Goal: Task Accomplishment & Management: Manage account settings

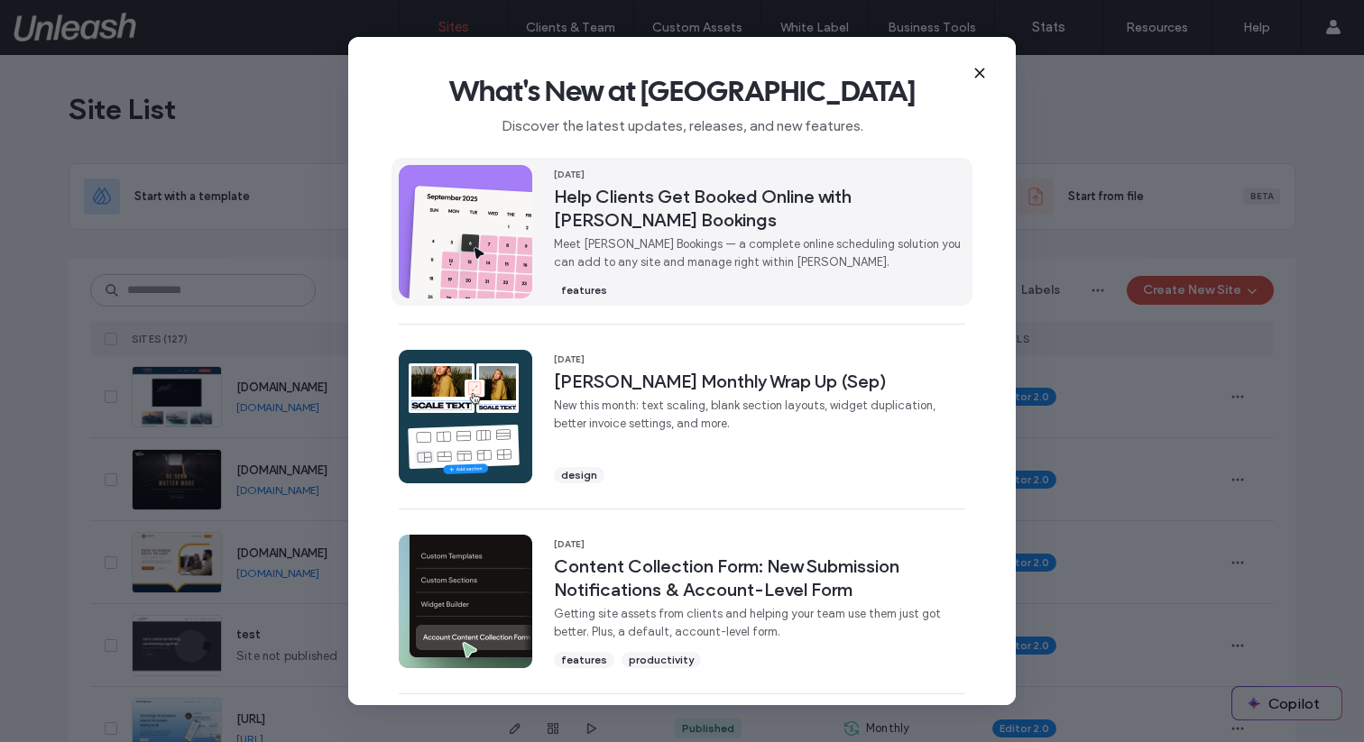
click at [425, 273] on img at bounding box center [465, 231] width 133 height 133
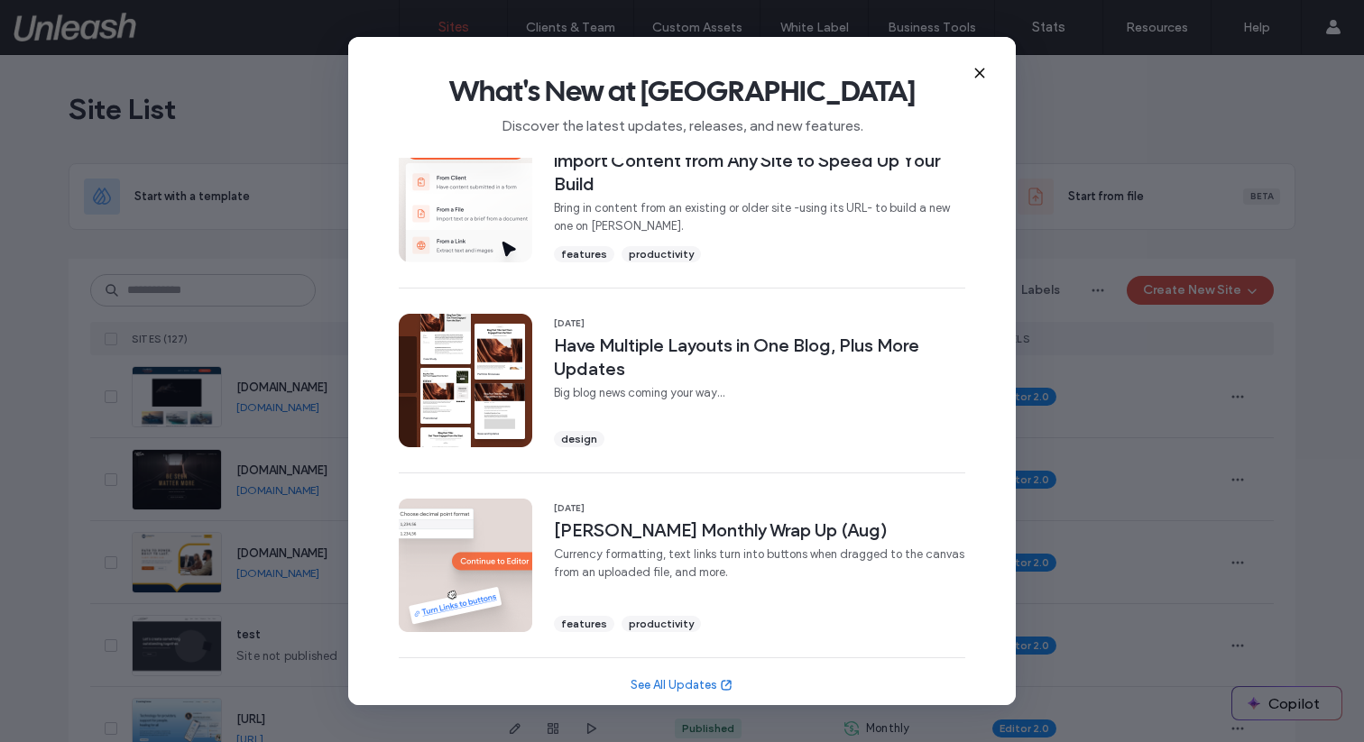
scroll to position [602, 0]
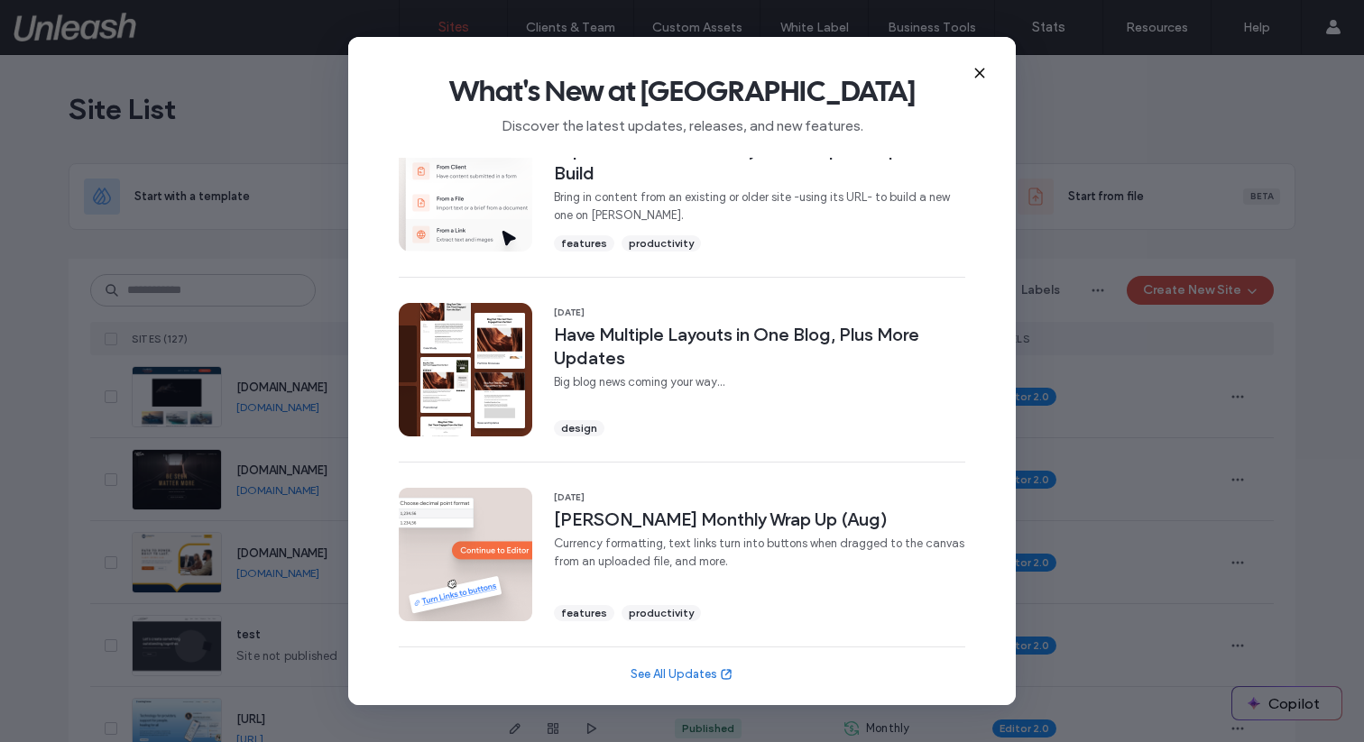
click at [982, 69] on use at bounding box center [979, 73] width 8 height 8
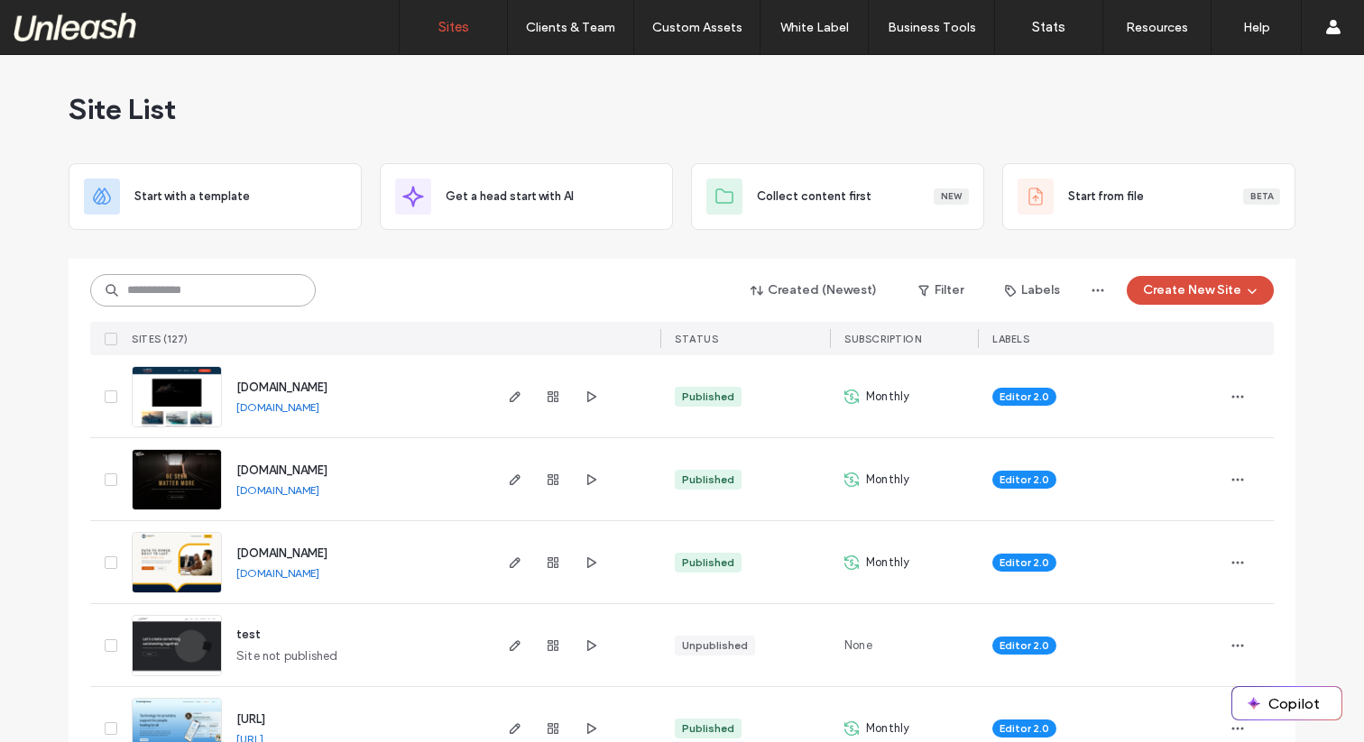
click at [200, 293] on input at bounding box center [202, 290] width 225 height 32
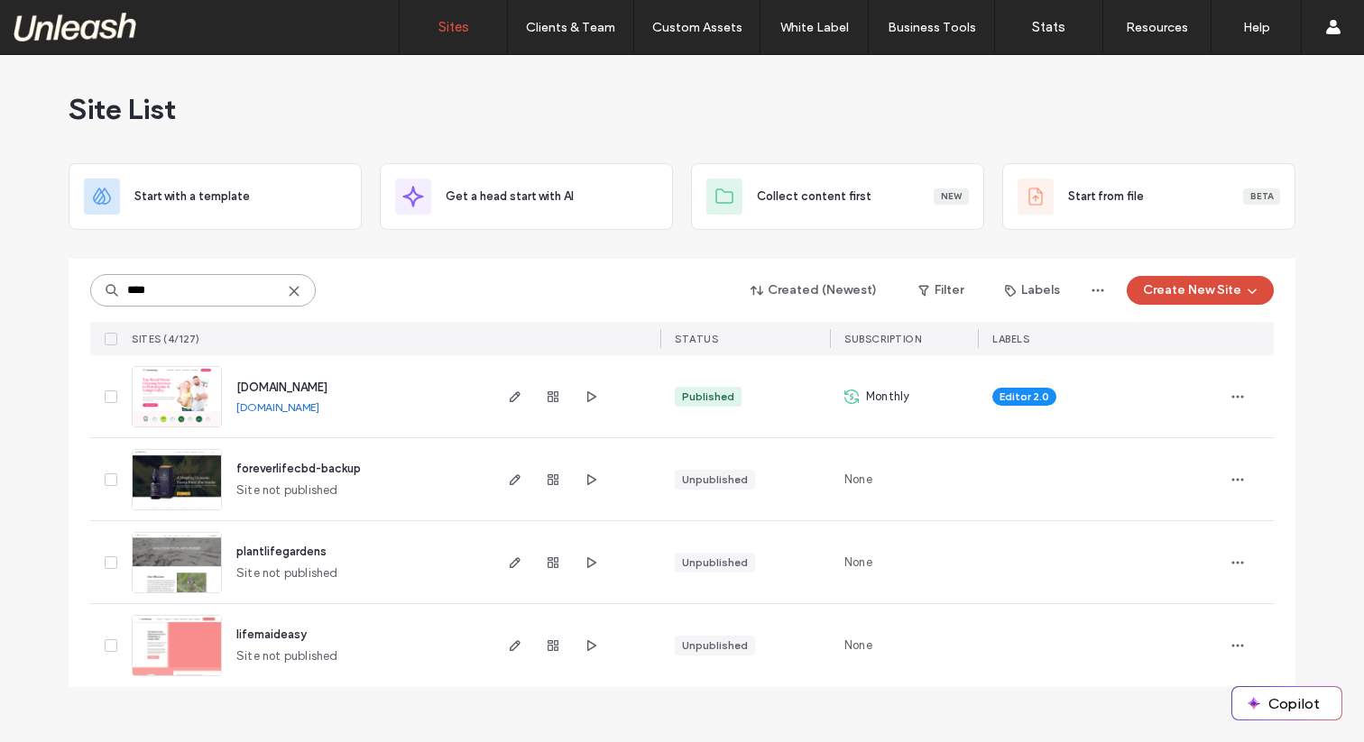
type input "****"
click at [179, 390] on img at bounding box center [177, 428] width 88 height 123
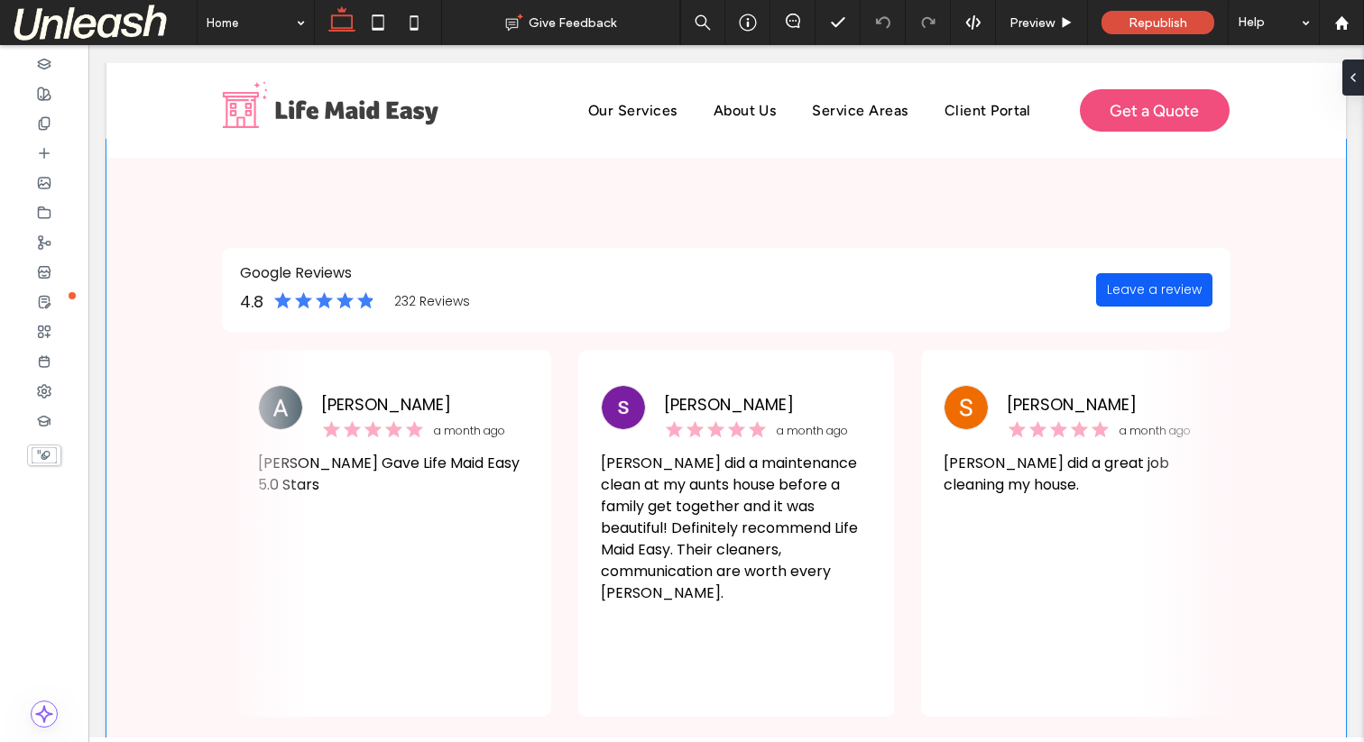
scroll to position [1739, 0]
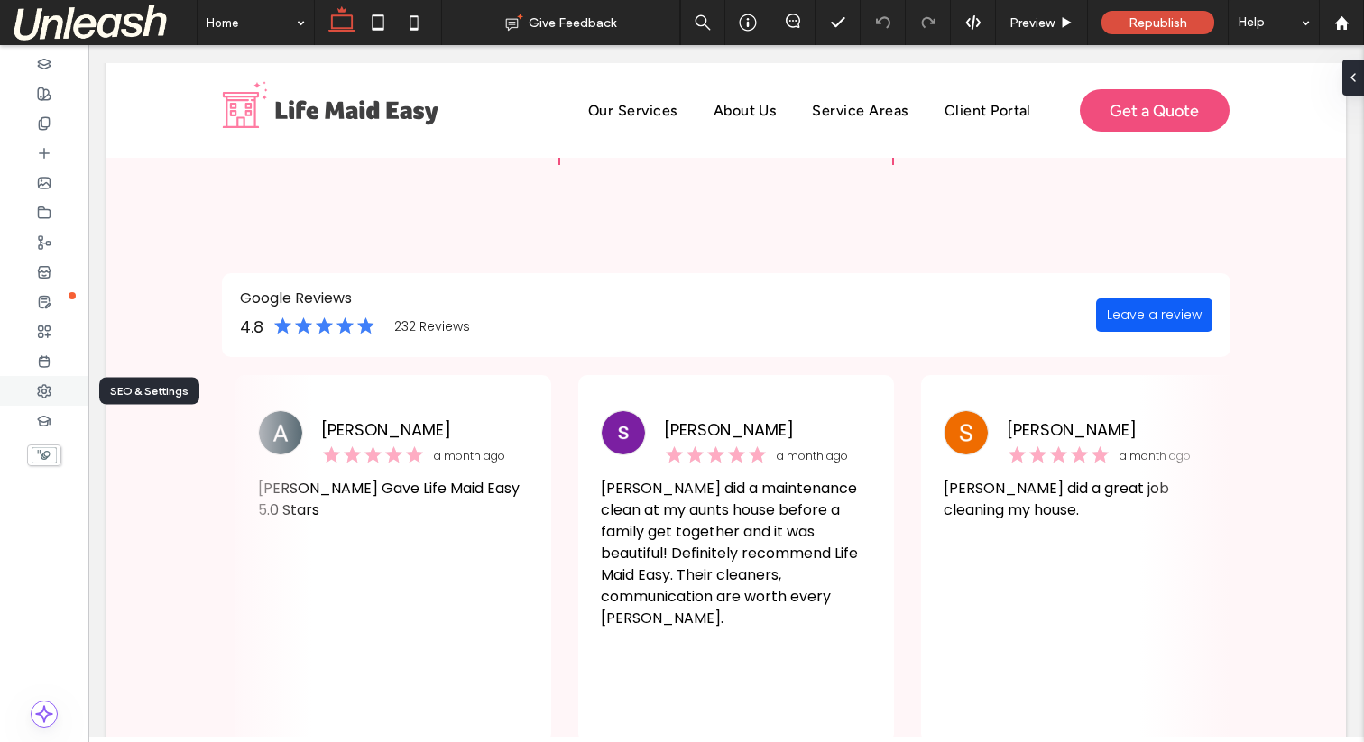
click at [46, 382] on div at bounding box center [44, 391] width 88 height 30
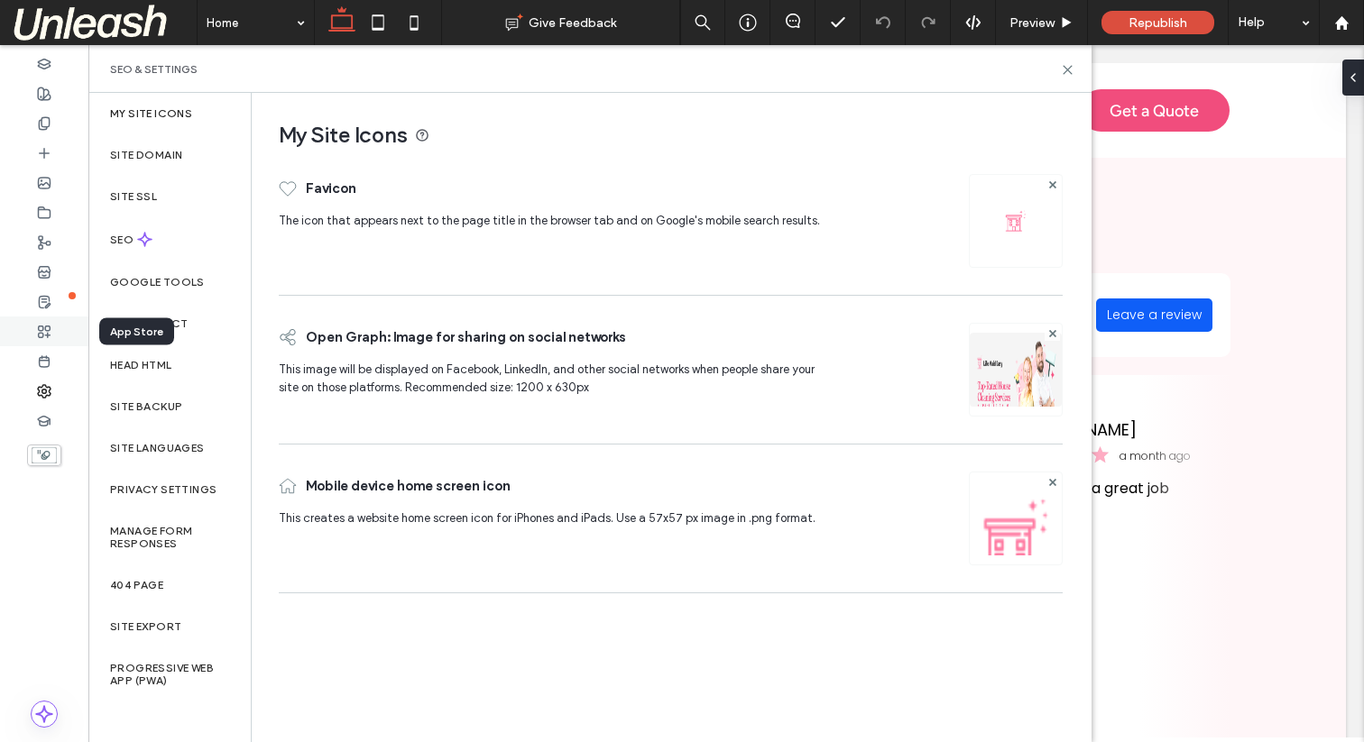
click at [39, 326] on use at bounding box center [45, 332] width 12 height 12
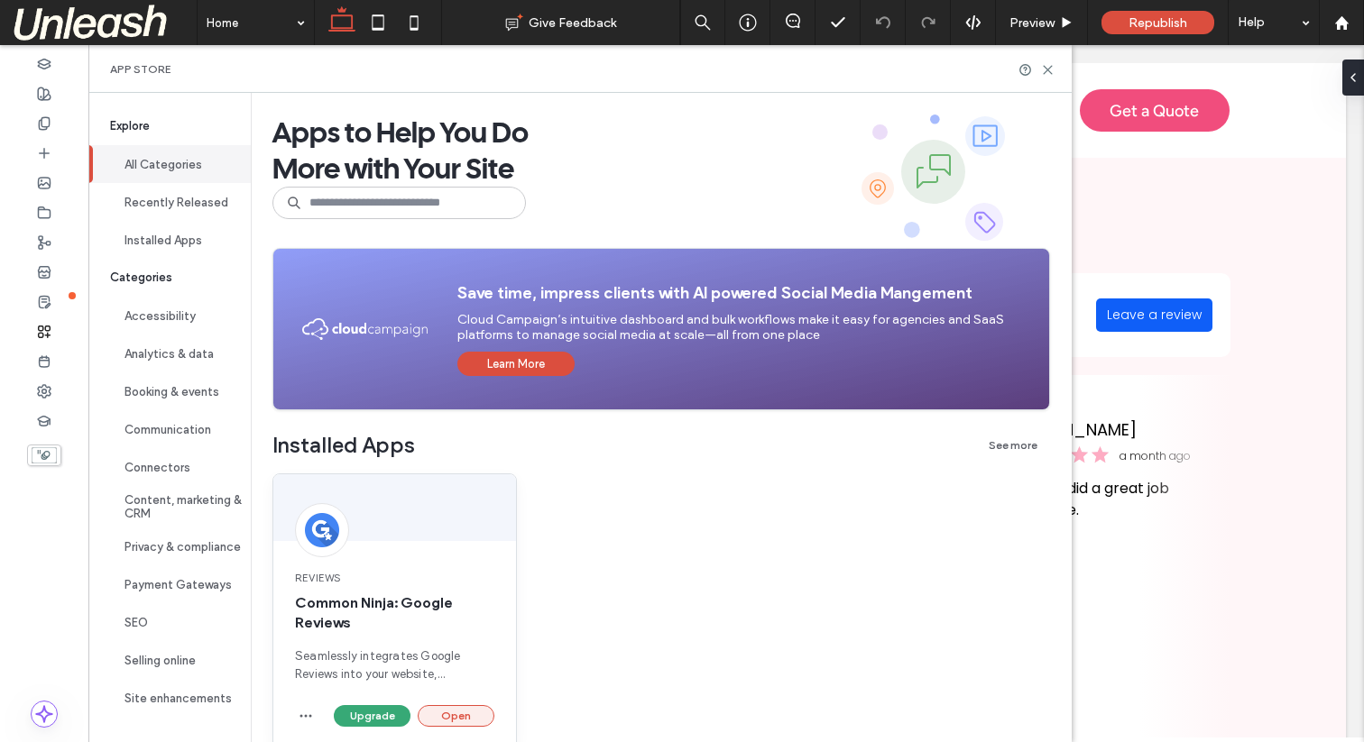
click at [445, 713] on button "Open" at bounding box center [456, 716] width 77 height 22
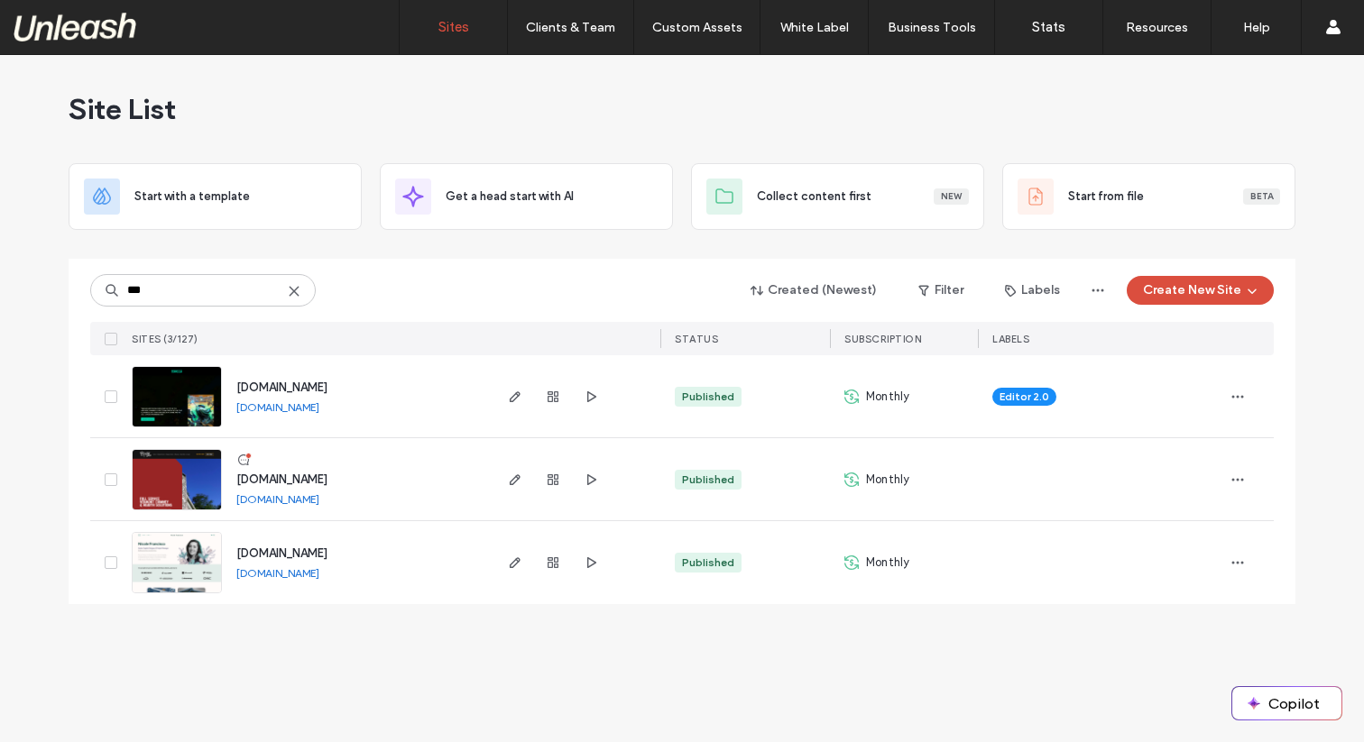
type input "***"
click at [187, 485] on img at bounding box center [177, 511] width 88 height 123
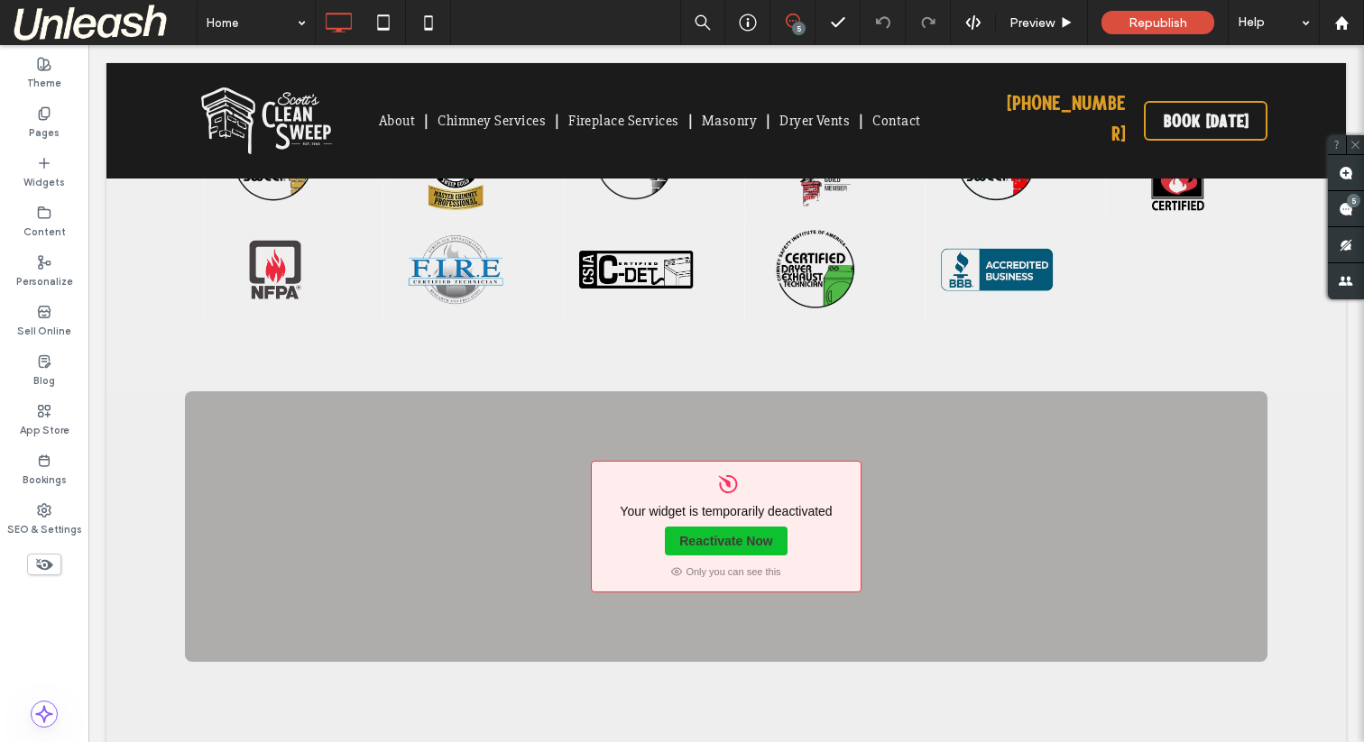
scroll to position [5058, 0]
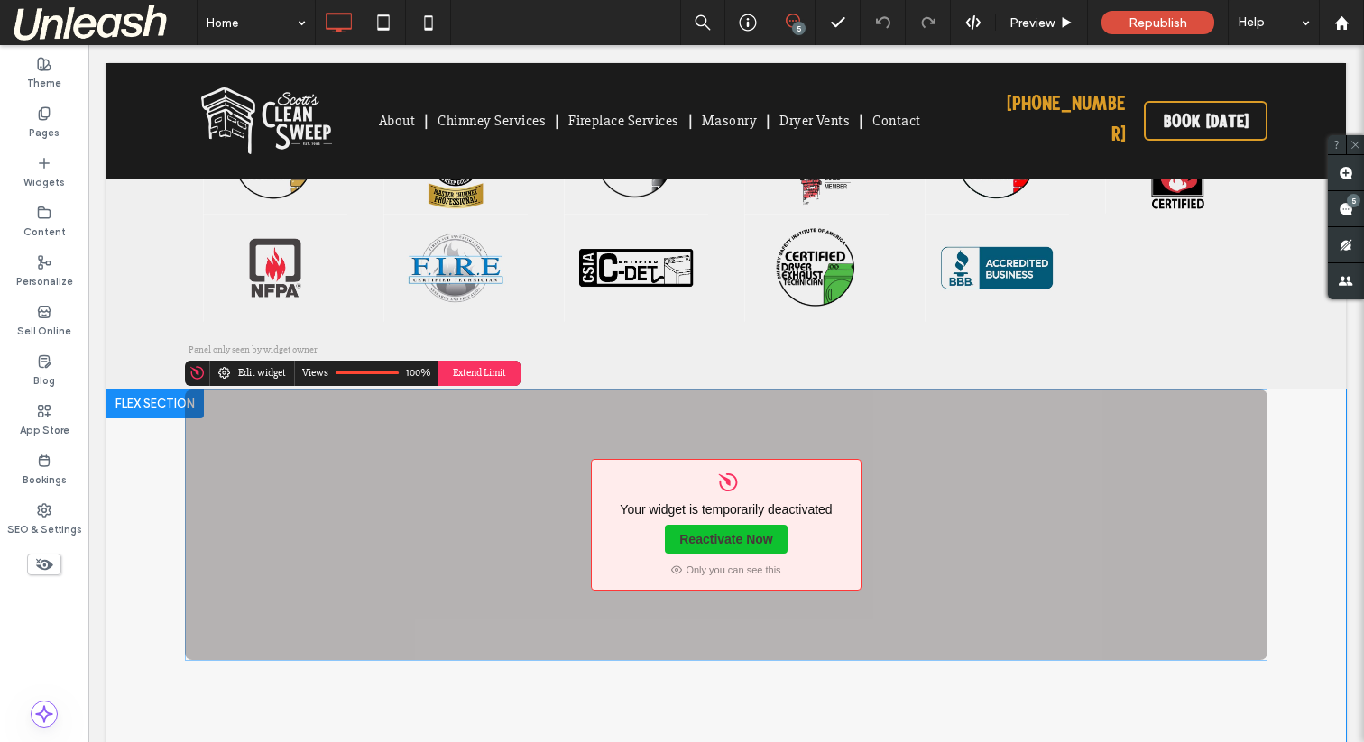
click at [737, 525] on link "Reactivate Now" at bounding box center [726, 539] width 122 height 29
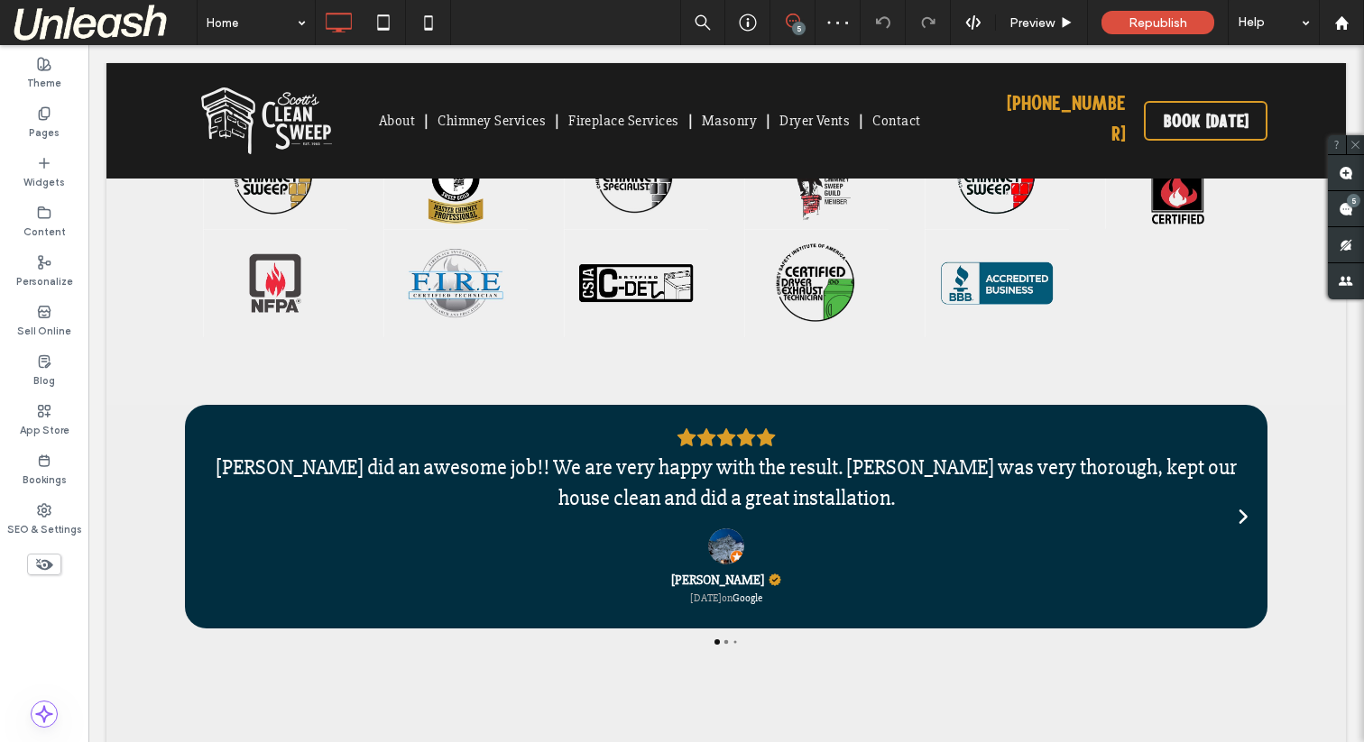
scroll to position [5015, 0]
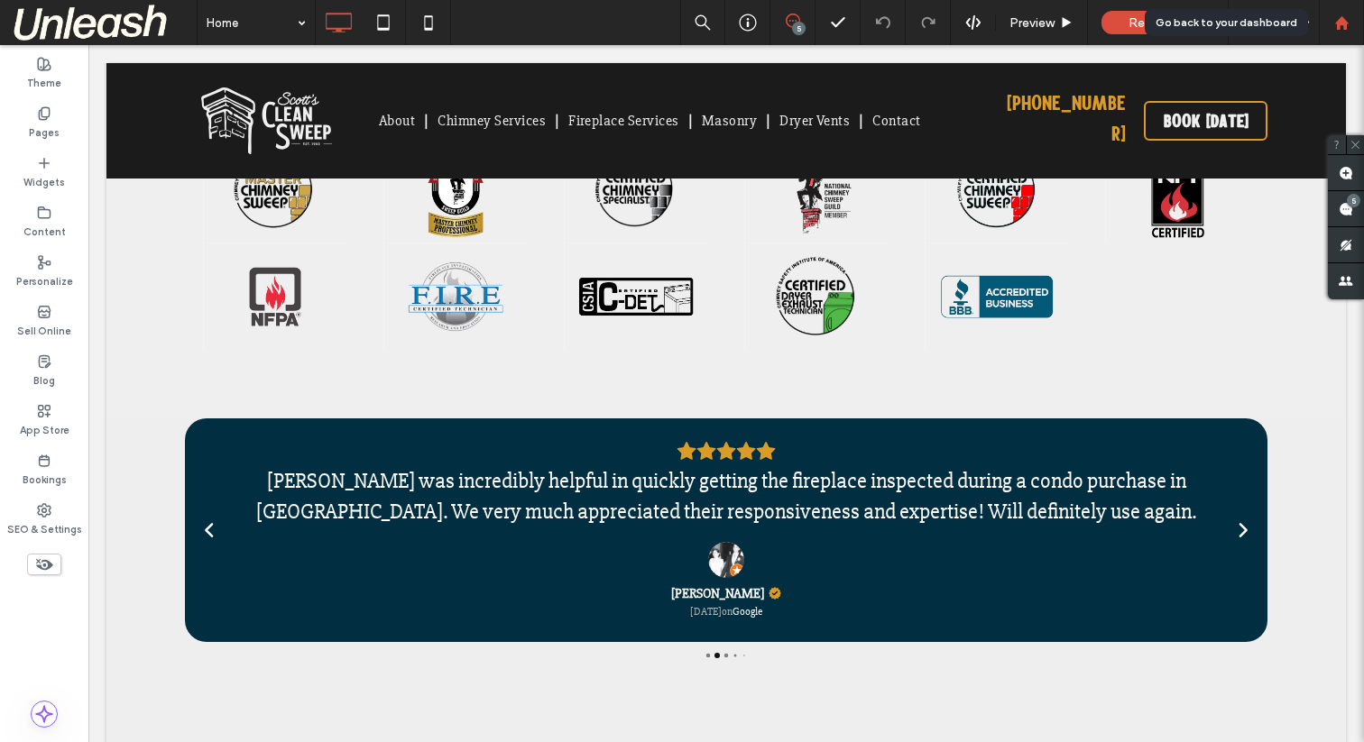
click at [1332, 15] on div at bounding box center [1341, 22] width 43 height 15
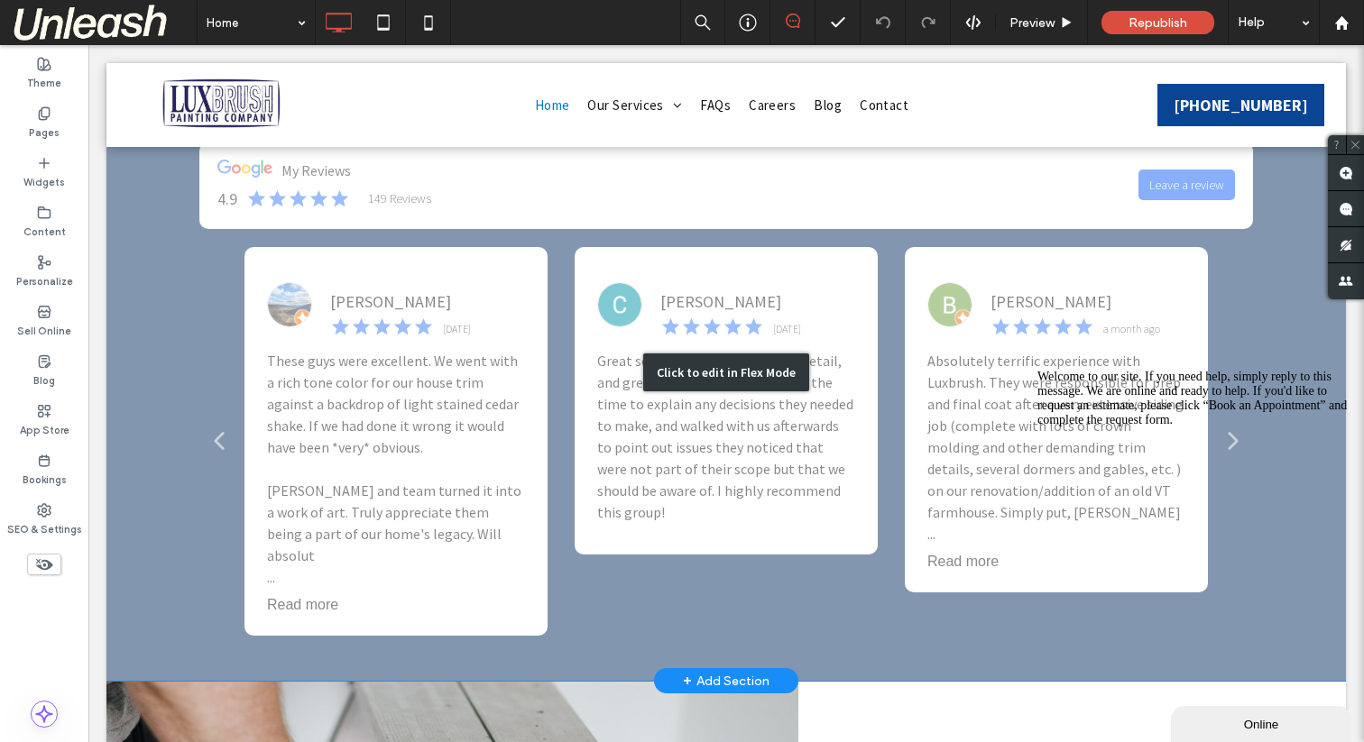
click at [657, 433] on div "Click to edit in Flex Mode" at bounding box center [725, 372] width 1239 height 617
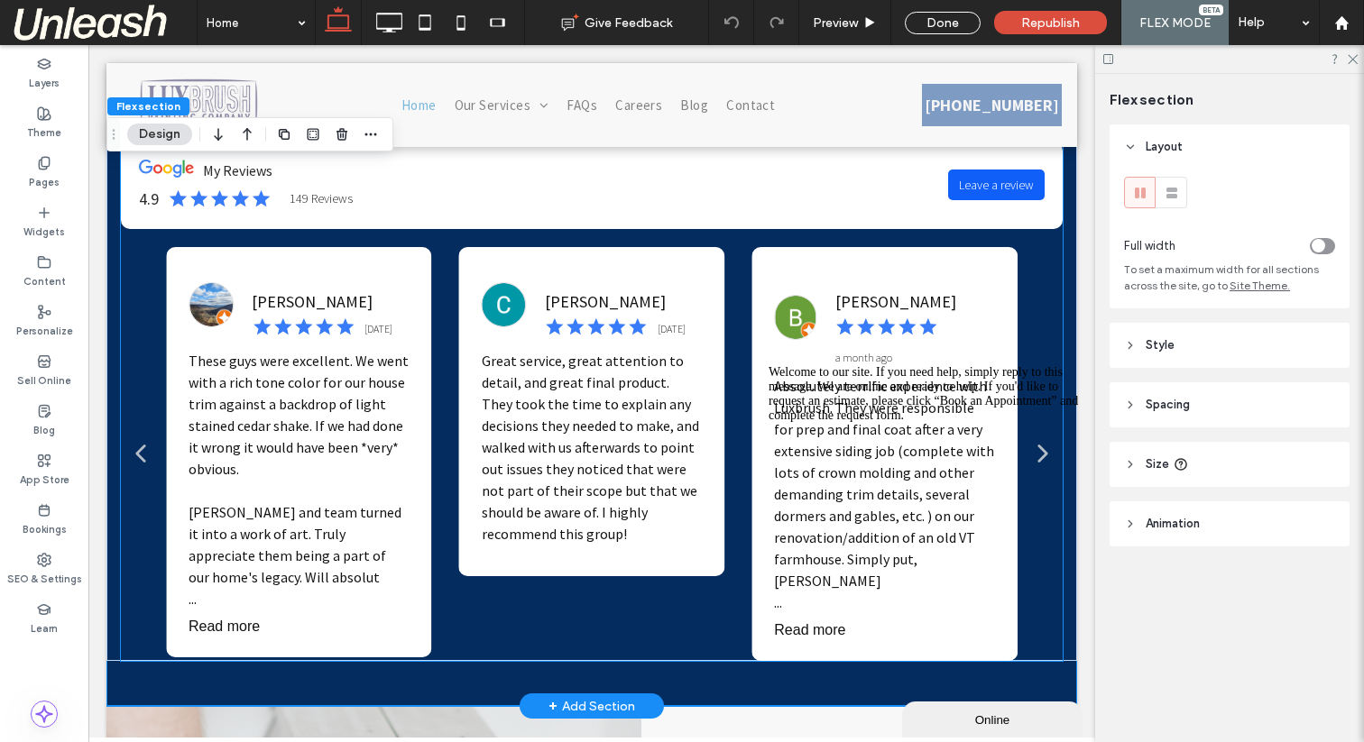
click at [564, 368] on div "Ron M 2 months ago Great service and attention to detail Christopher 2 months a…" at bounding box center [298, 454] width 851 height 414
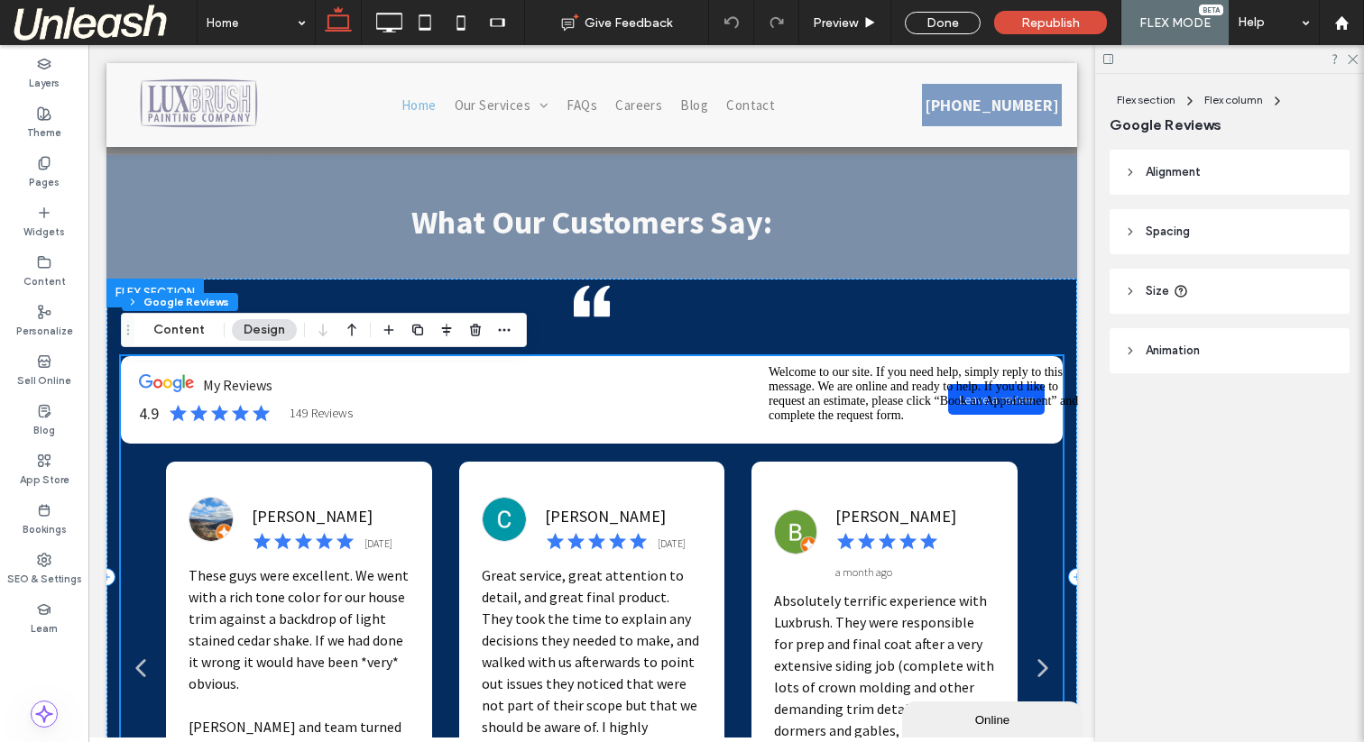
scroll to position [664, 0]
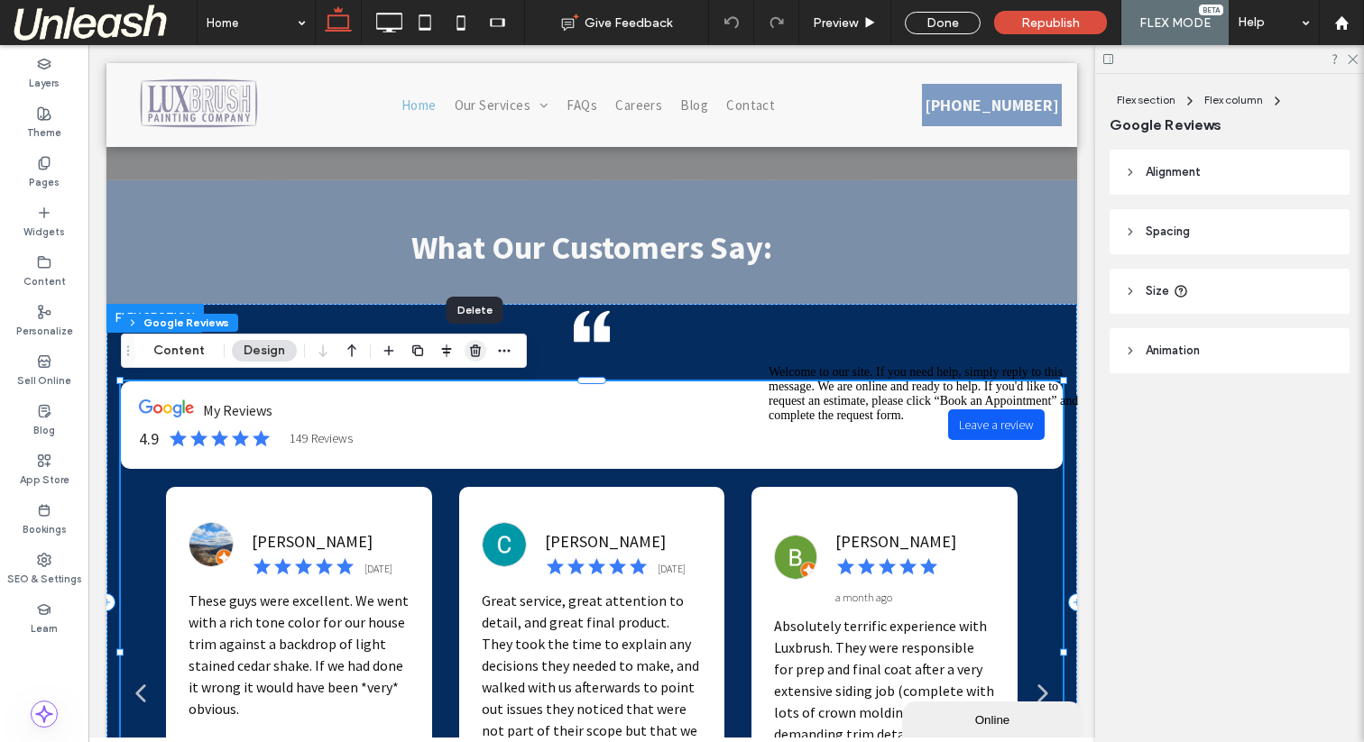
click at [471, 354] on icon "button" at bounding box center [475, 351] width 14 height 14
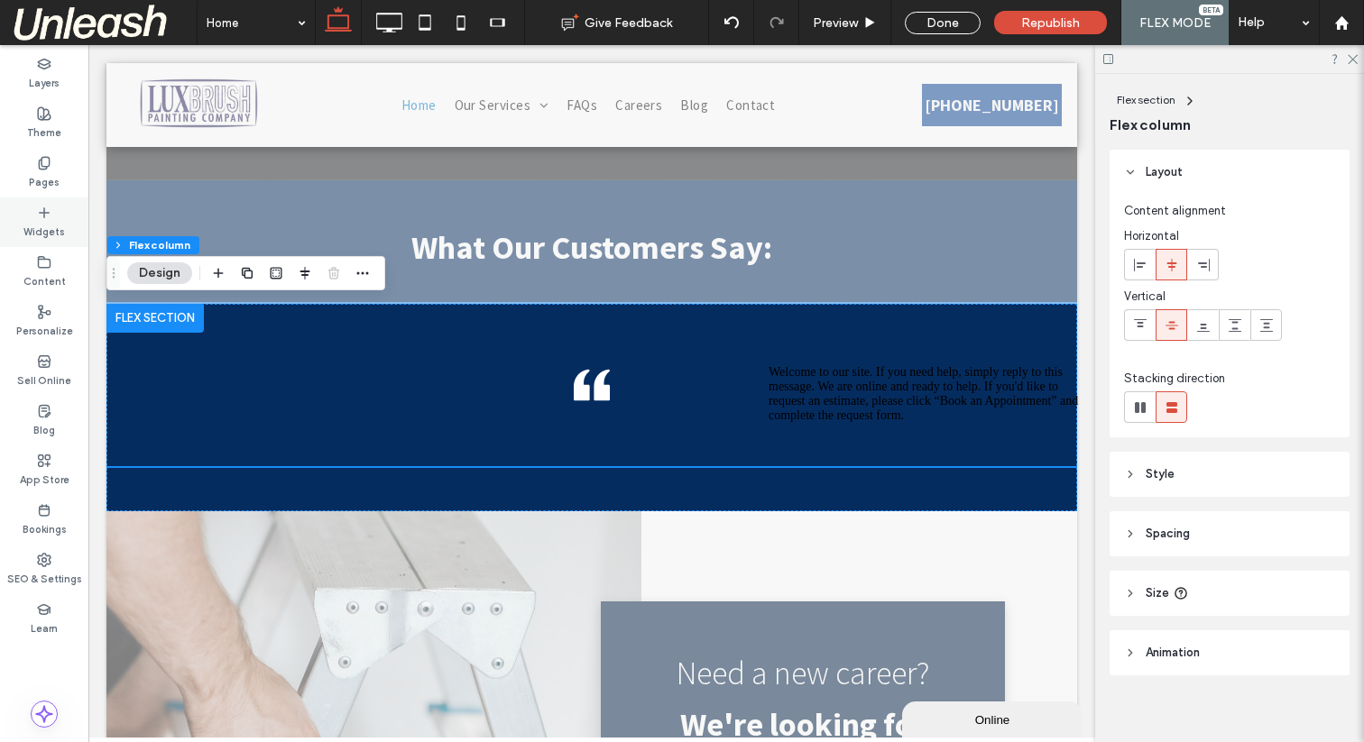
click at [47, 210] on icon at bounding box center [44, 213] width 14 height 14
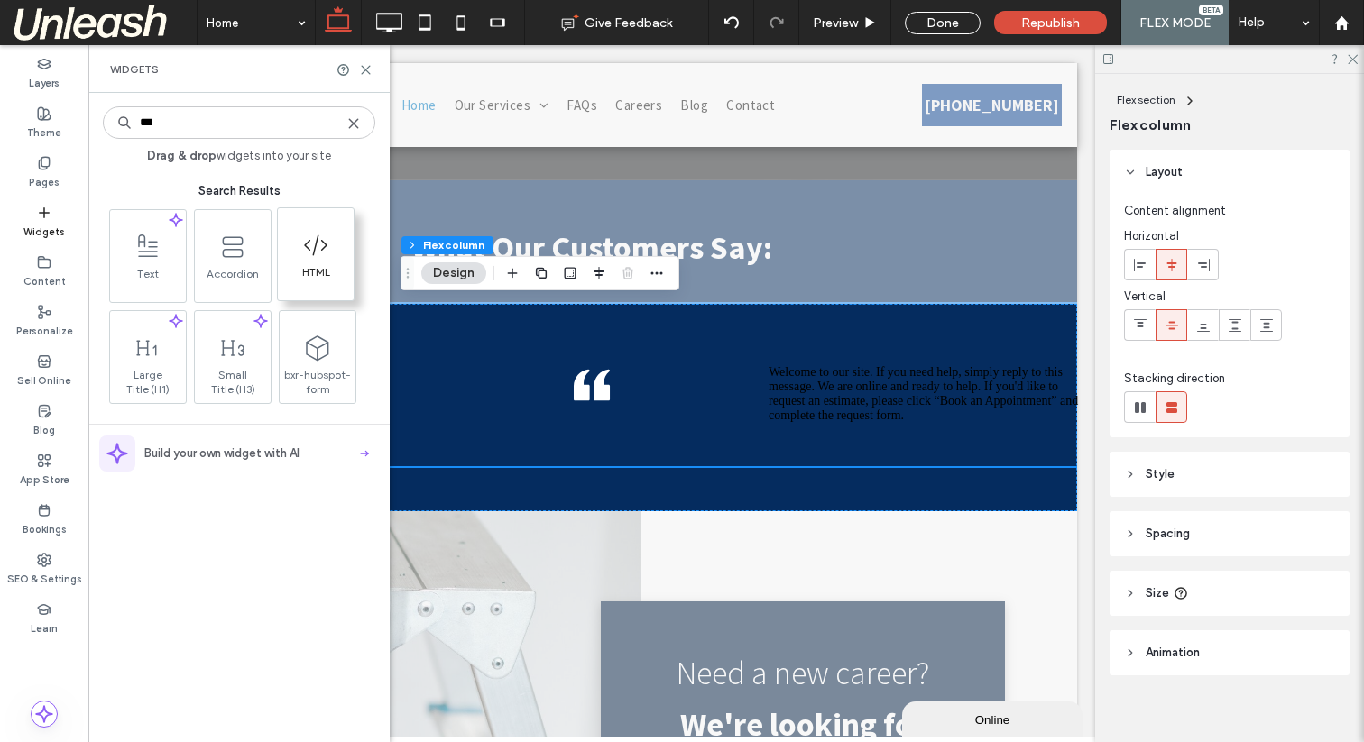
type input "***"
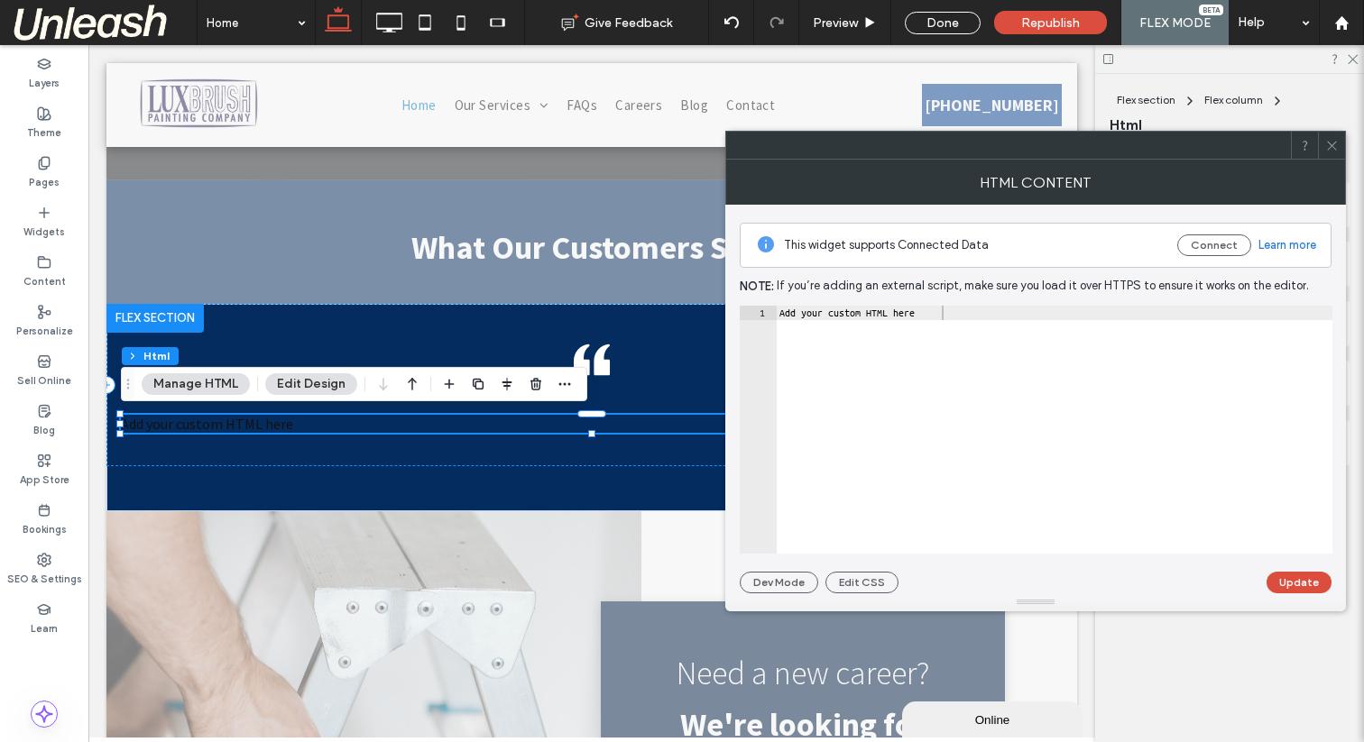
type textarea "**********"
click at [871, 314] on div "Add your custom HTML here" at bounding box center [1054, 444] width 557 height 277
paste textarea "**********"
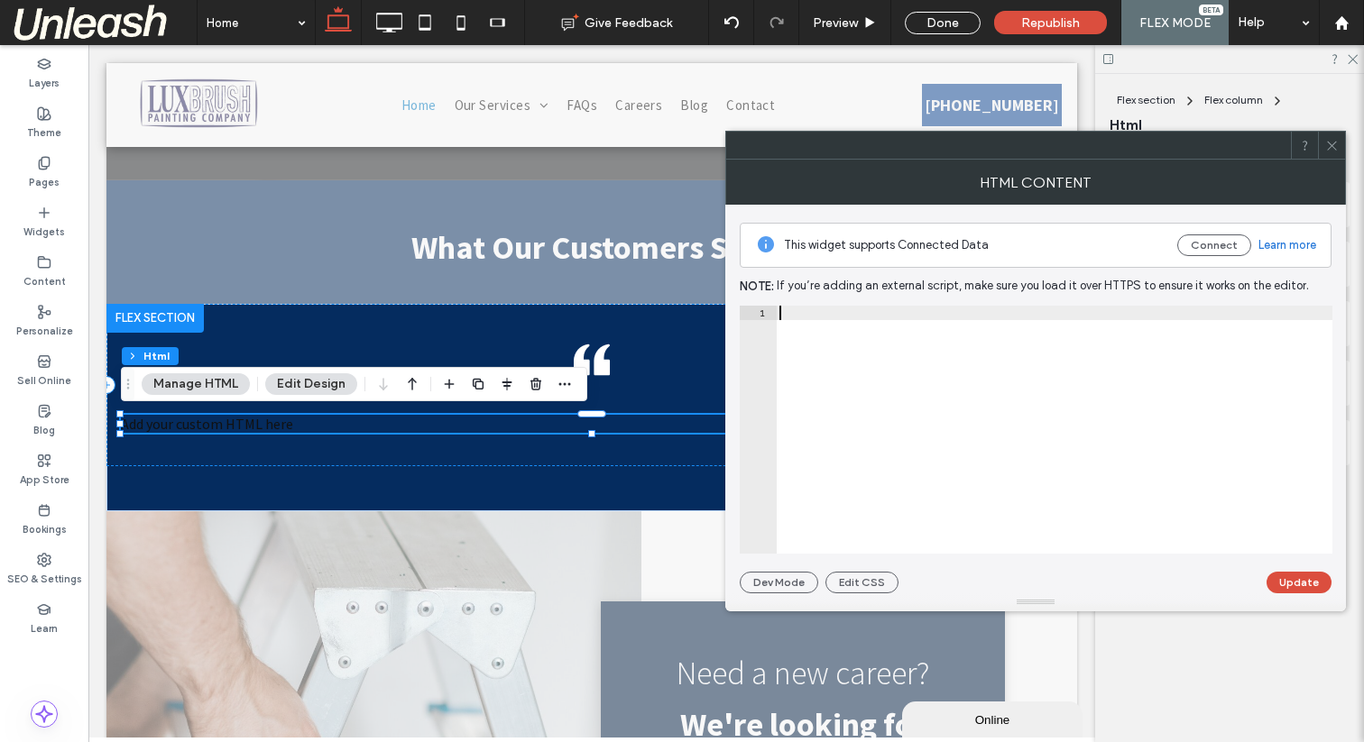
type textarea "**********"
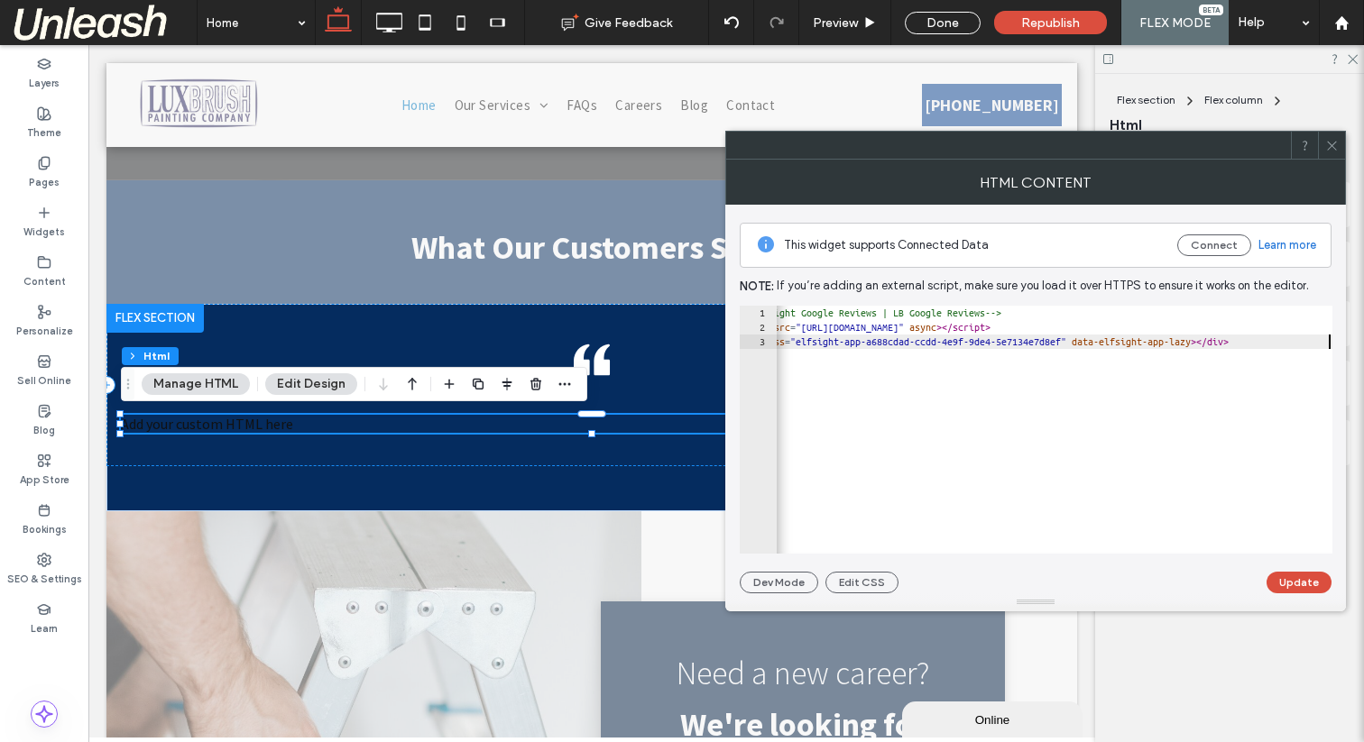
scroll to position [0, 49]
click at [1295, 589] on button "Update" at bounding box center [1298, 583] width 65 height 22
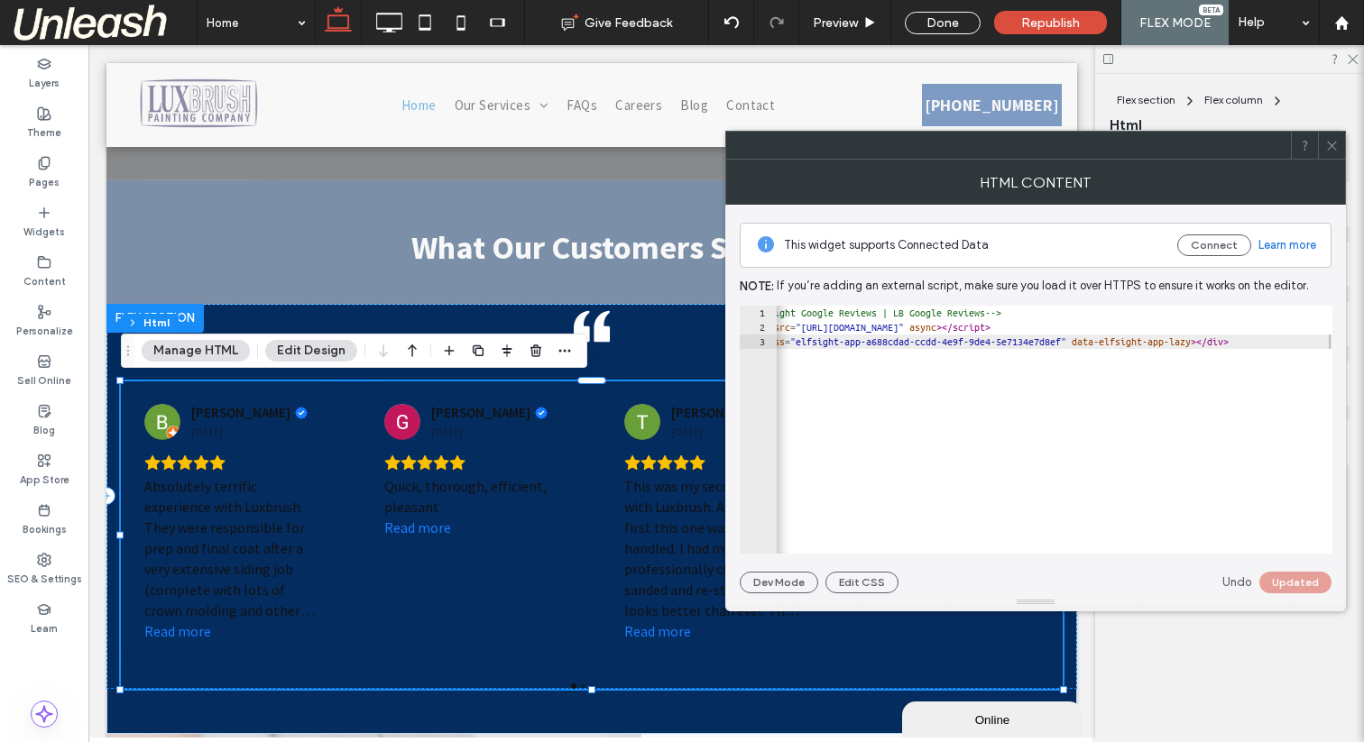
click at [1328, 136] on span at bounding box center [1332, 145] width 14 height 27
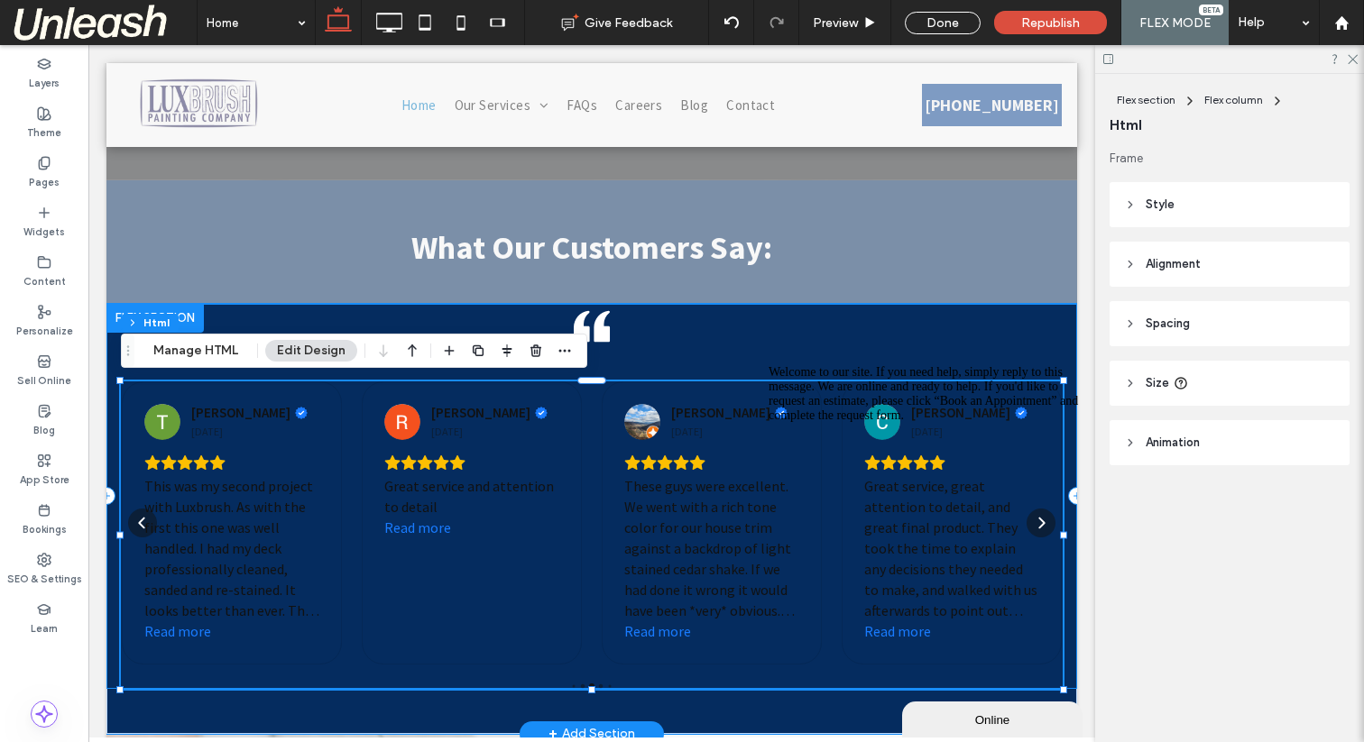
click at [925, 353] on div "A pair of black quotation marks on a white background. Brian Cali 1 month ago A…" at bounding box center [591, 496] width 971 height 385
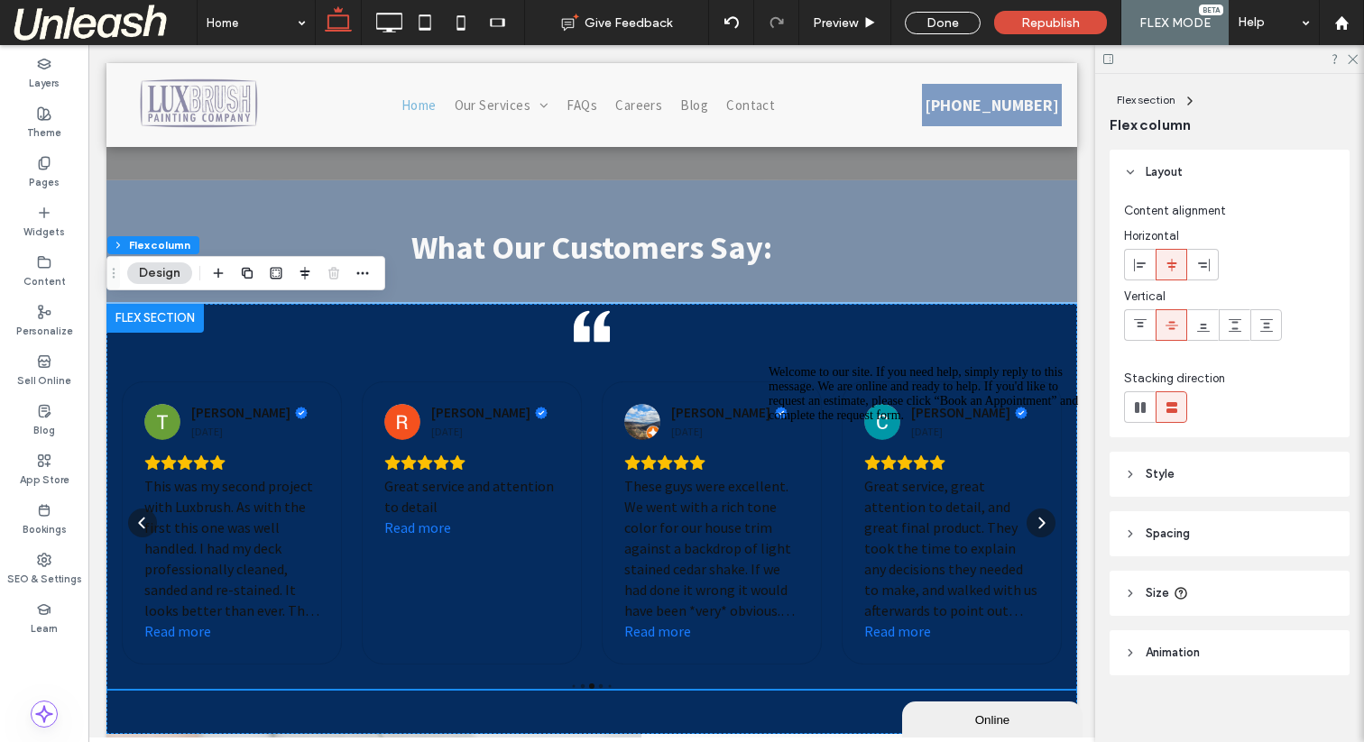
click at [1146, 547] on header "Spacing" at bounding box center [1229, 533] width 240 height 45
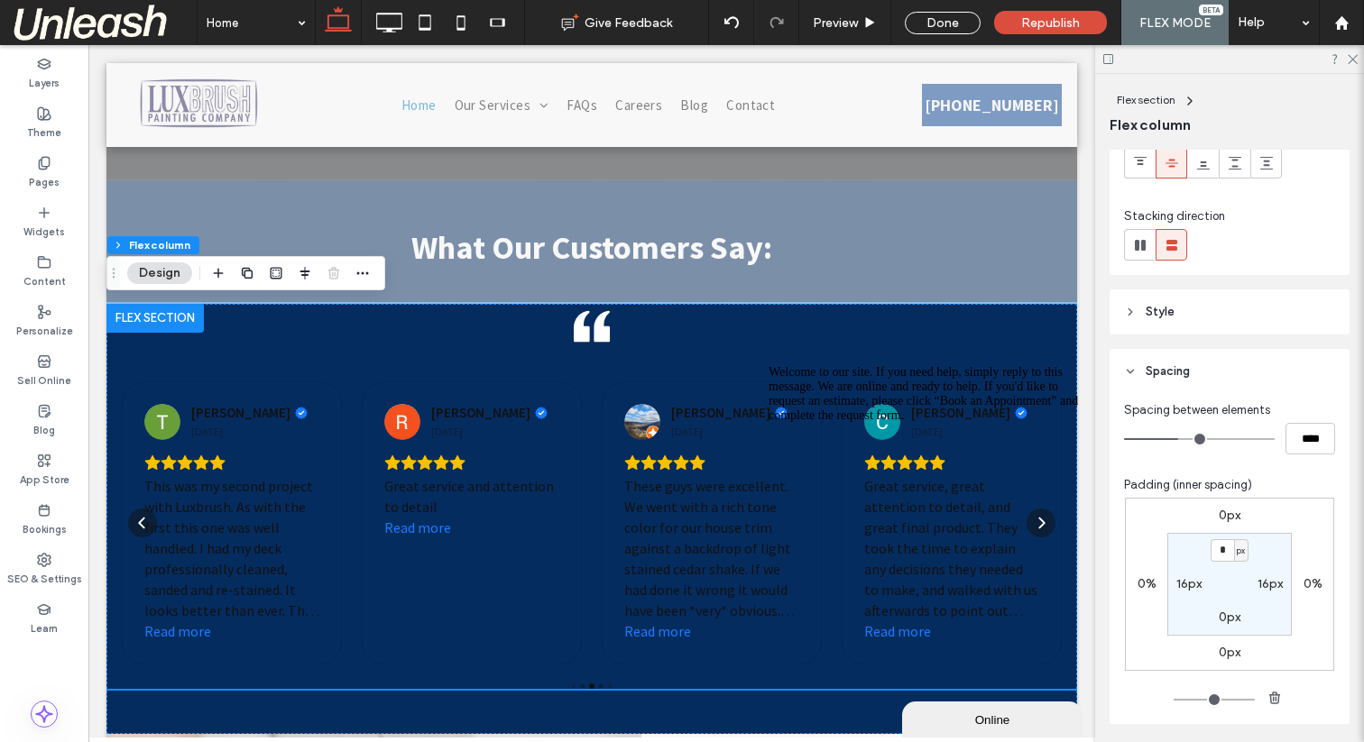
scroll to position [229, 0]
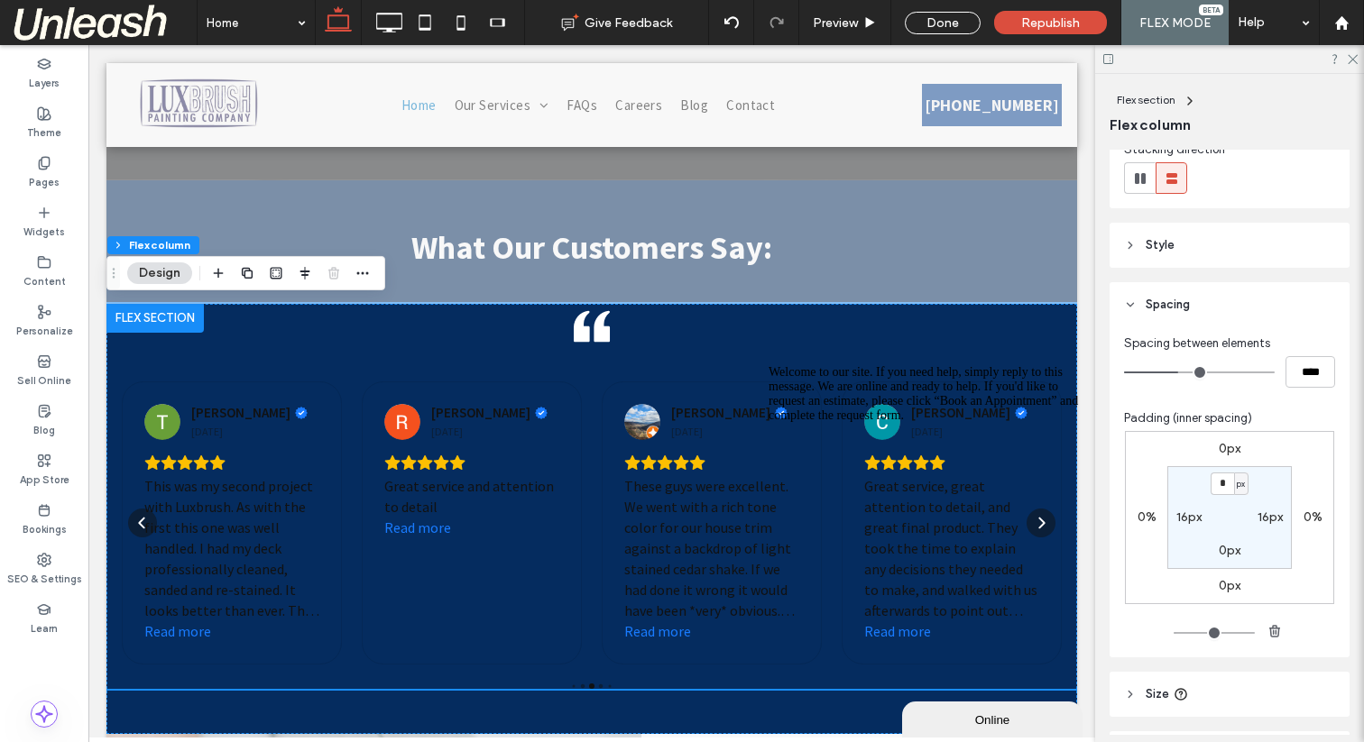
click at [1182, 516] on label "16px" at bounding box center [1188, 517] width 25 height 15
type input "**"
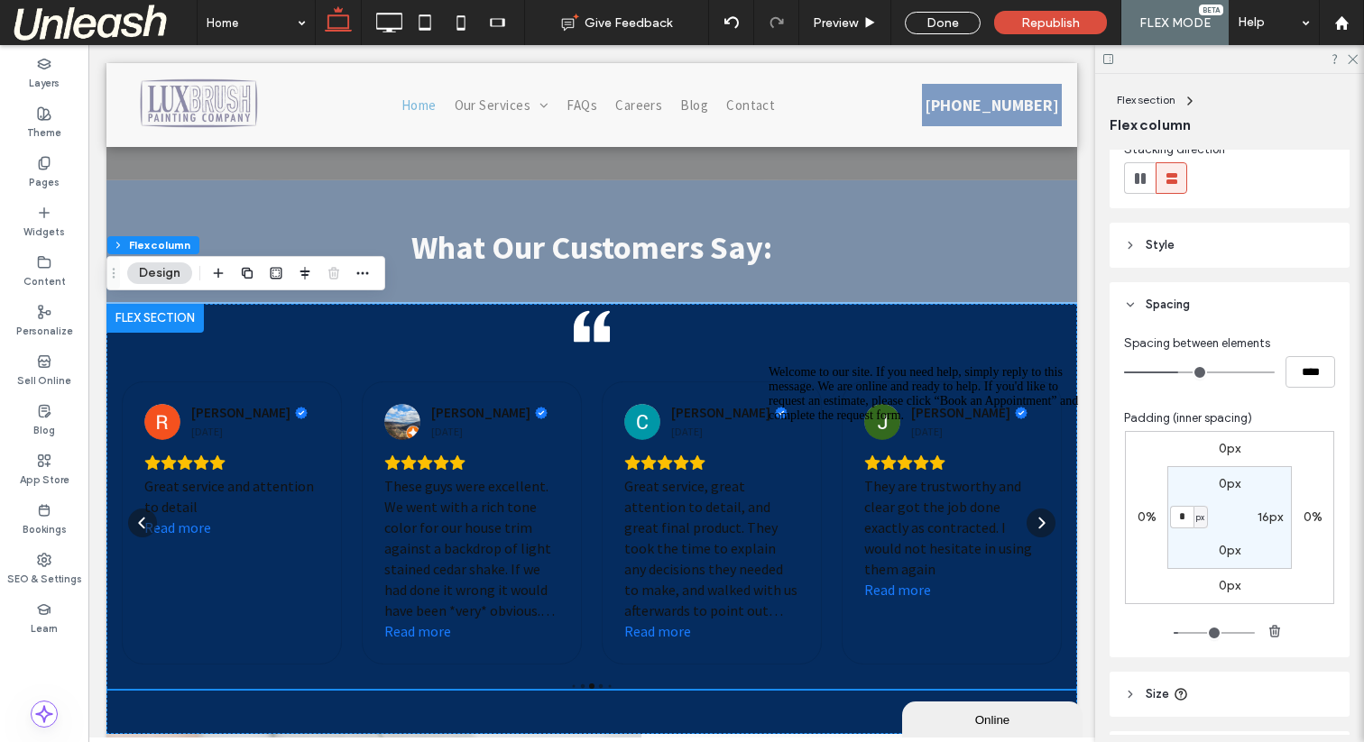
type input "*"
click at [1261, 521] on label "16px" at bounding box center [1269, 517] width 25 height 15
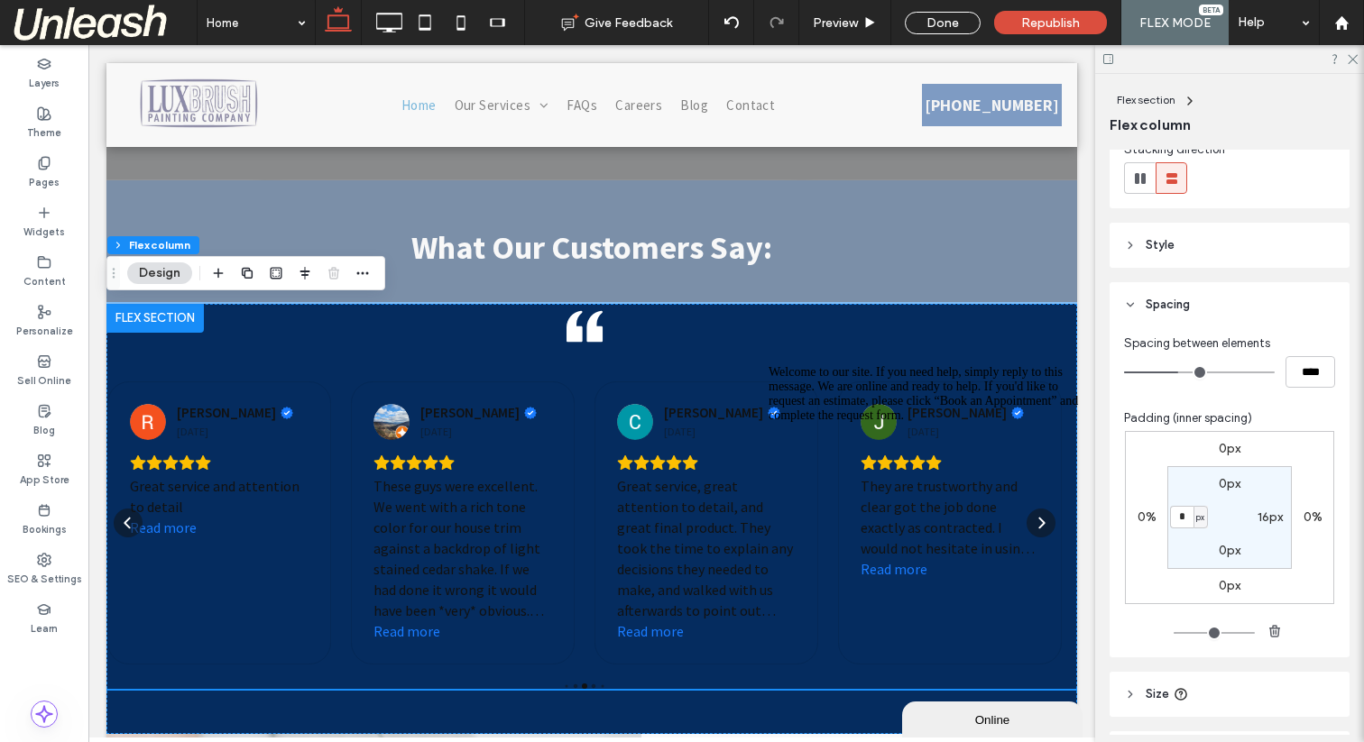
type input "**"
type input "*"
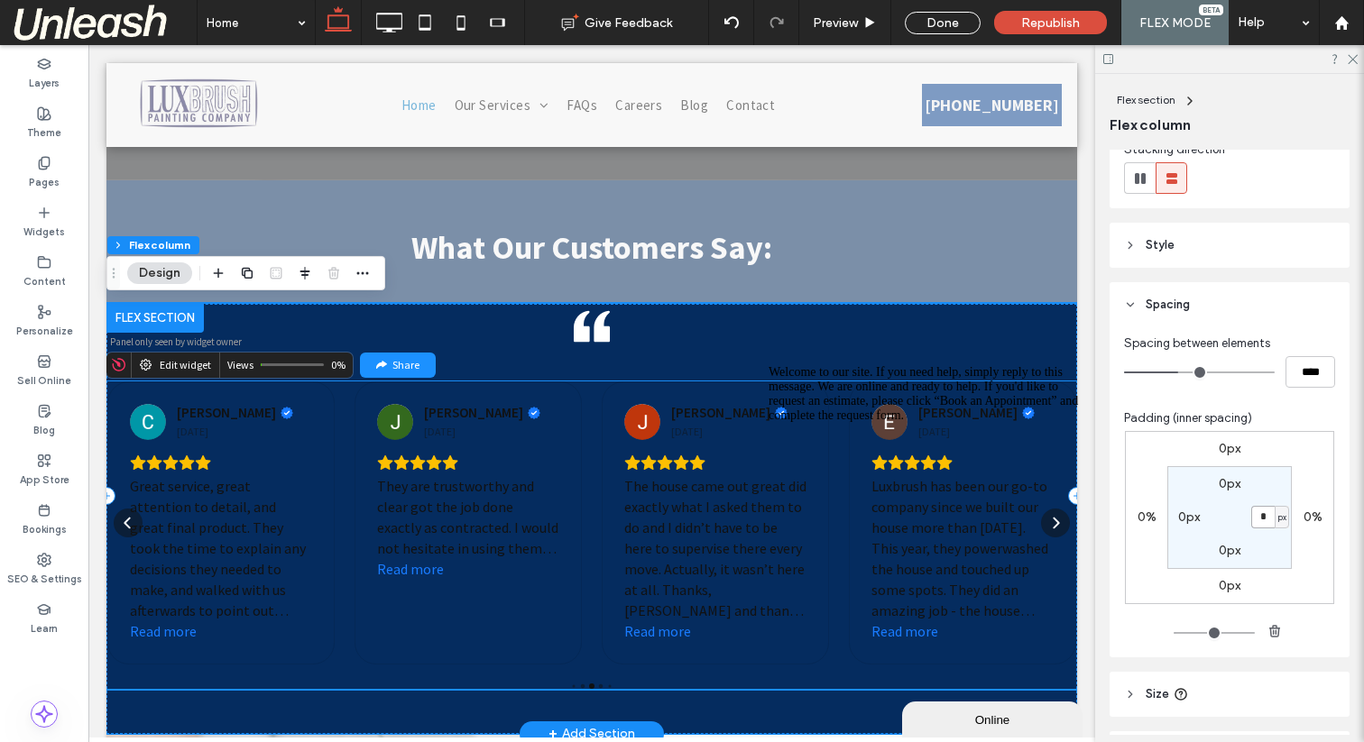
scroll to position [12, 0]
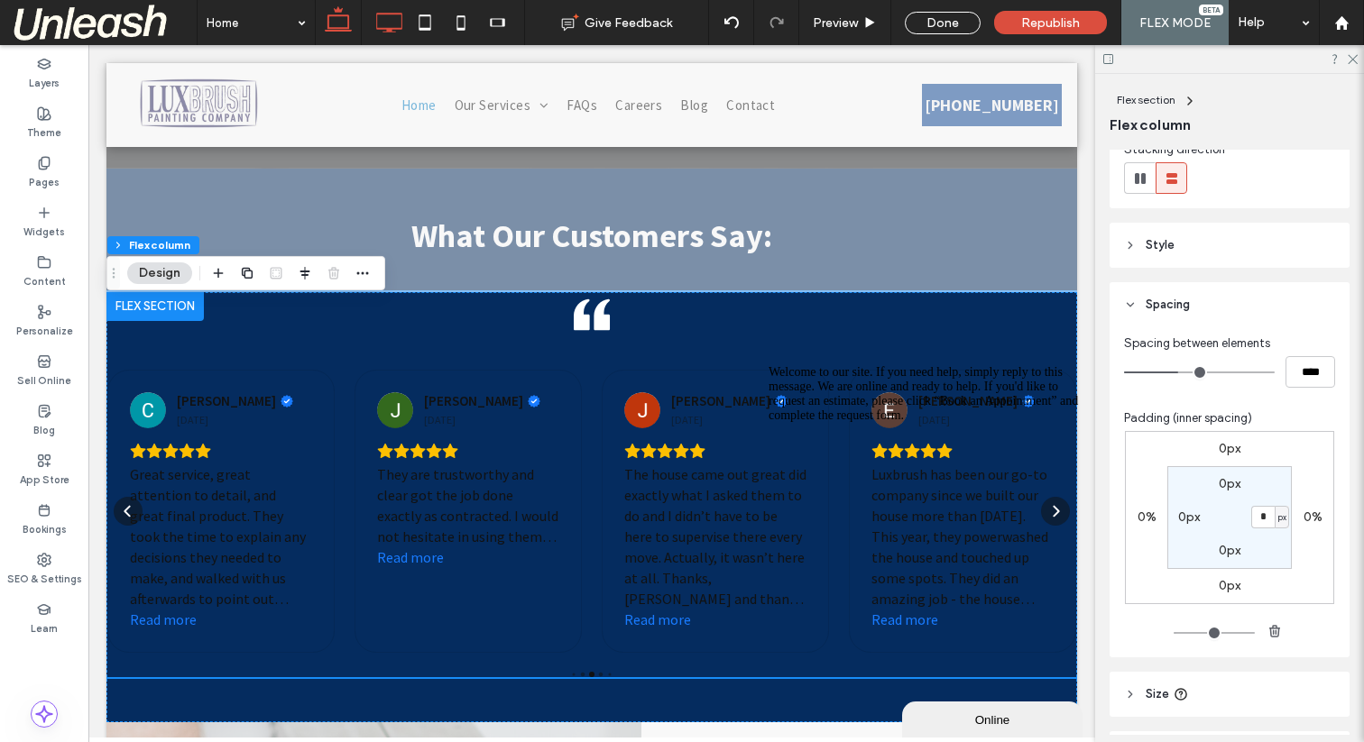
click at [379, 29] on use at bounding box center [389, 23] width 26 height 20
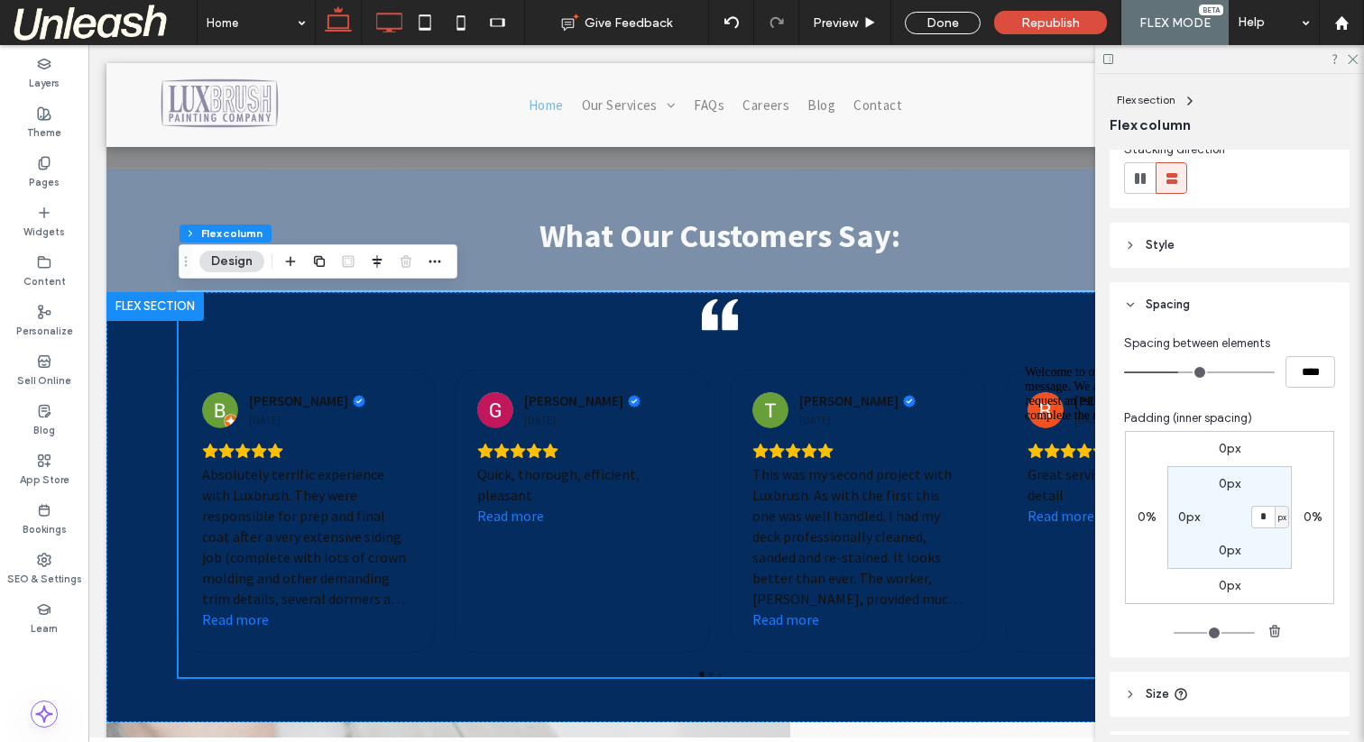
click at [345, 23] on icon at bounding box center [338, 23] width 36 height 36
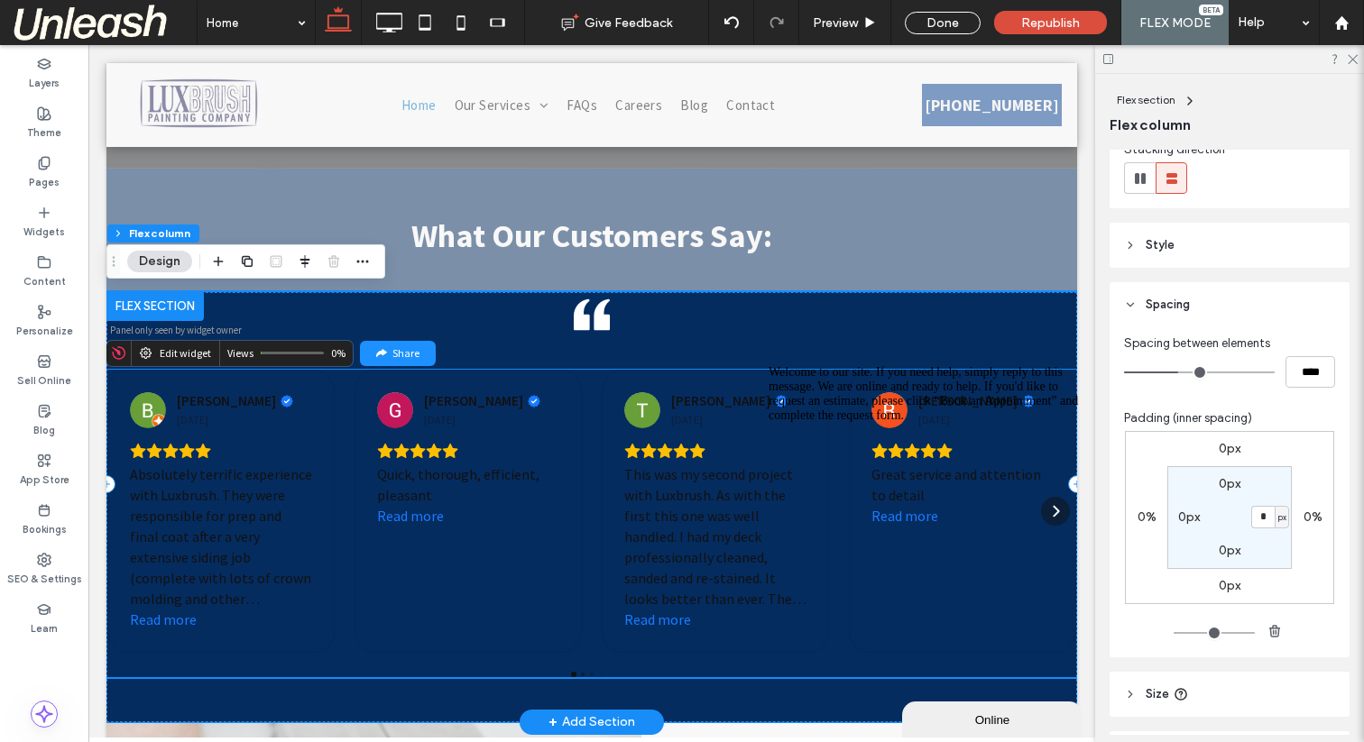
click at [709, 350] on div "Panel only seen by widget owner Edit widget Views 0% Share" at bounding box center [591, 353] width 971 height 25
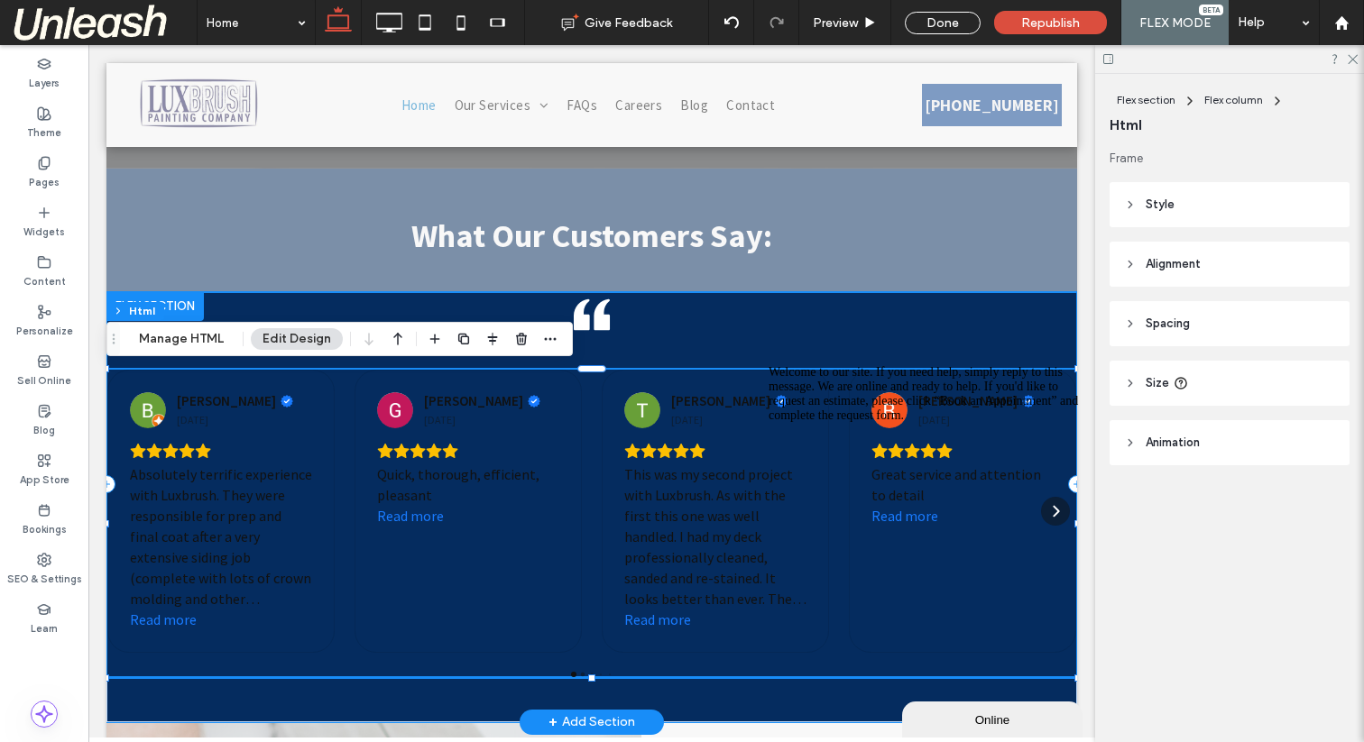
click at [840, 337] on div "A pair of black quotation marks on a white background. Brian Cali 1 month ago A…" at bounding box center [591, 484] width 971 height 385
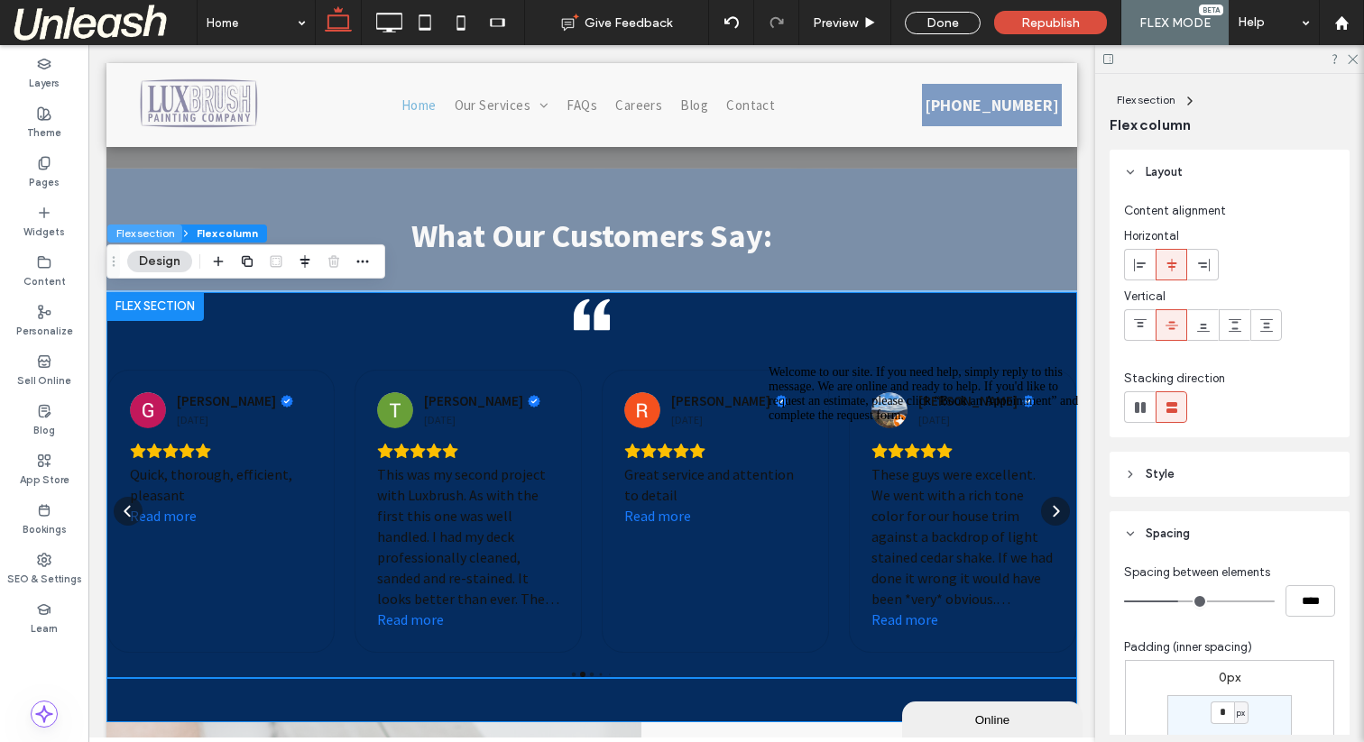
click at [167, 229] on button "Flex section" at bounding box center [144, 234] width 75 height 18
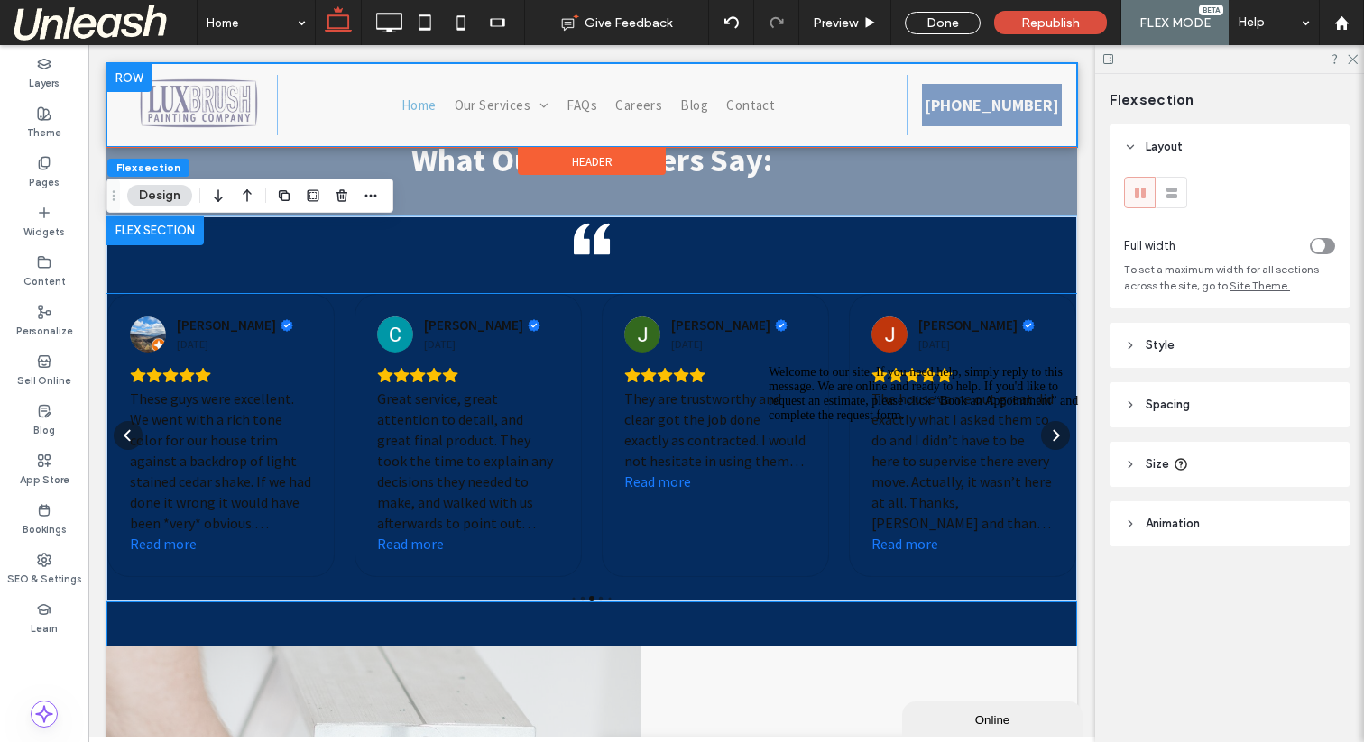
scroll to position [730, 0]
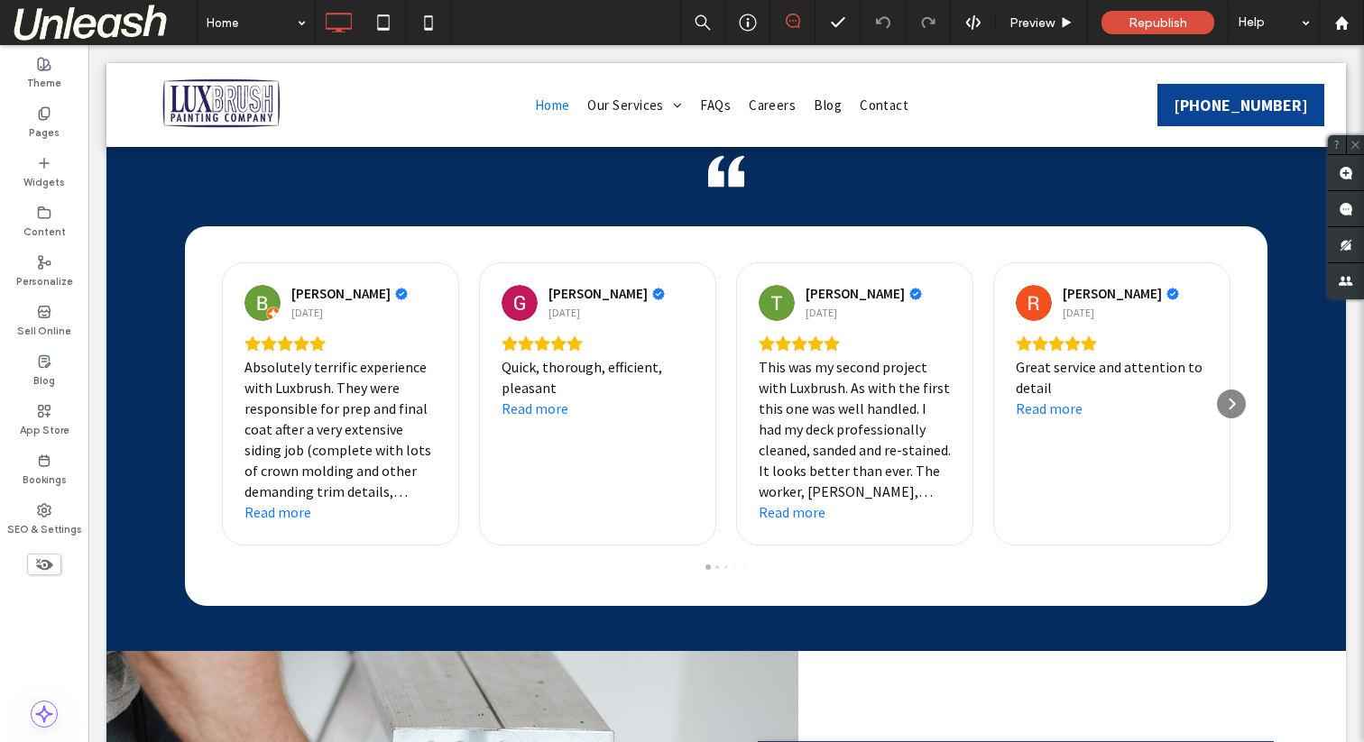
scroll to position [808, 0]
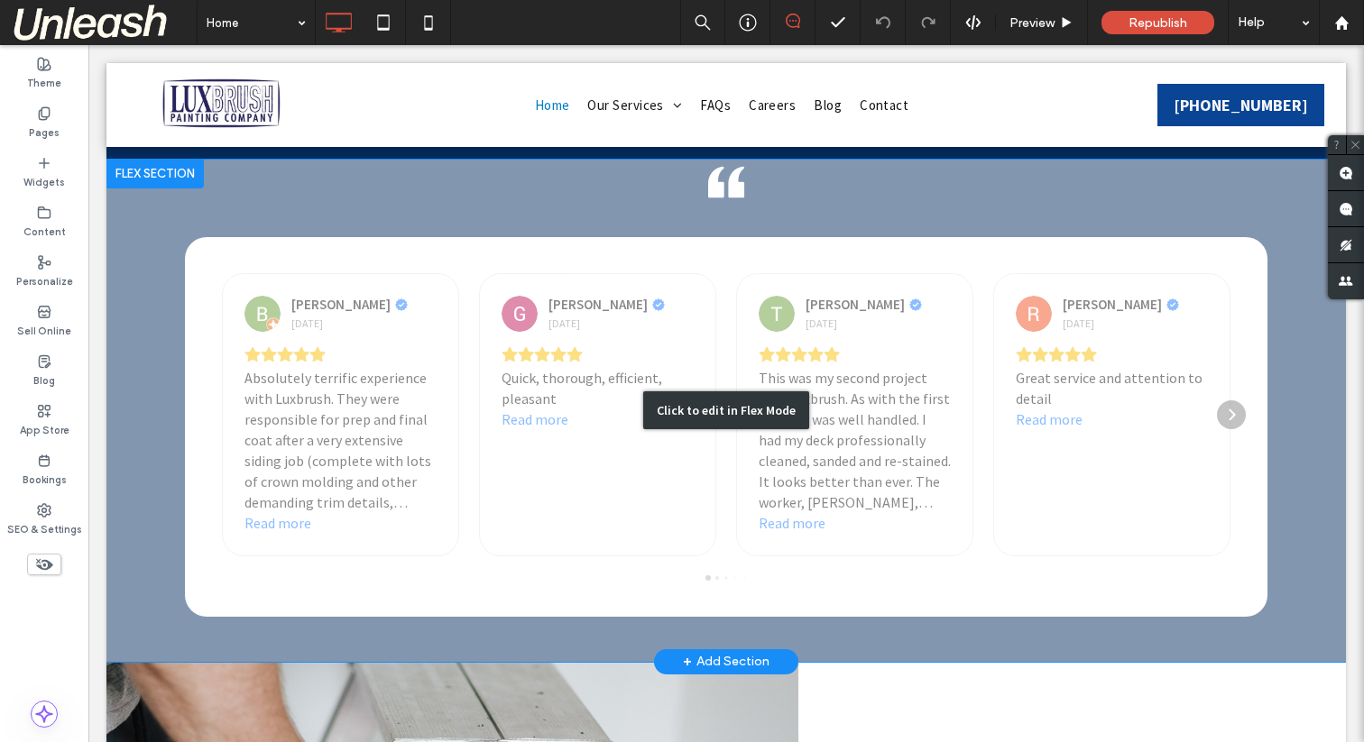
click at [669, 423] on div "Click to edit in Flex Mode" at bounding box center [726, 410] width 166 height 38
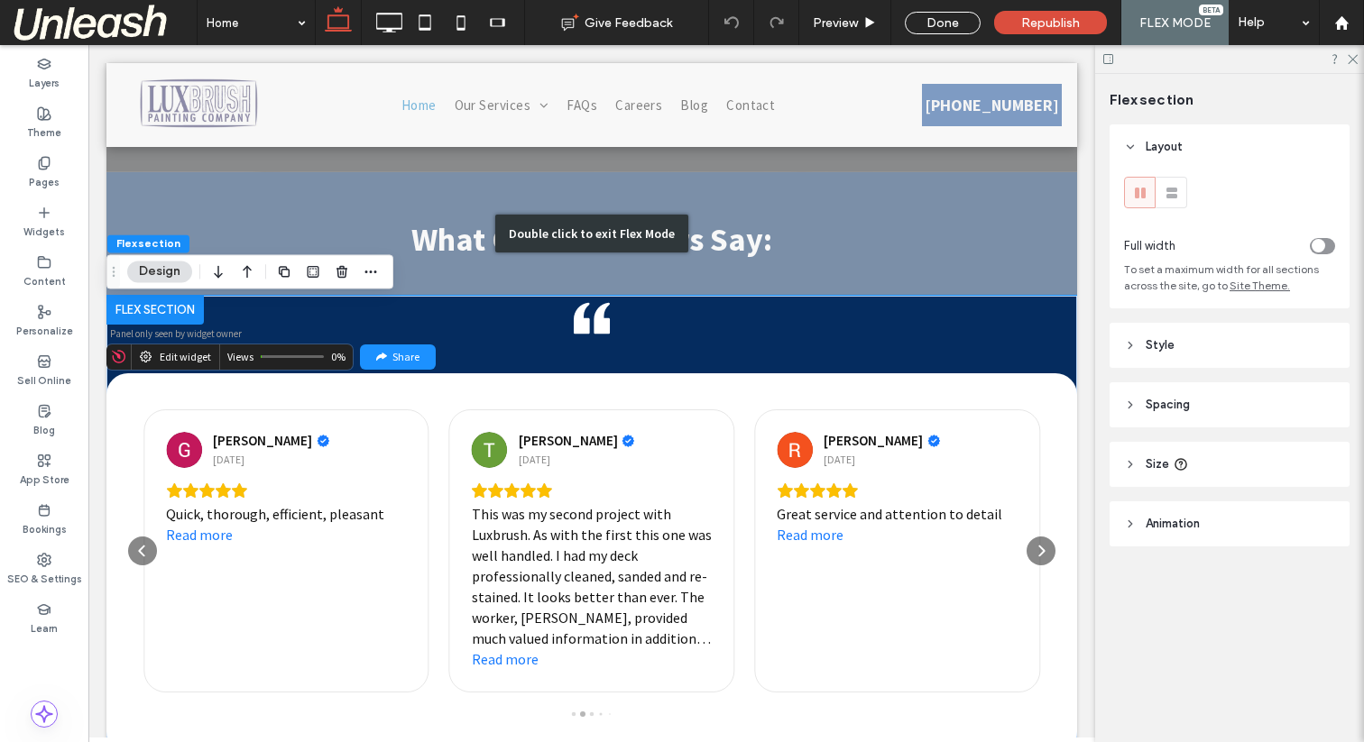
scroll to position [649, 0]
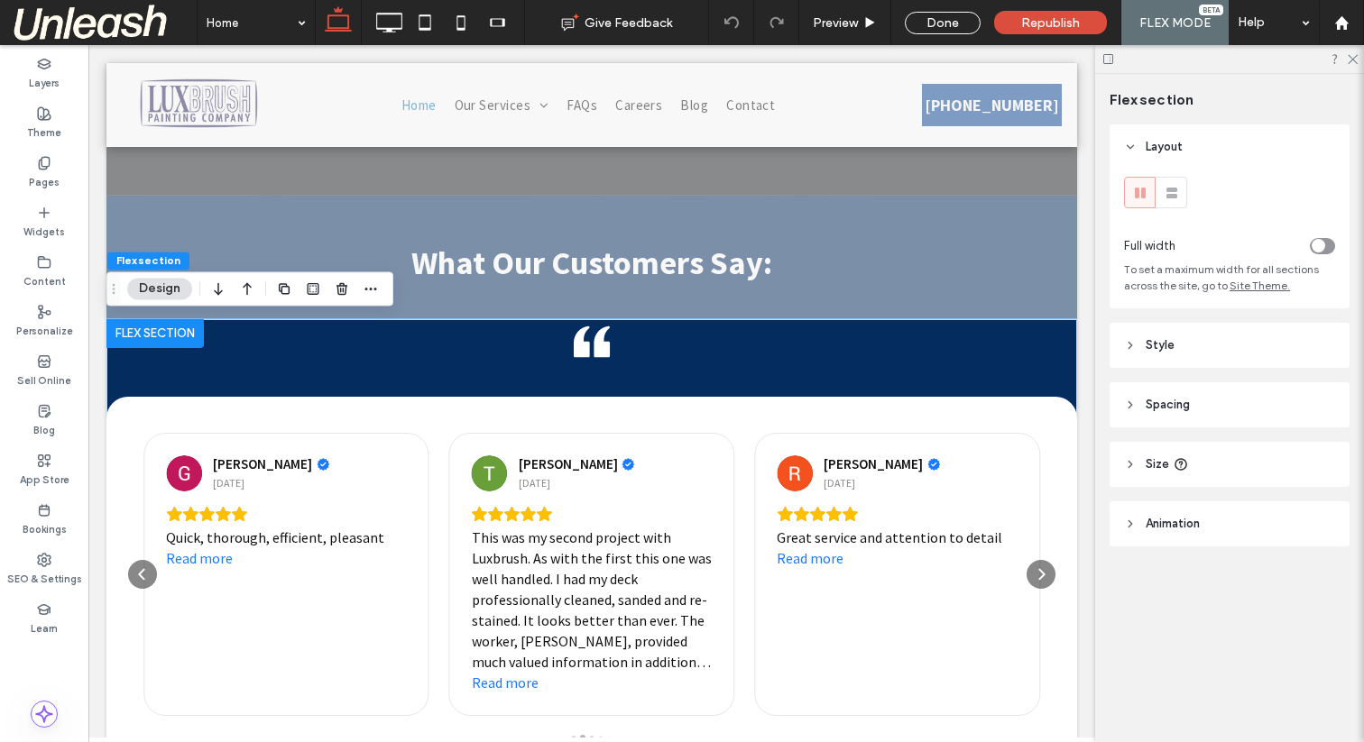
click at [1153, 406] on span "Spacing" at bounding box center [1168, 405] width 44 height 18
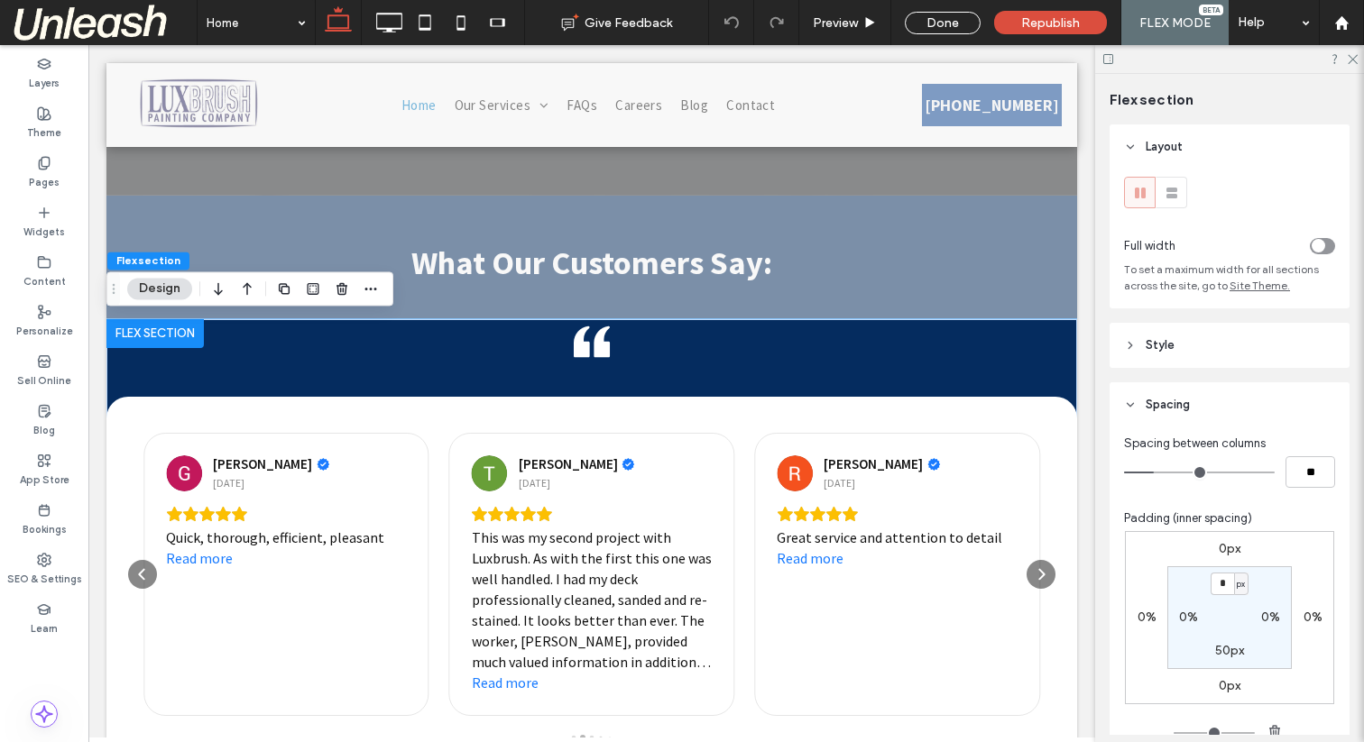
click at [1181, 620] on label "0%" at bounding box center [1188, 617] width 19 height 15
type input "*"
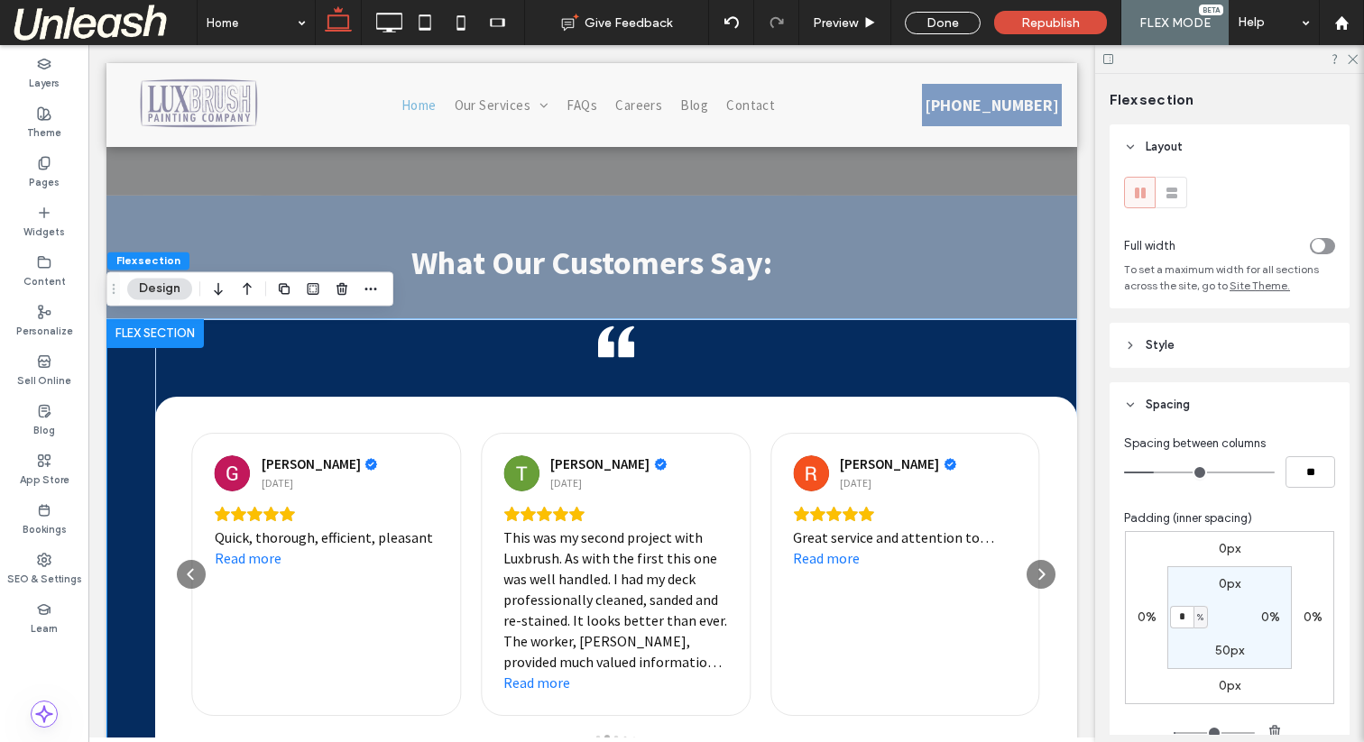
click at [1267, 613] on label "0%" at bounding box center [1270, 617] width 19 height 15
type input "*"
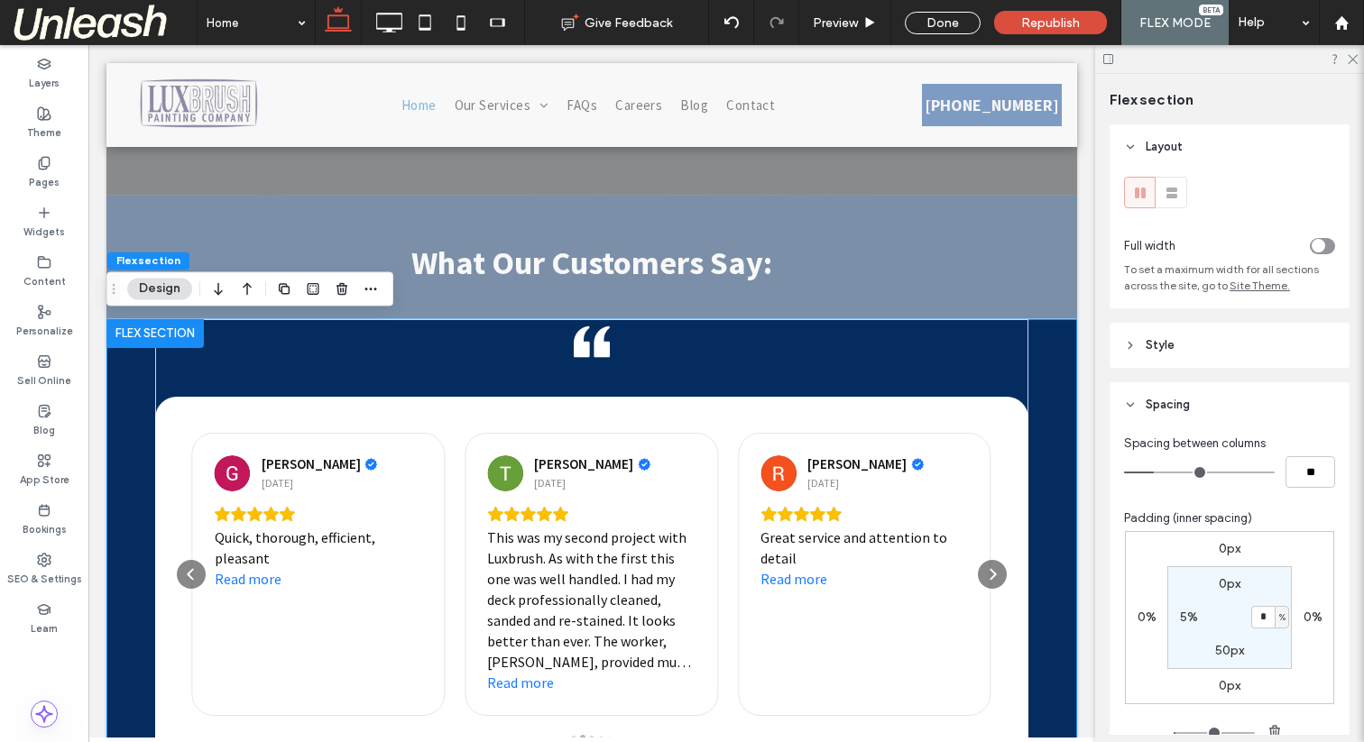
click at [1181, 614] on label "5%" at bounding box center [1189, 617] width 18 height 15
type input "*"
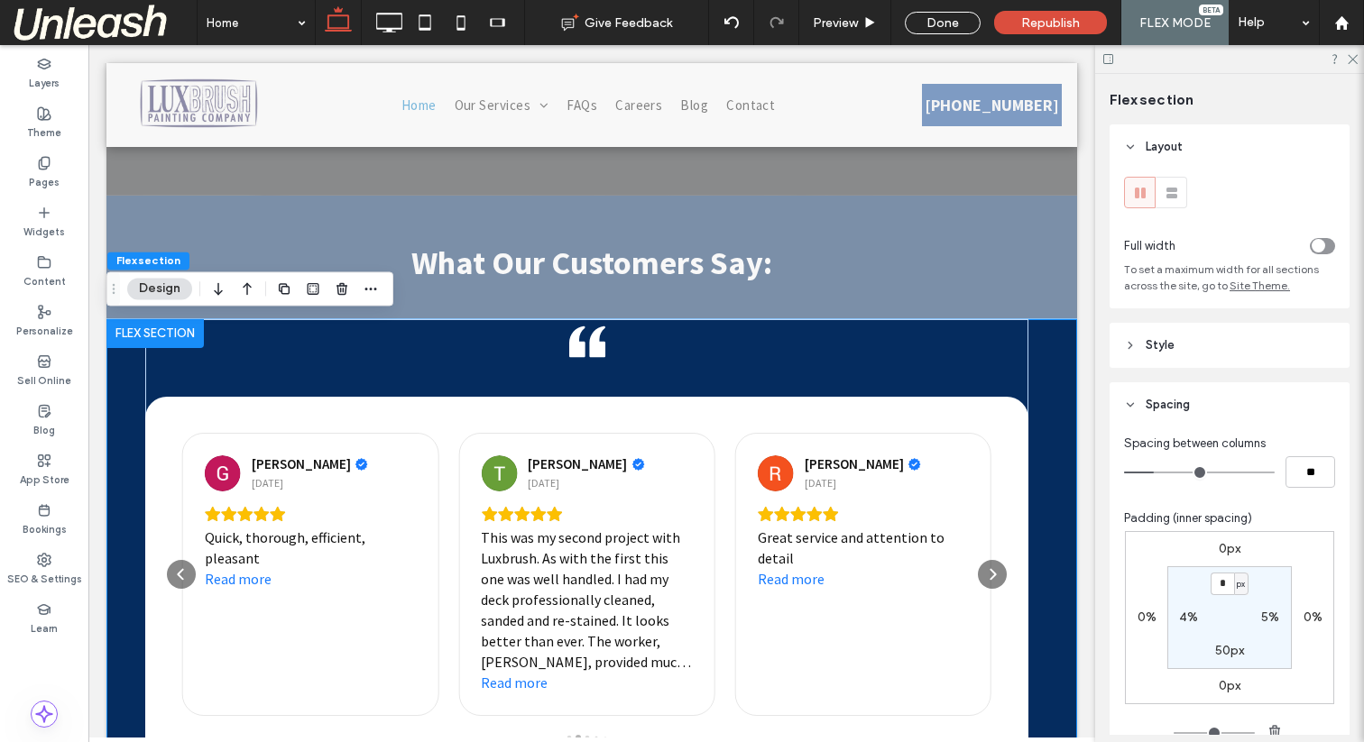
type input "*"
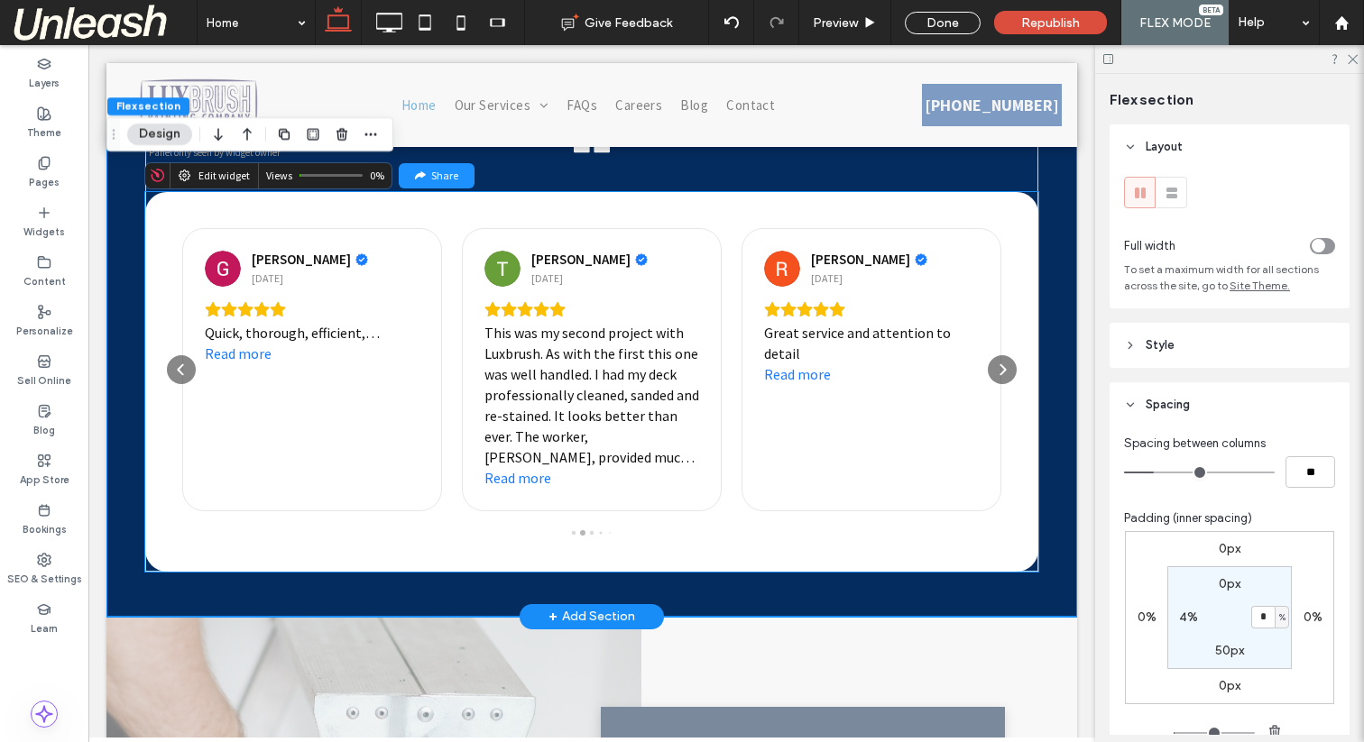
scroll to position [848, 0]
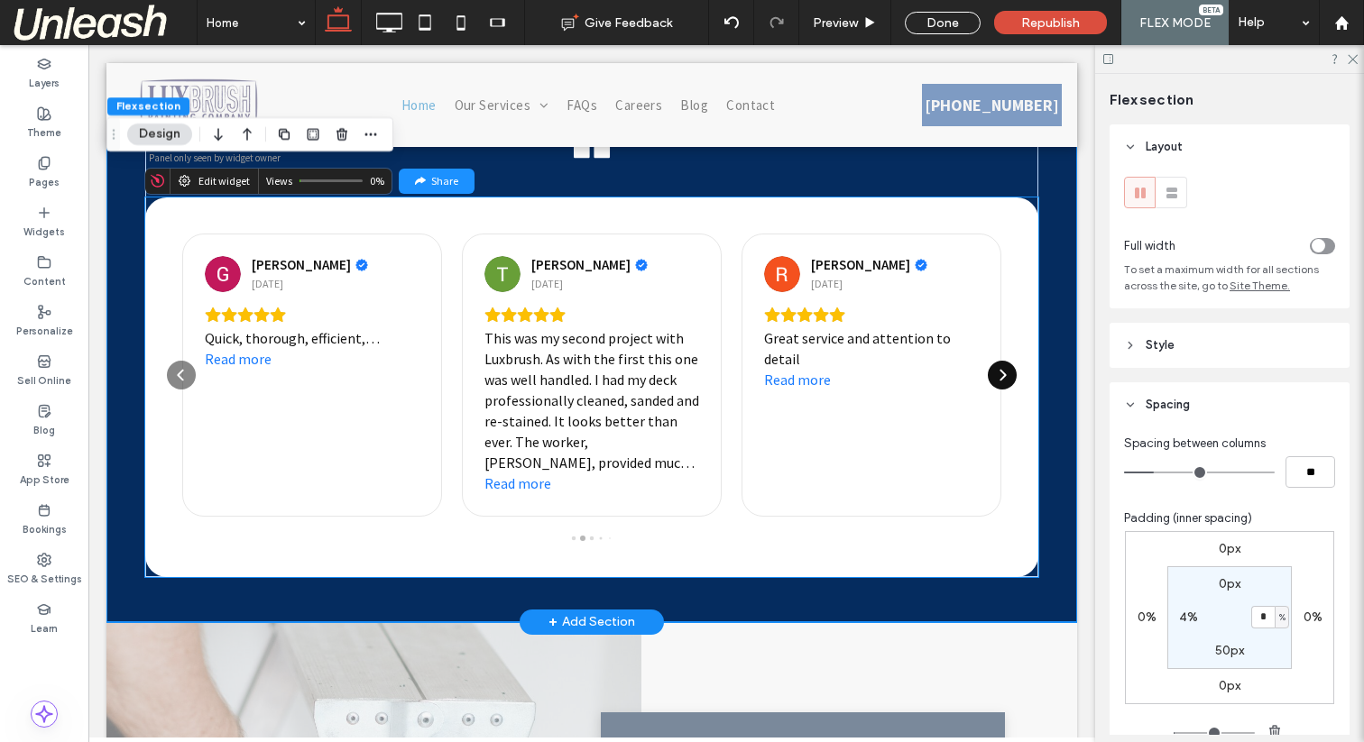
click at [1009, 382] on div "Next" at bounding box center [1002, 375] width 29 height 29
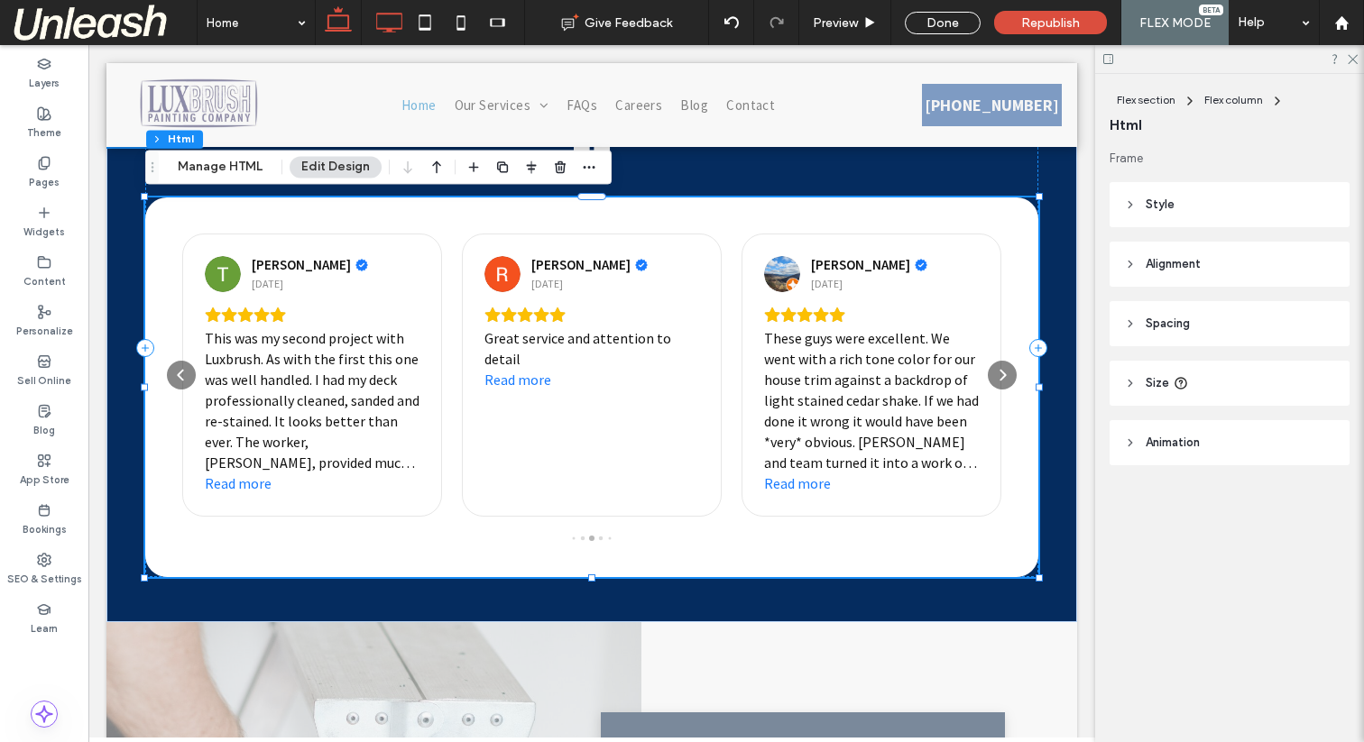
click at [405, 23] on icon at bounding box center [389, 23] width 36 height 36
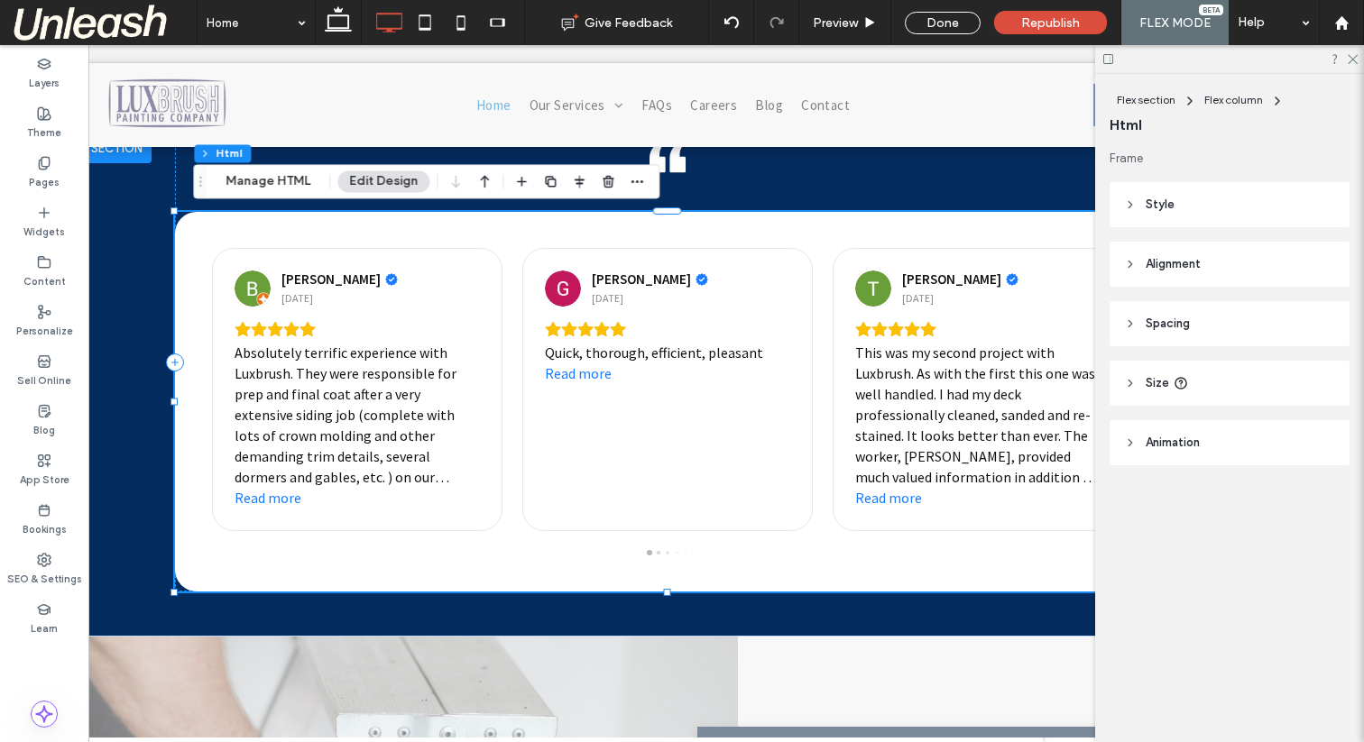
scroll to position [0, 54]
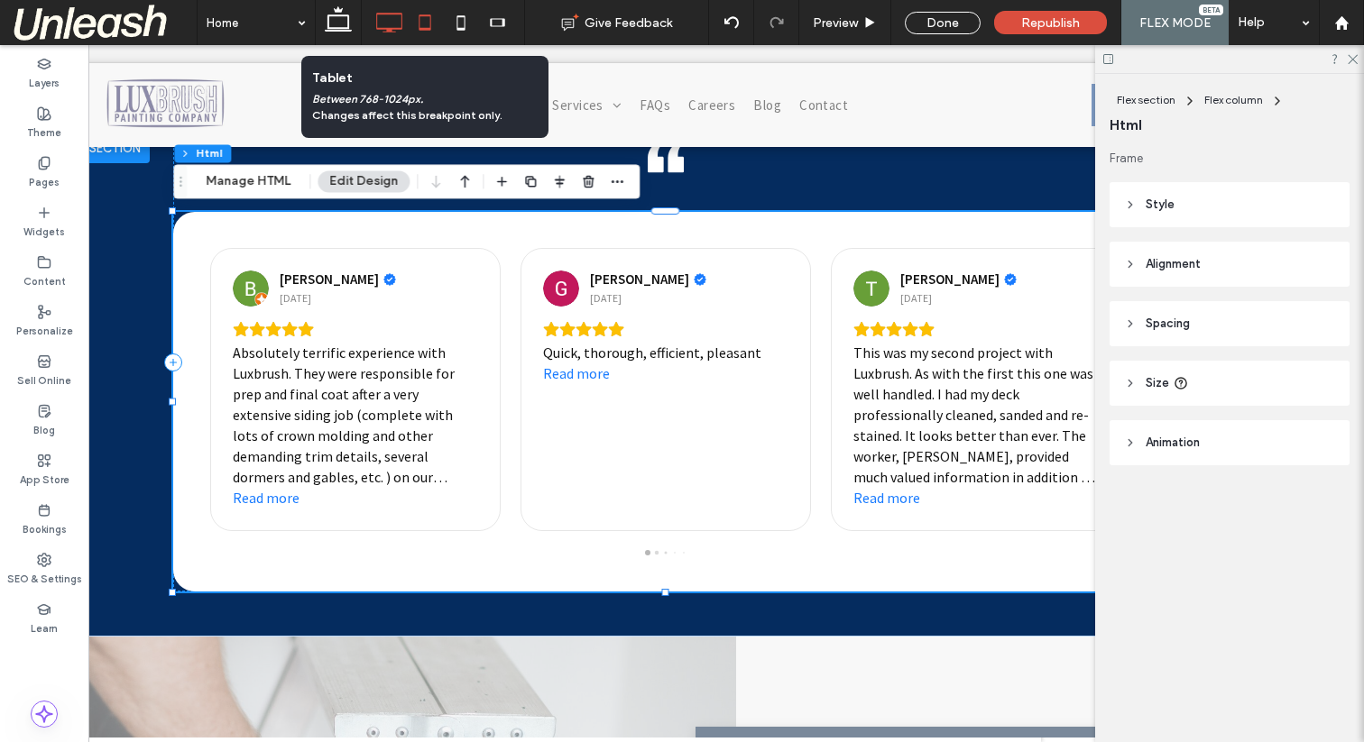
click at [419, 13] on icon at bounding box center [425, 23] width 36 height 36
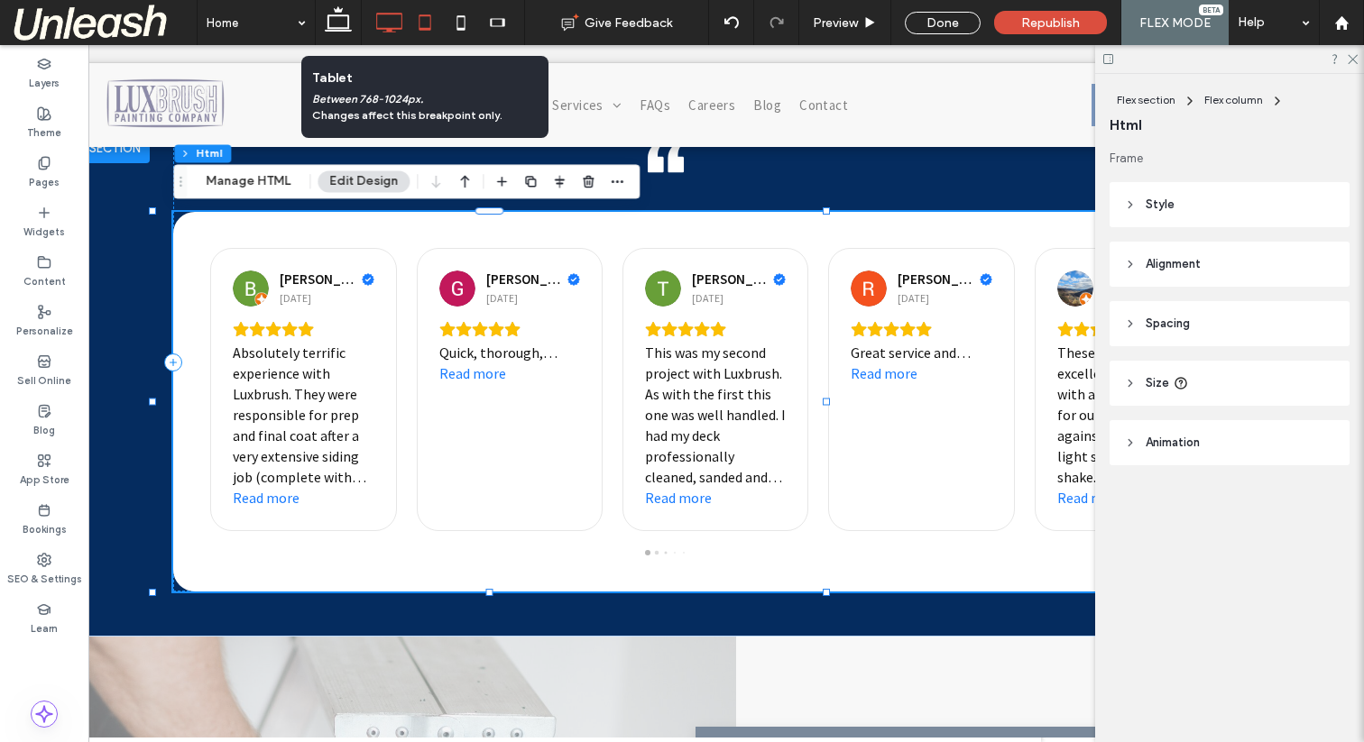
scroll to position [0, 0]
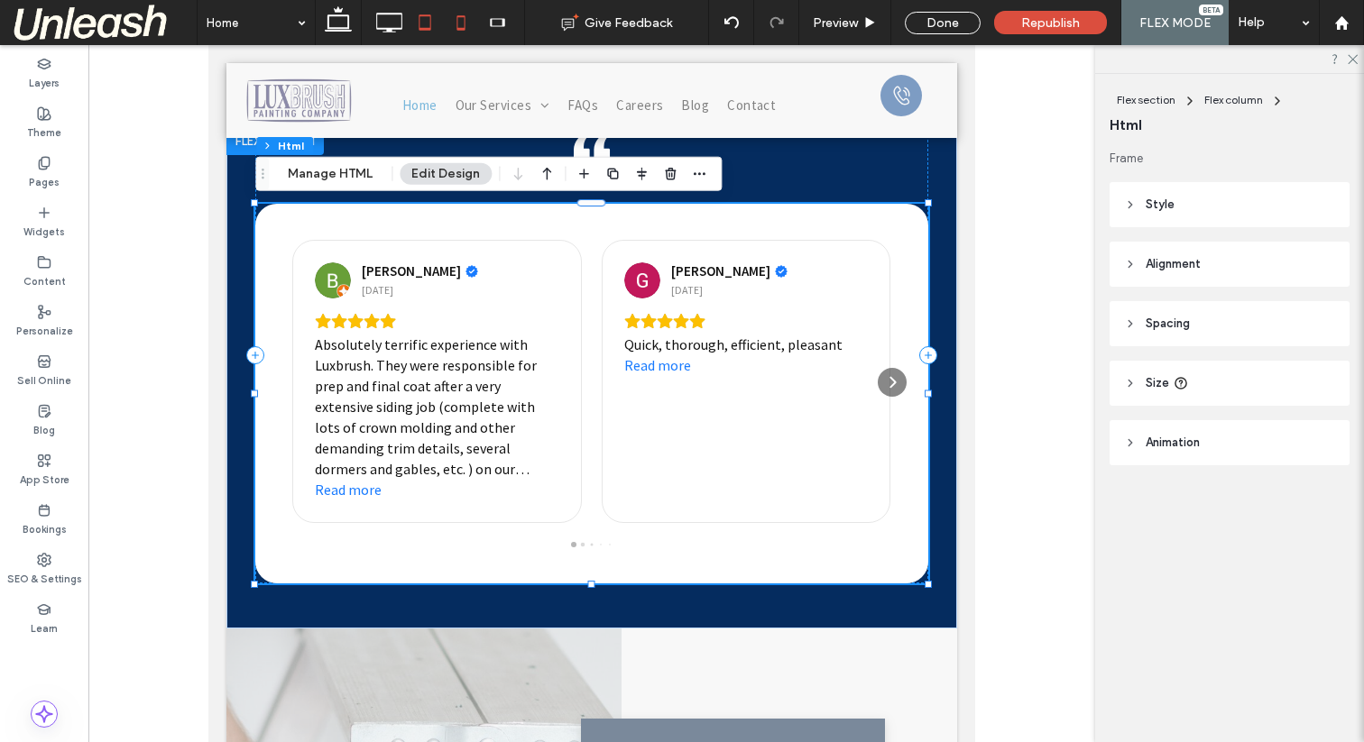
click at [465, 35] on icon at bounding box center [461, 23] width 36 height 36
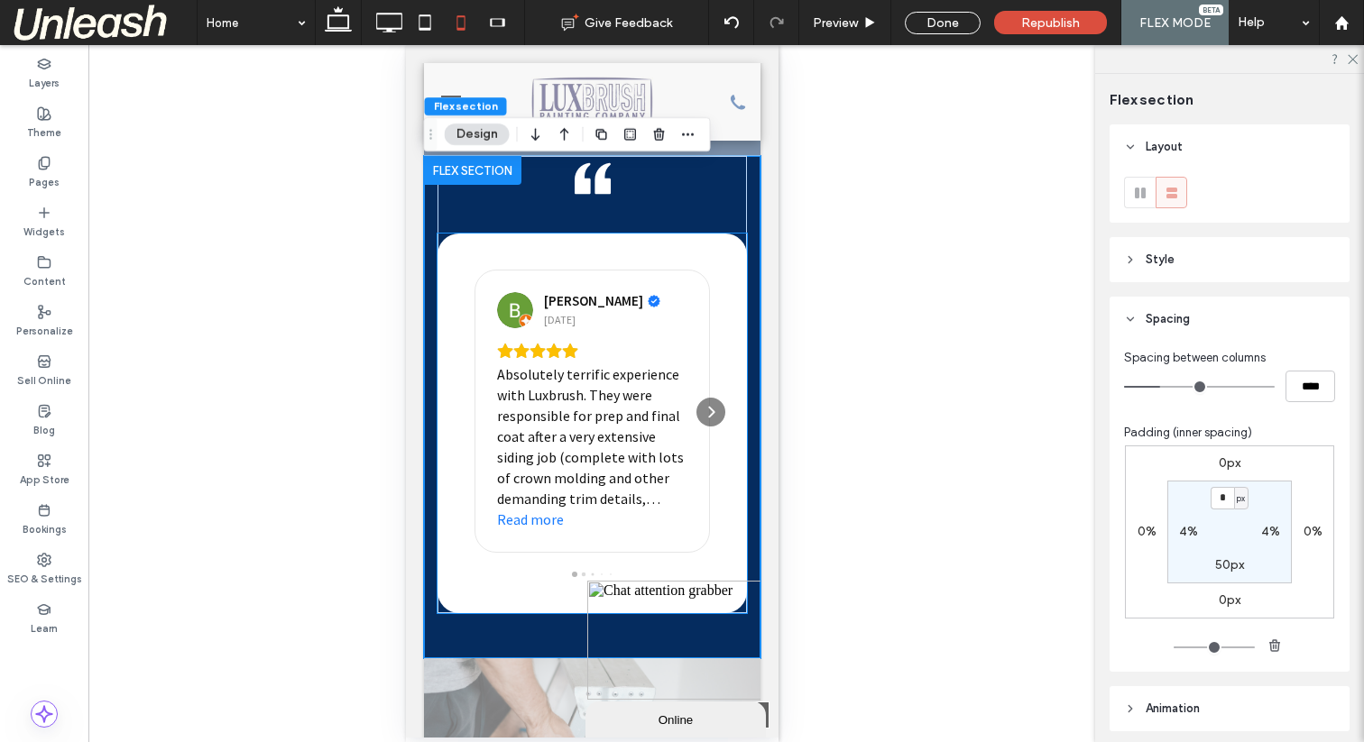
scroll to position [532, 0]
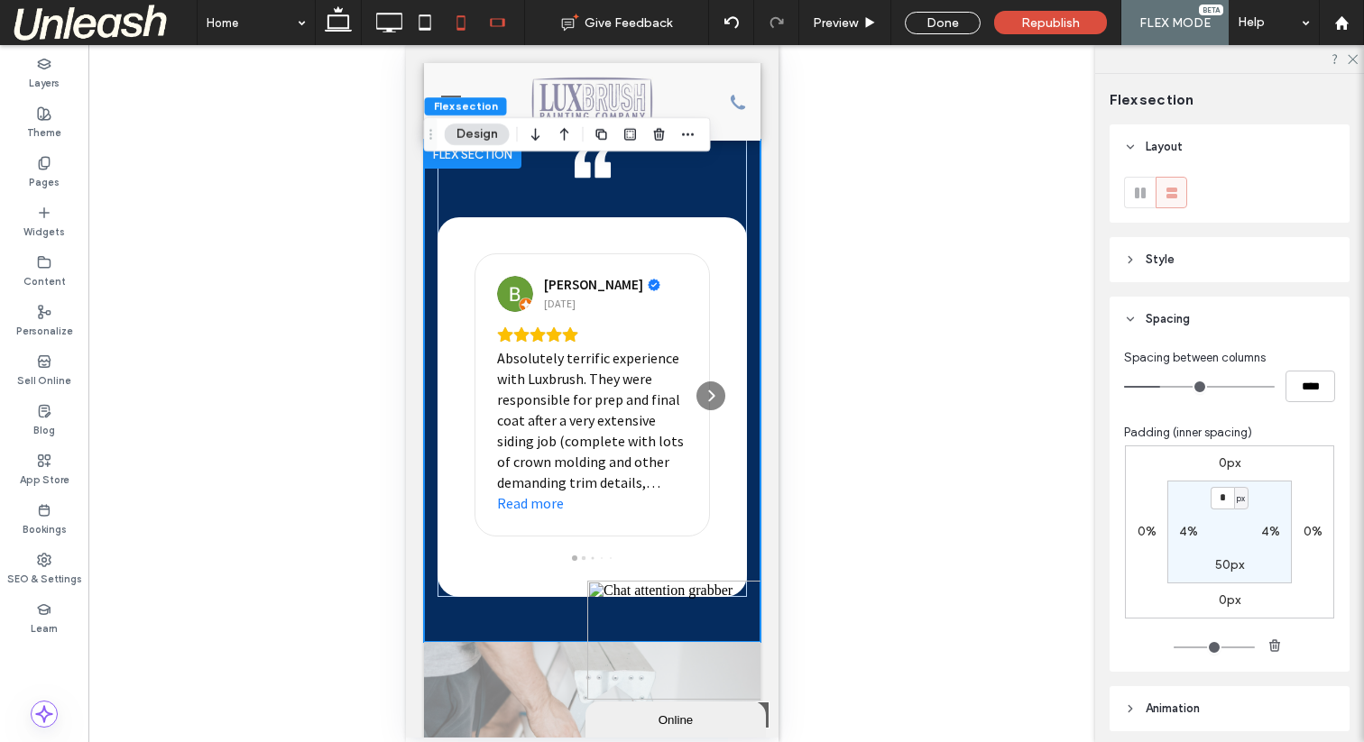
click at [484, 23] on icon at bounding box center [497, 23] width 36 height 36
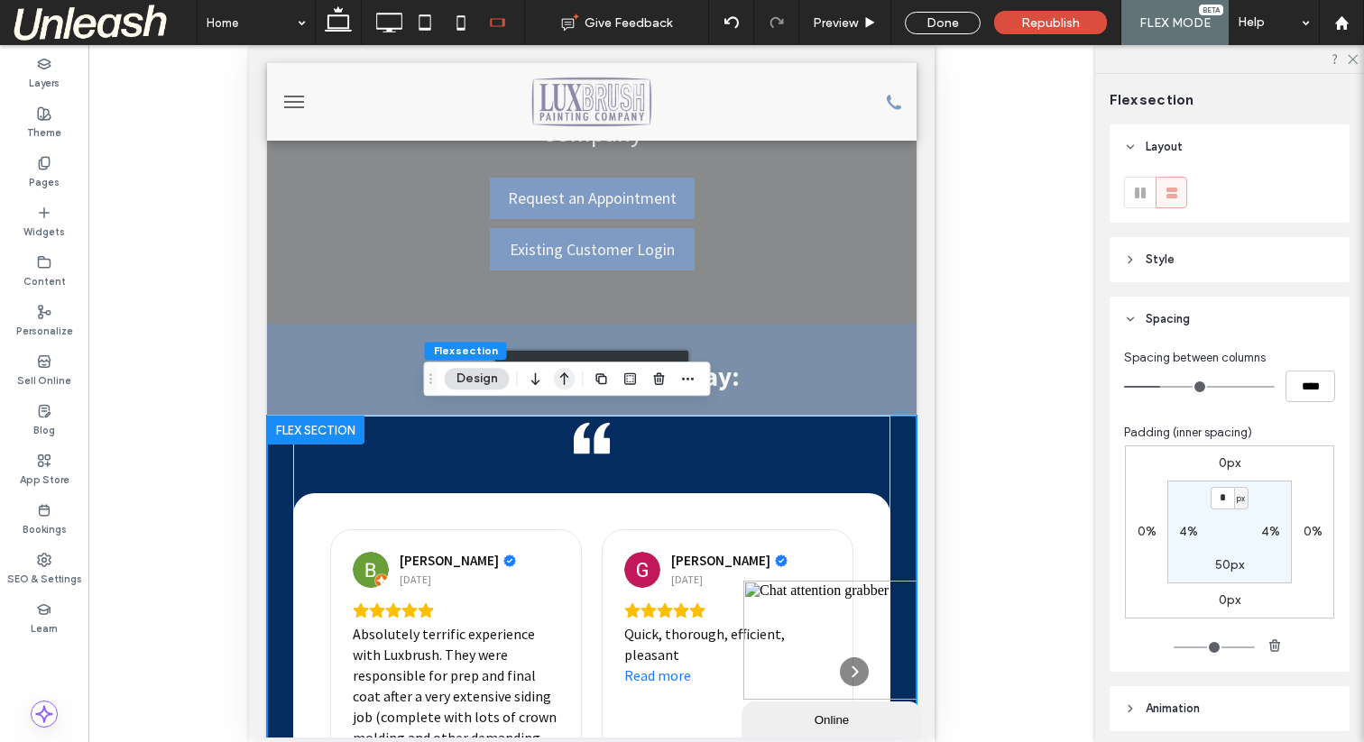
scroll to position [197, 0]
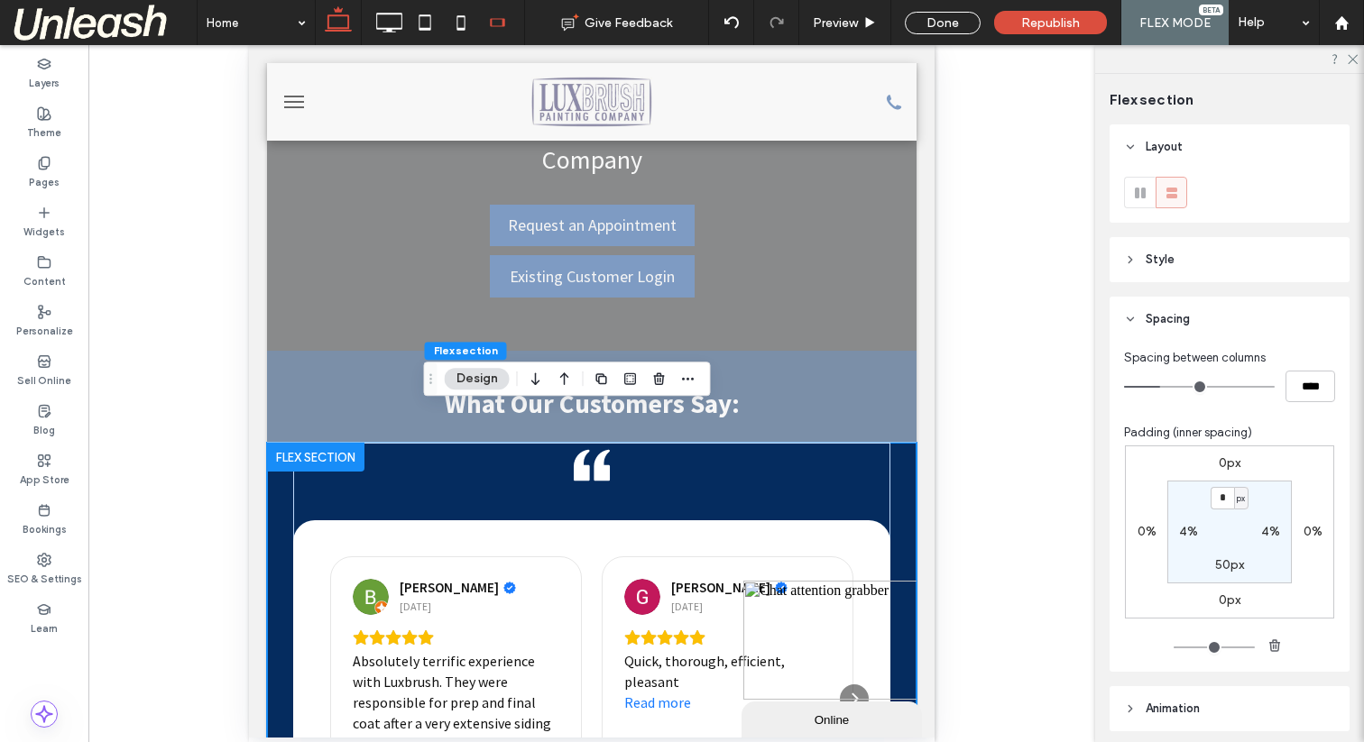
click at [337, 23] on icon at bounding box center [338, 23] width 36 height 36
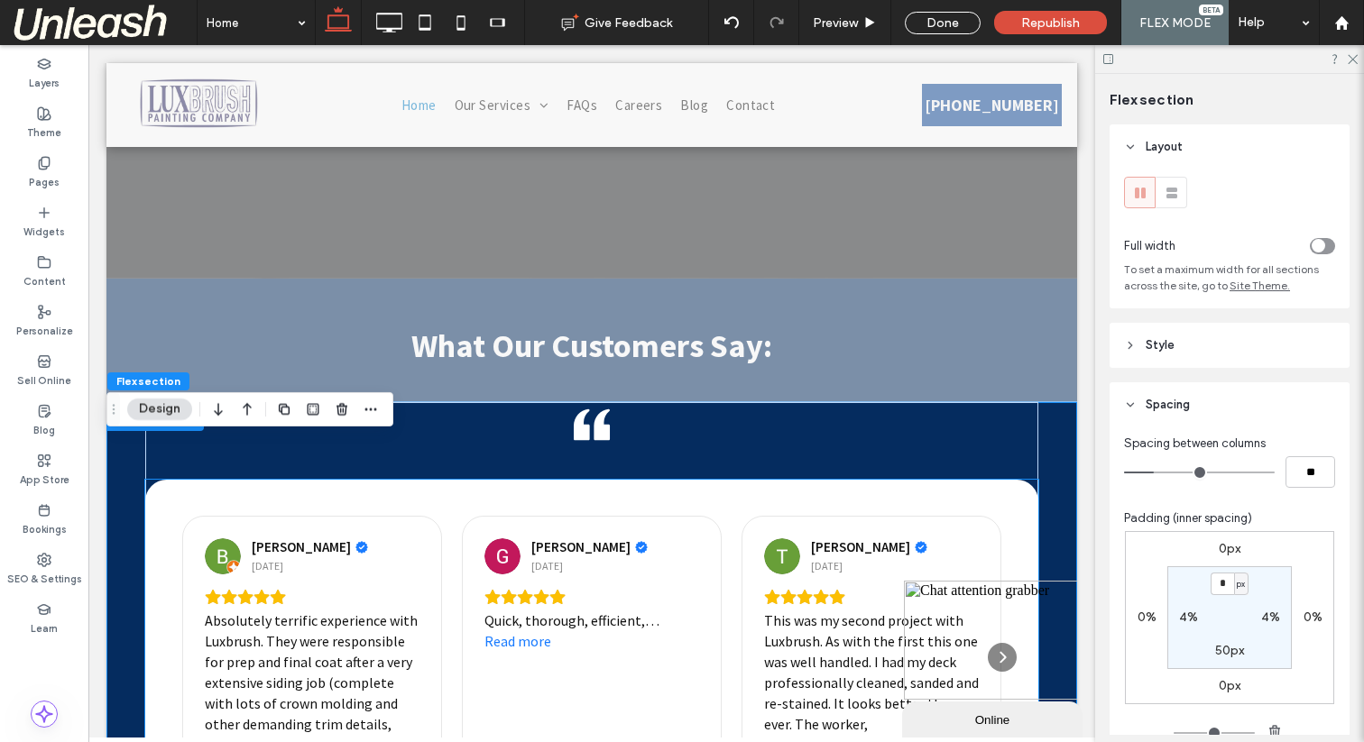
scroll to position [965, 0]
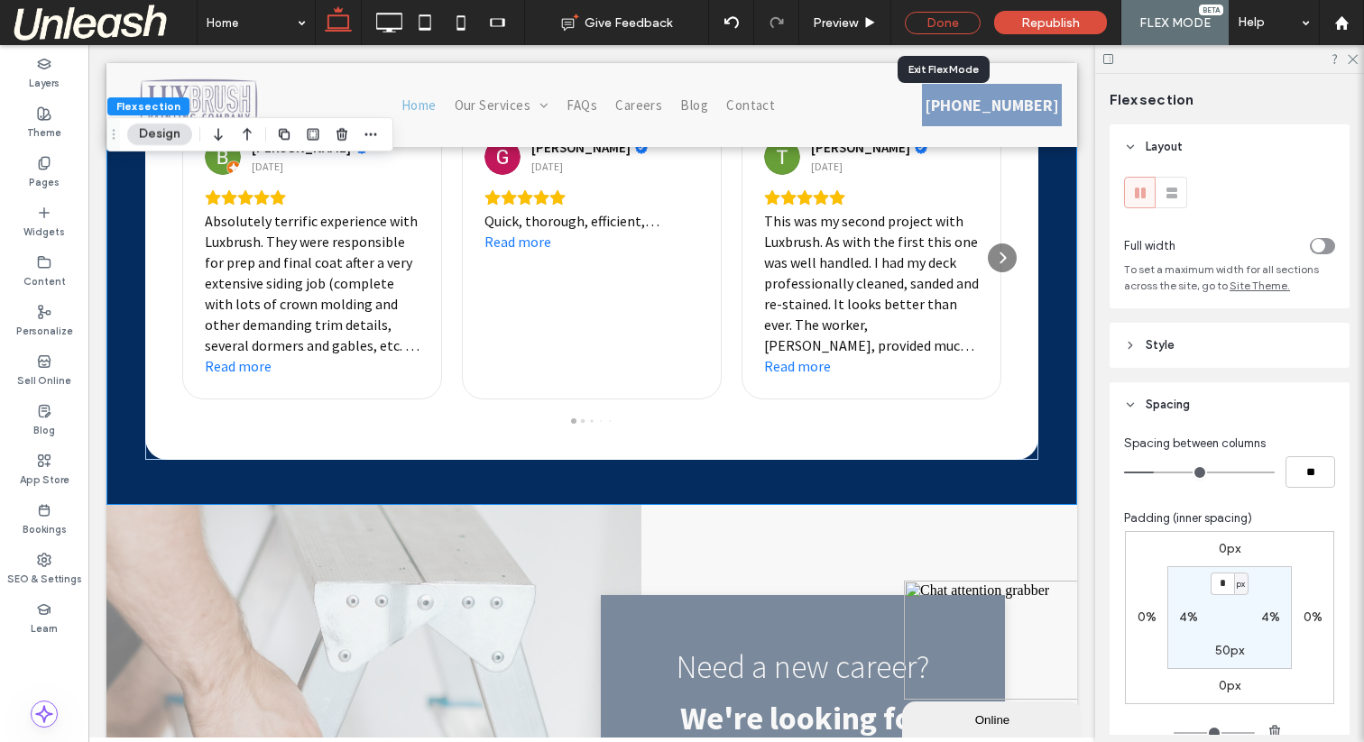
click at [941, 21] on div "Done" at bounding box center [943, 23] width 76 height 23
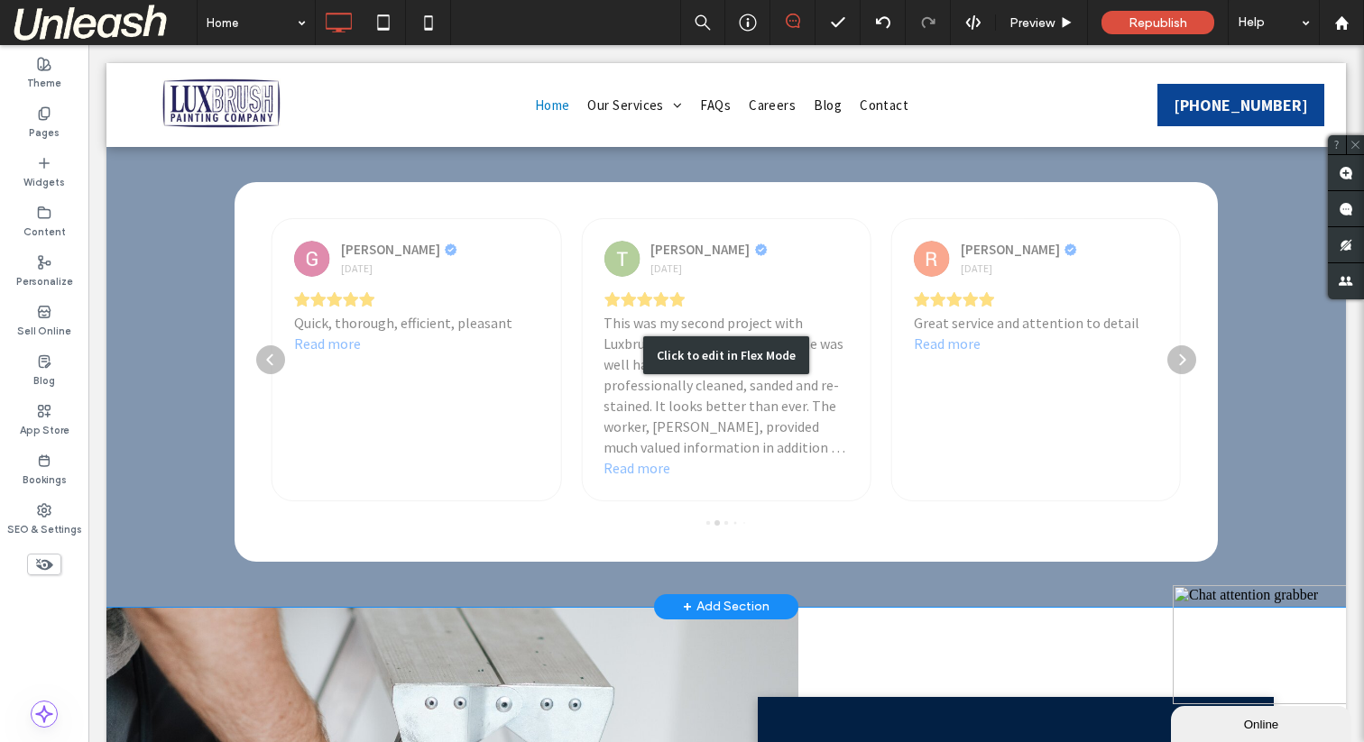
scroll to position [851, 0]
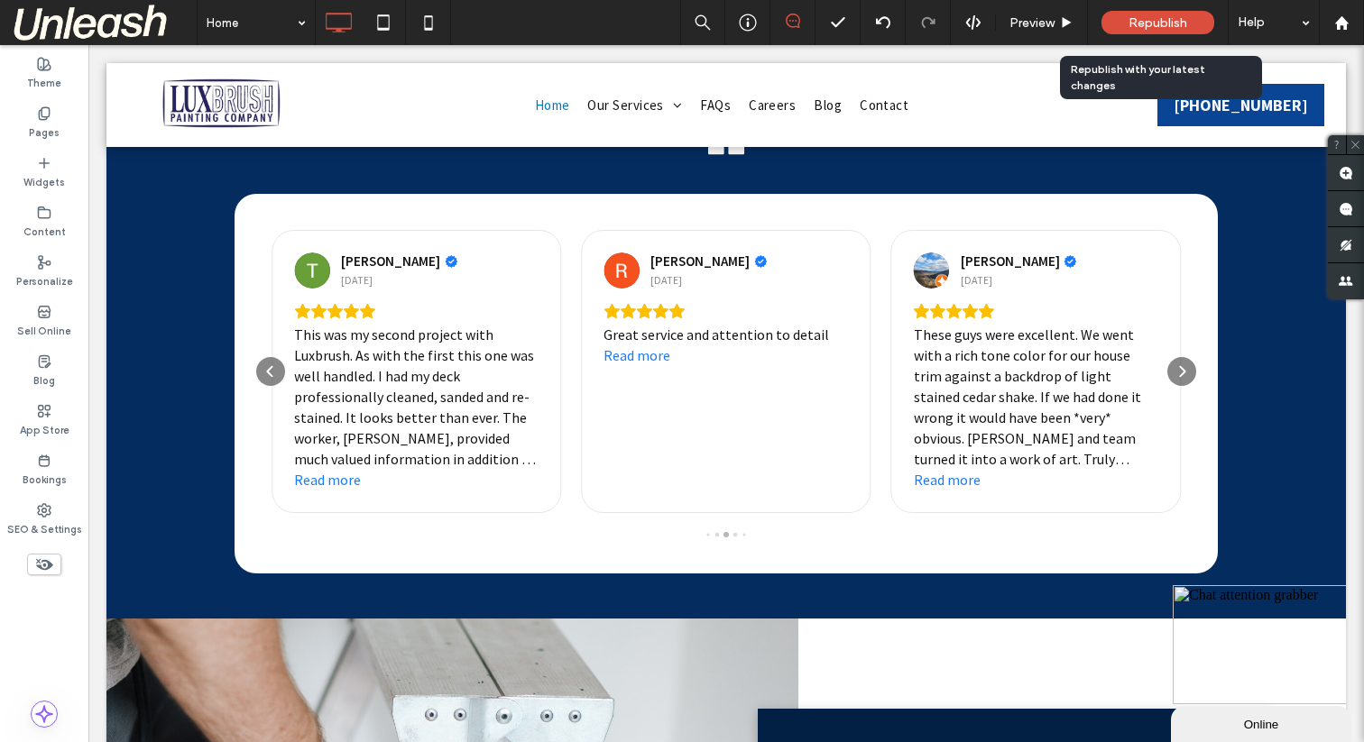
click at [1126, 21] on div "Republish" at bounding box center [1157, 22] width 113 height 23
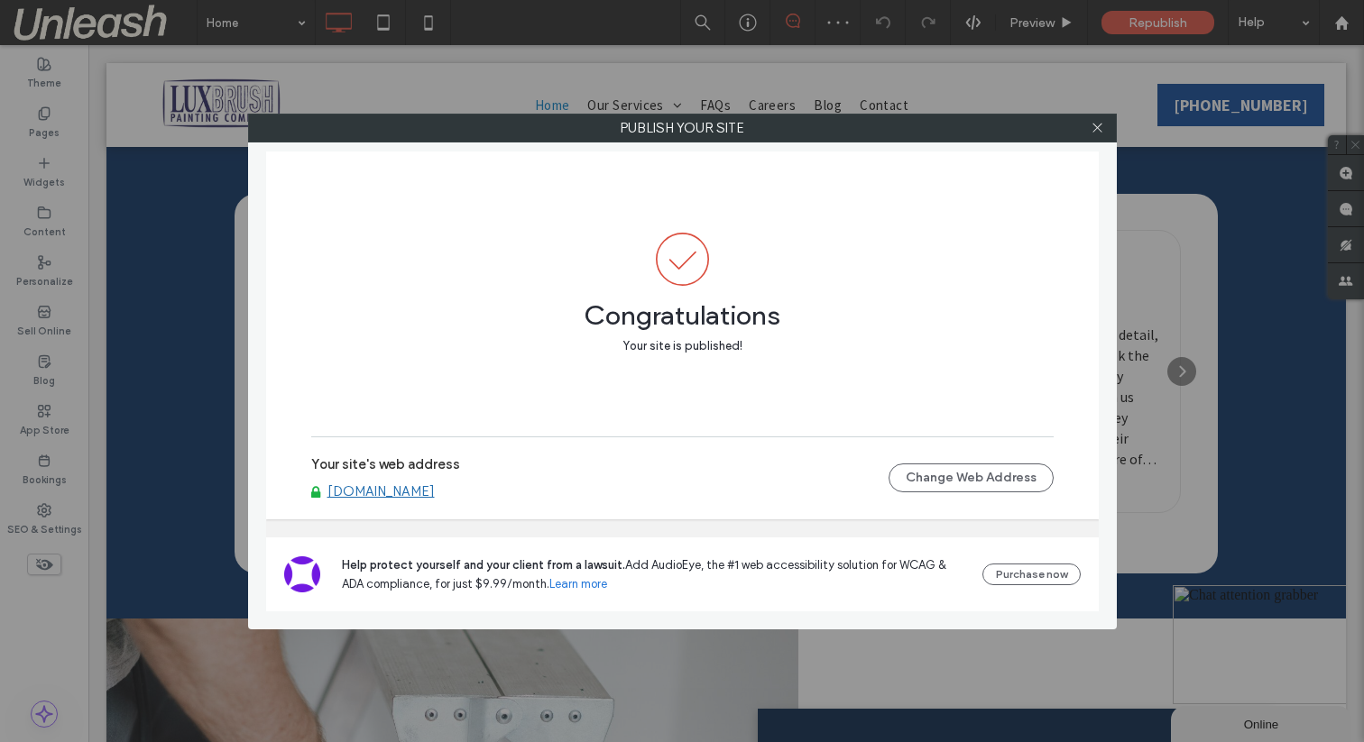
click at [369, 491] on link "www.luxbrush.com" at bounding box center [380, 491] width 107 height 16
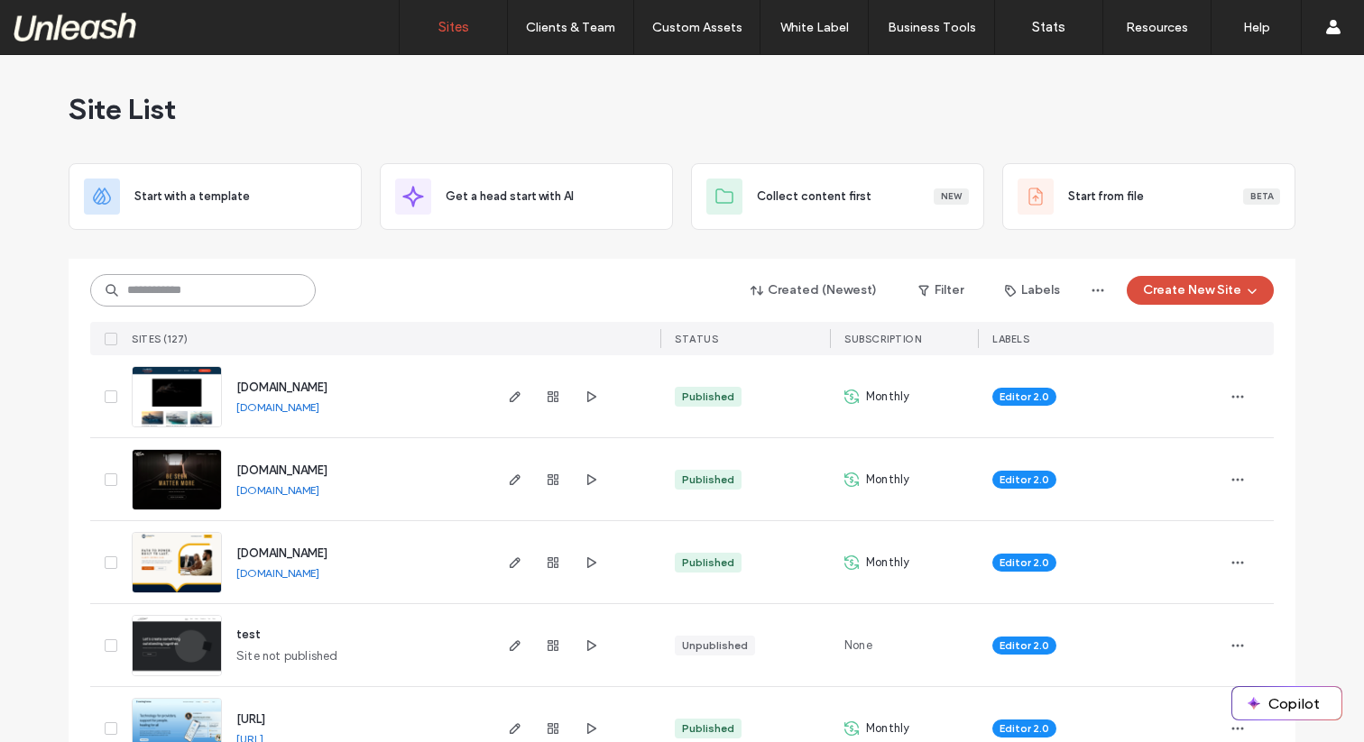
click at [133, 287] on input at bounding box center [202, 290] width 225 height 32
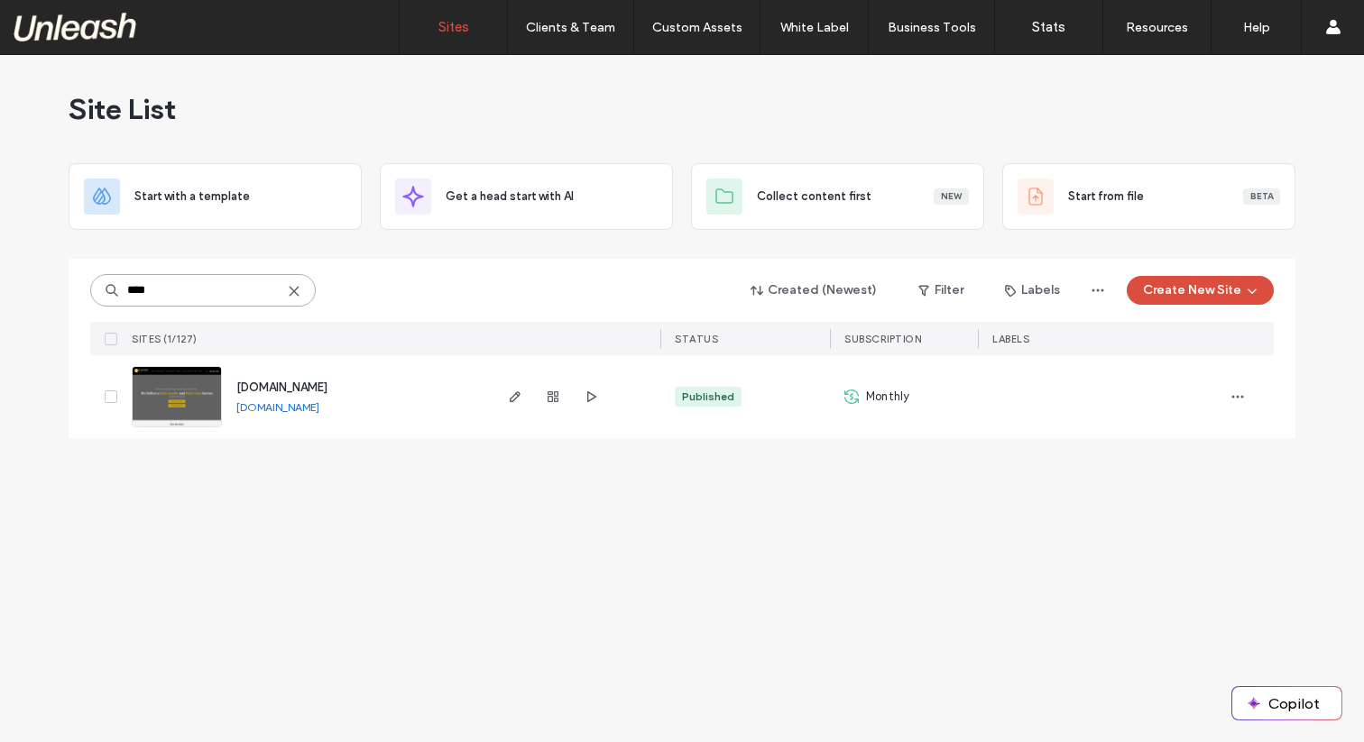
type input "****"
click at [188, 409] on img at bounding box center [177, 428] width 88 height 123
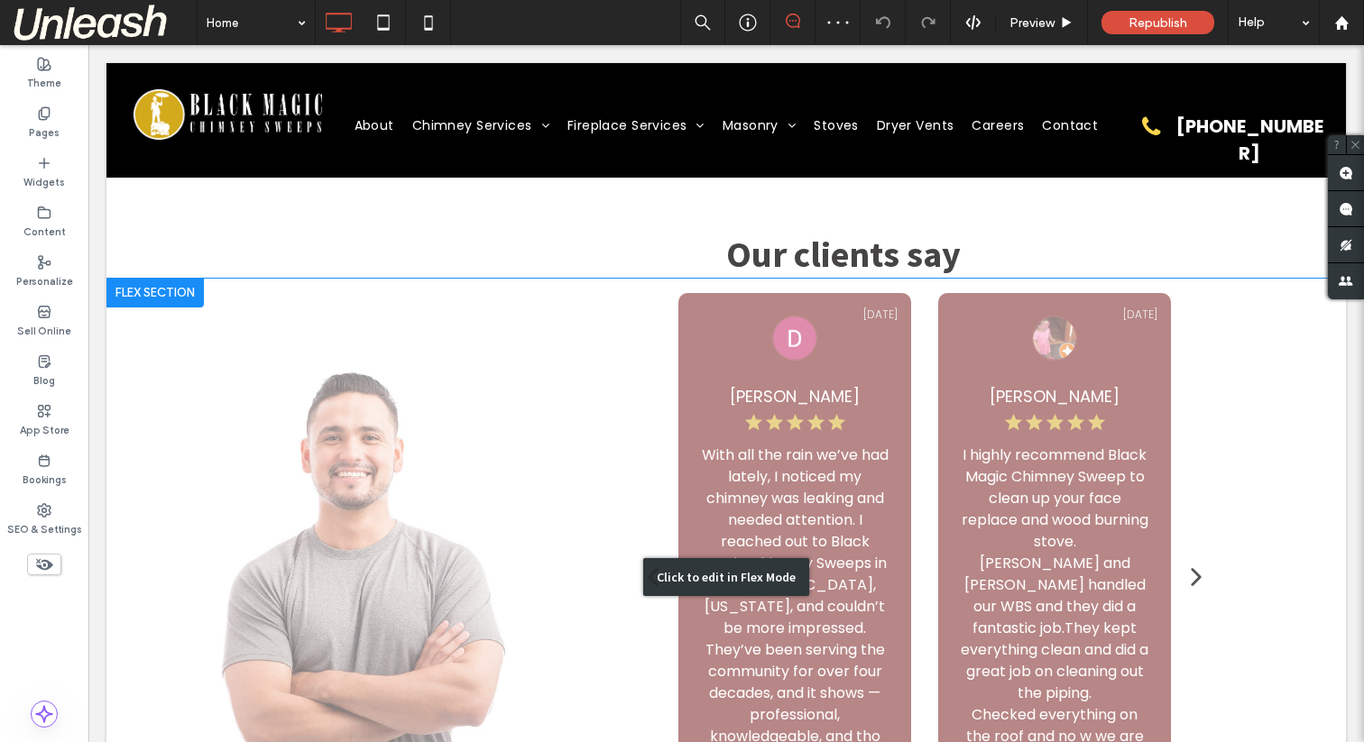
click at [844, 532] on div "Click to edit in Flex Mode" at bounding box center [725, 577] width 1239 height 597
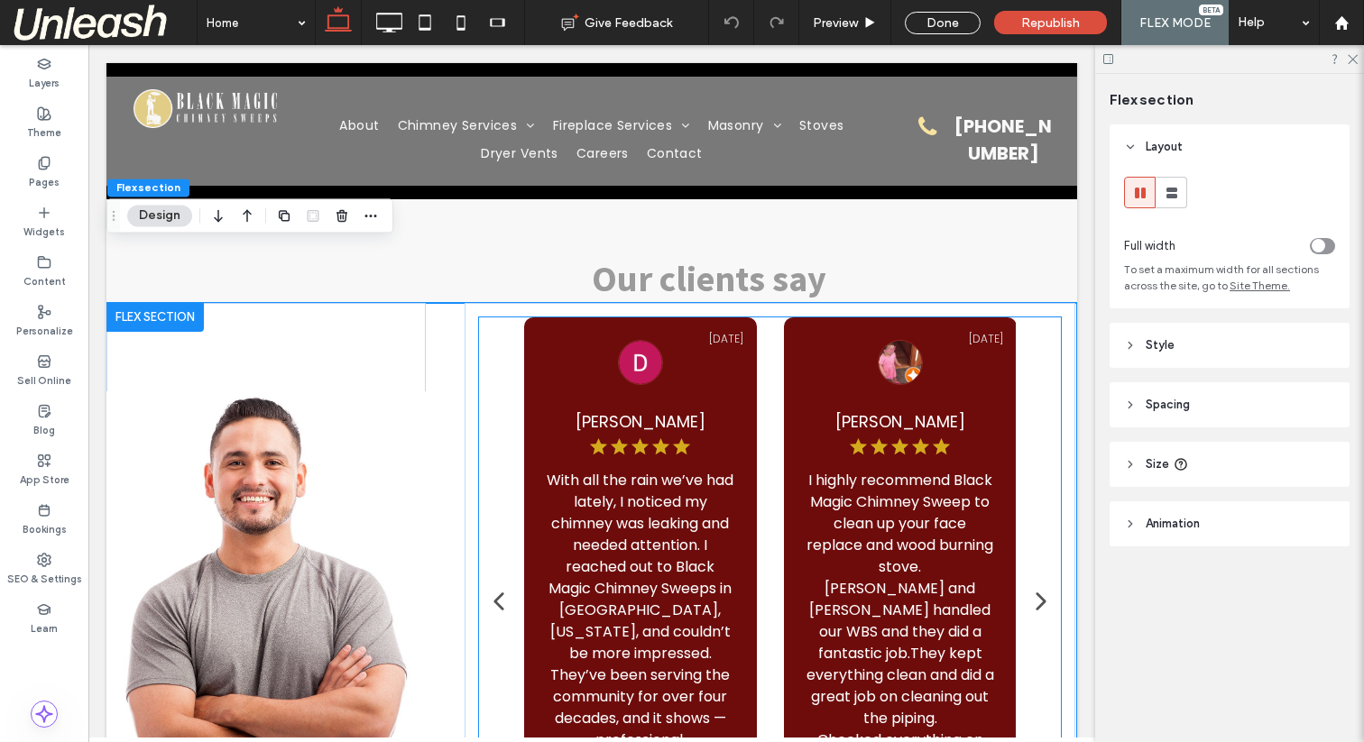
scroll to position [5417, 0]
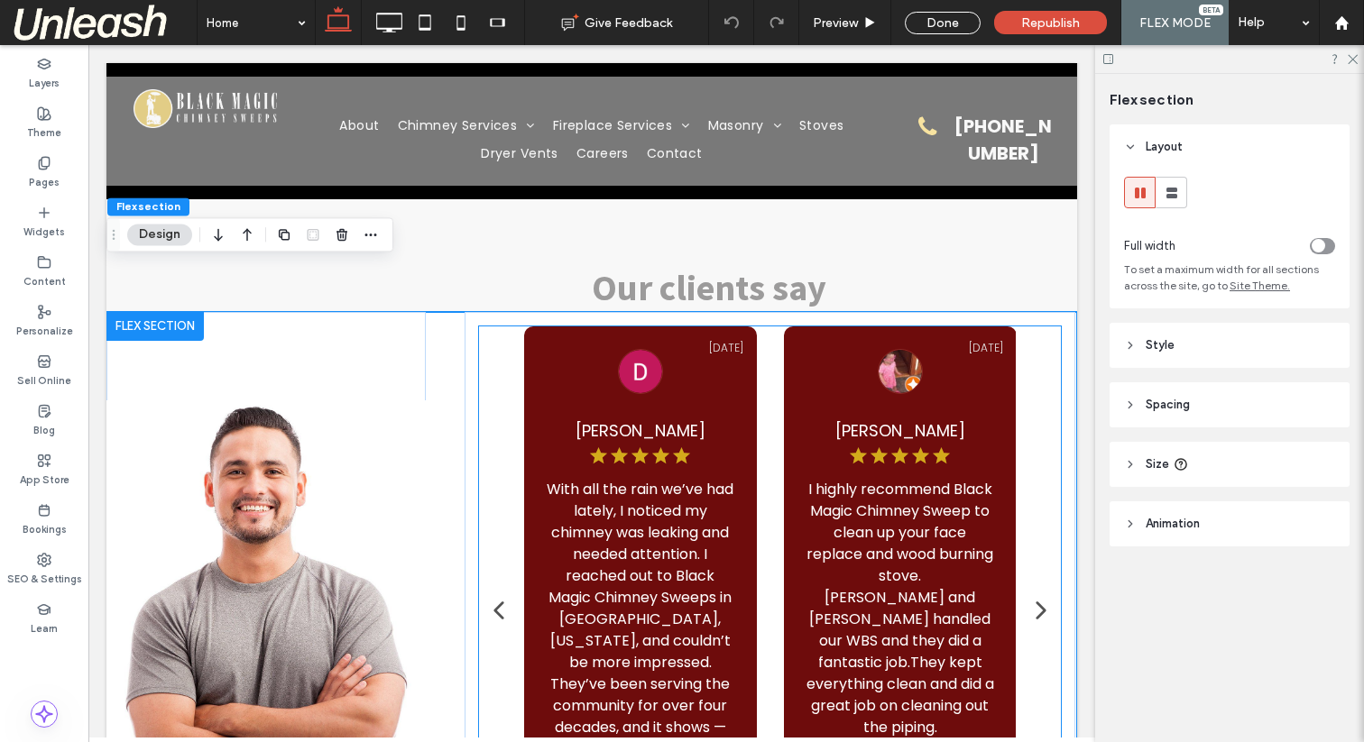
click at [692, 420] on div "B Ox [DATE] The team at Black Magic is always super helpful and good to deal wi…" at bounding box center [510, 611] width 492 height 568
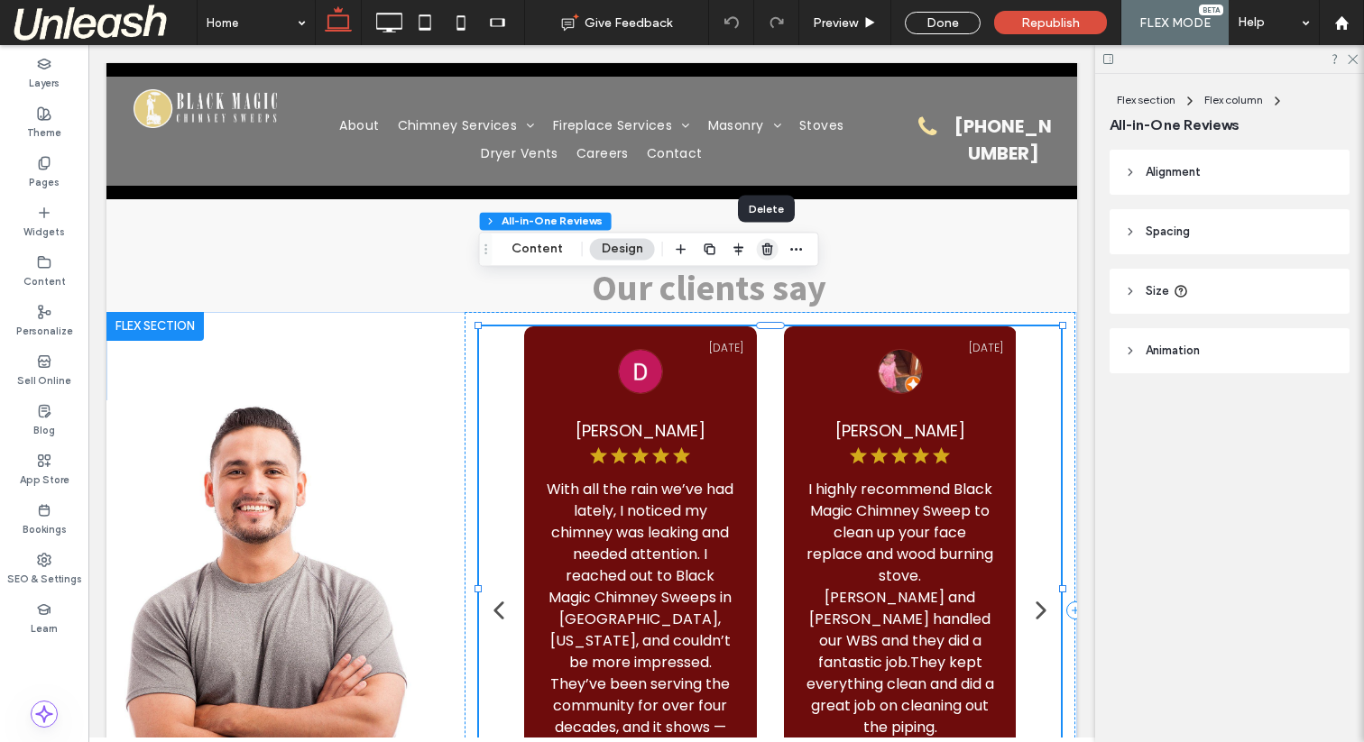
click at [762, 252] on use "button" at bounding box center [767, 250] width 11 height 12
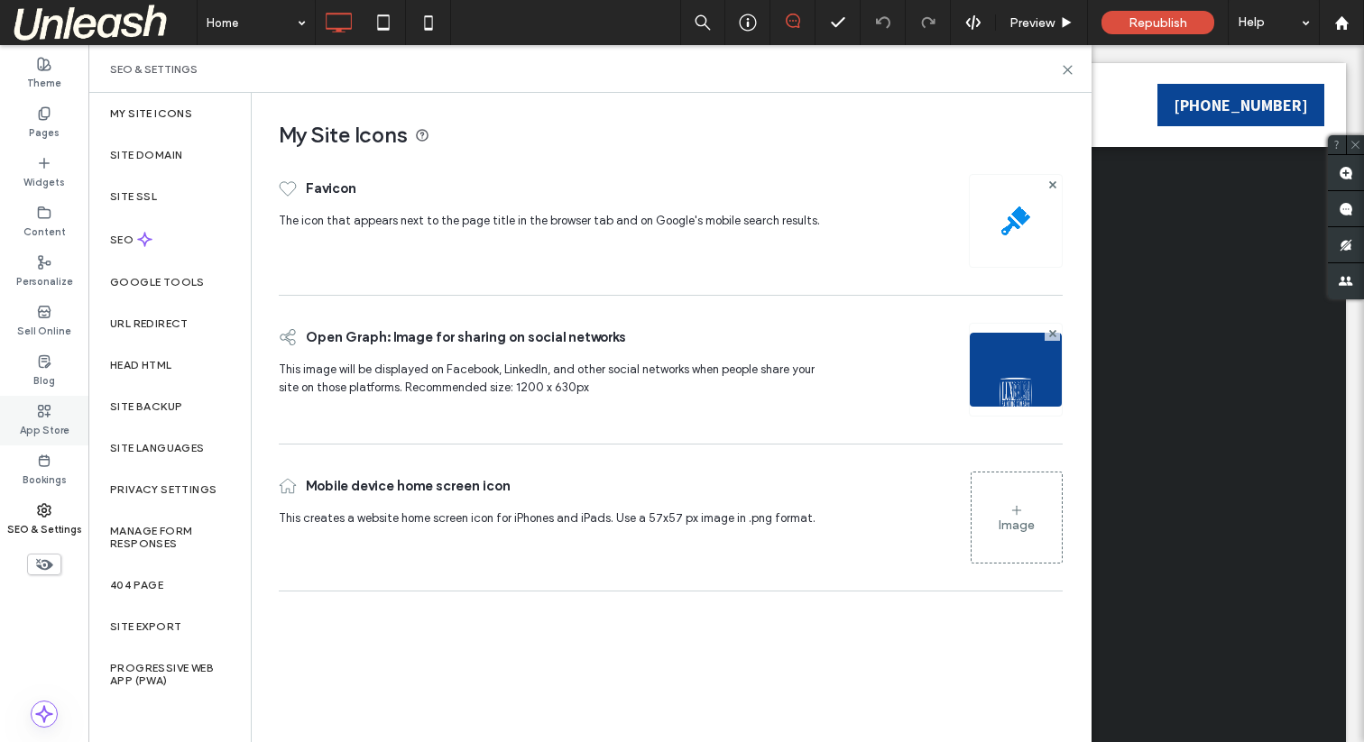
click at [43, 405] on icon at bounding box center [44, 411] width 14 height 14
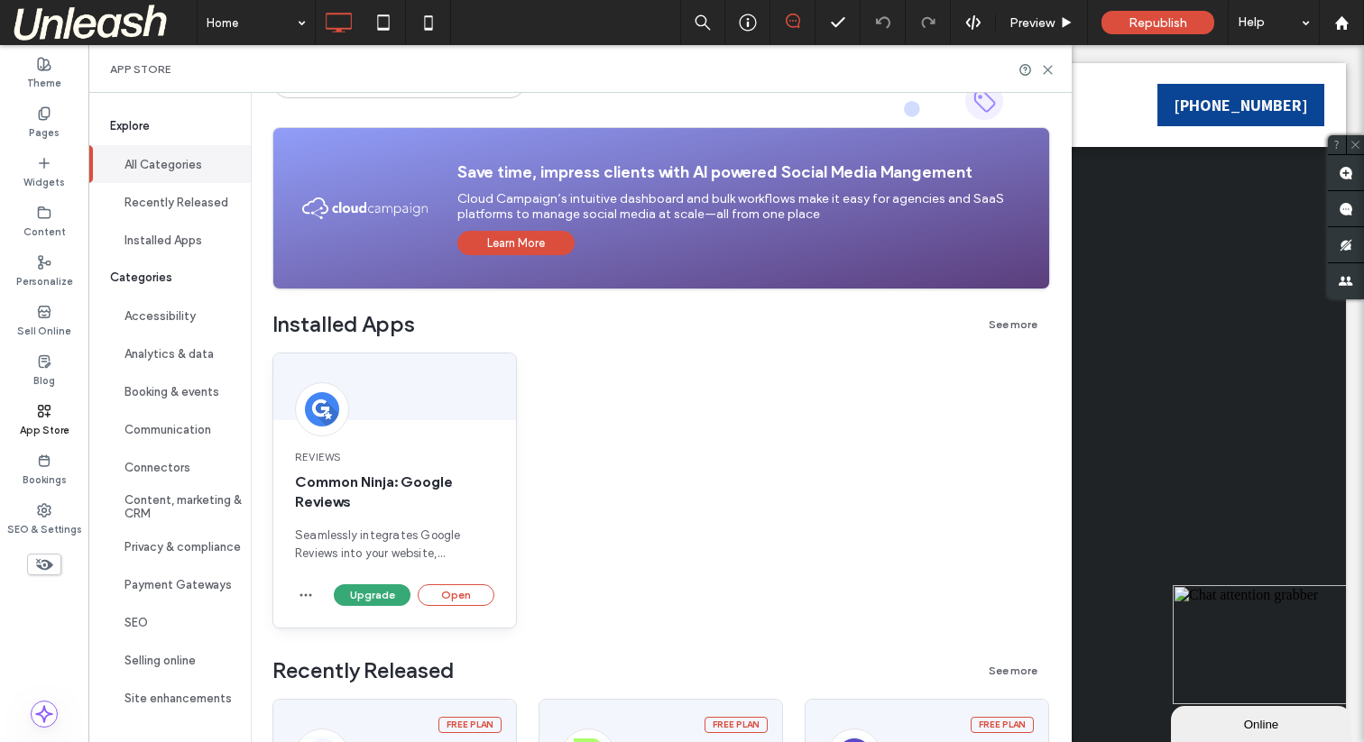
scroll to position [190, 0]
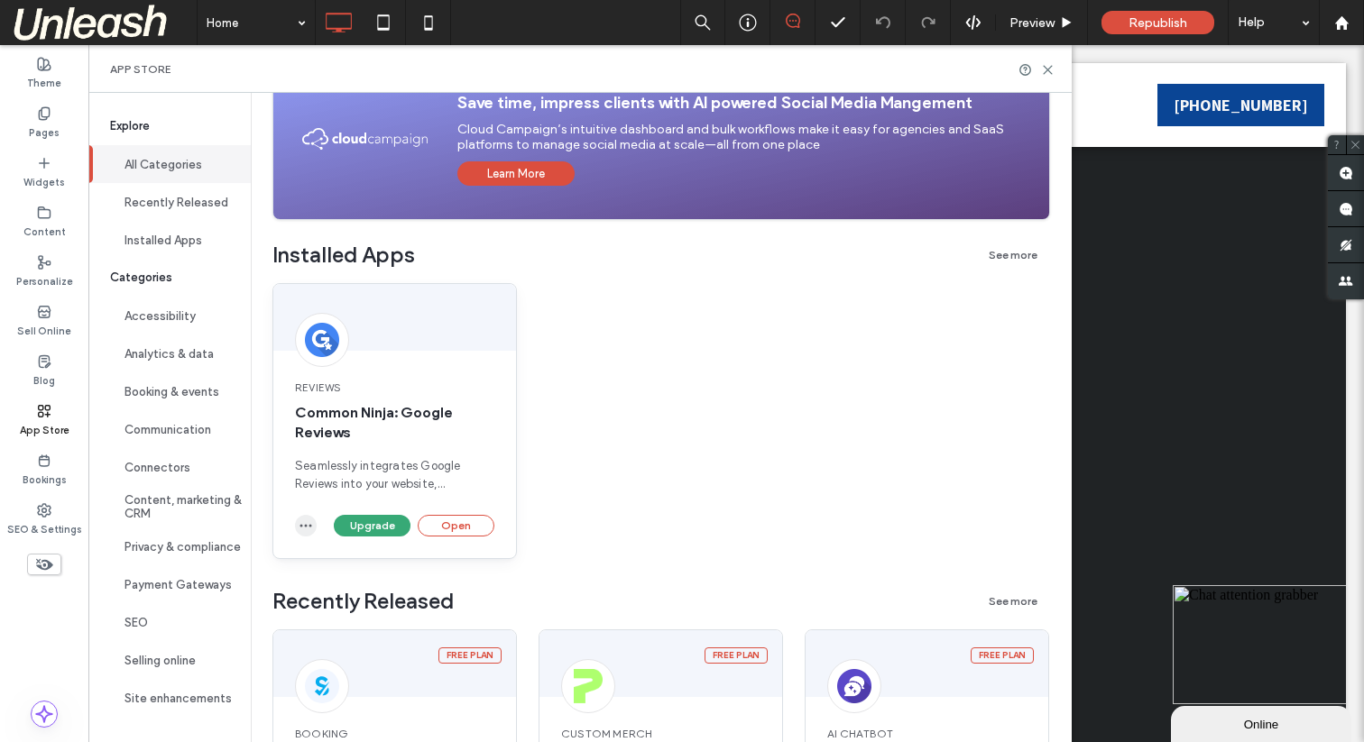
click at [308, 526] on icon "button" at bounding box center [306, 526] width 14 height 14
click at [336, 571] on span "Uninstall app" at bounding box center [347, 569] width 74 height 18
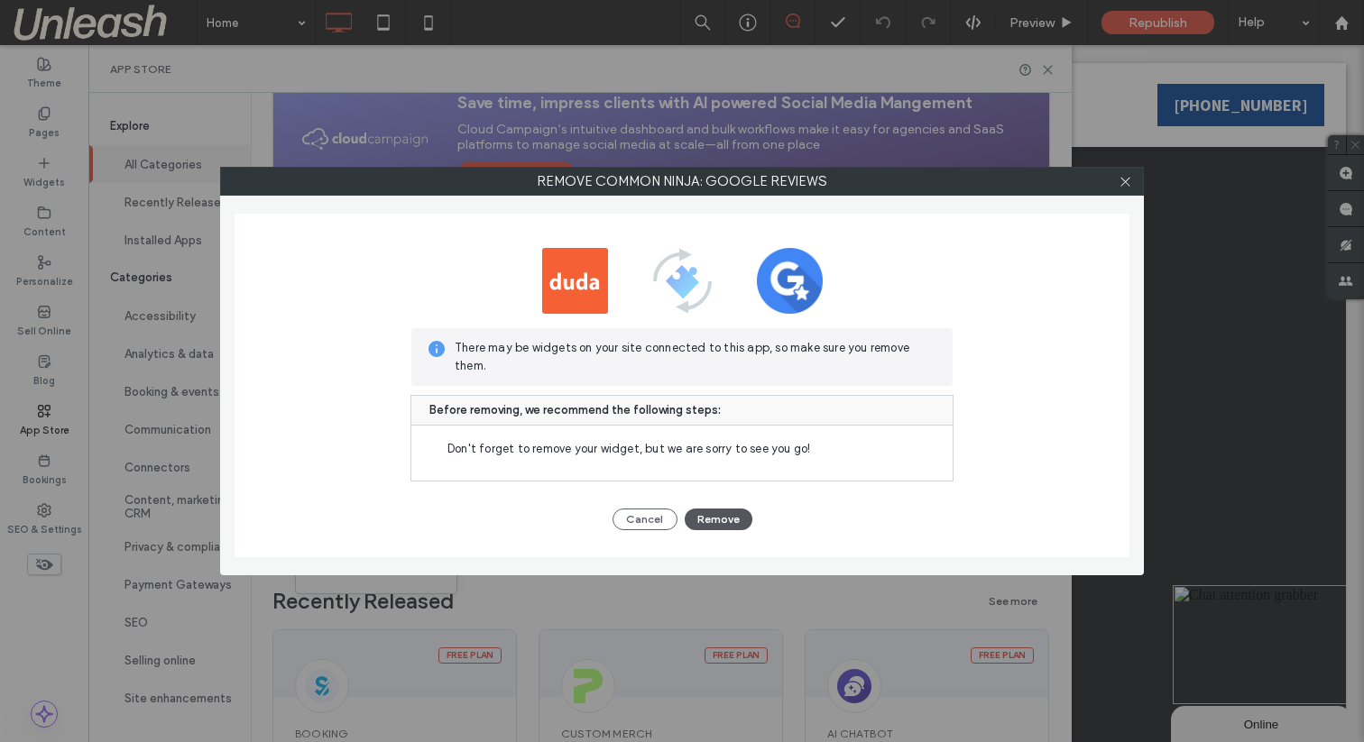
click at [704, 517] on button "Remove" at bounding box center [719, 520] width 68 height 22
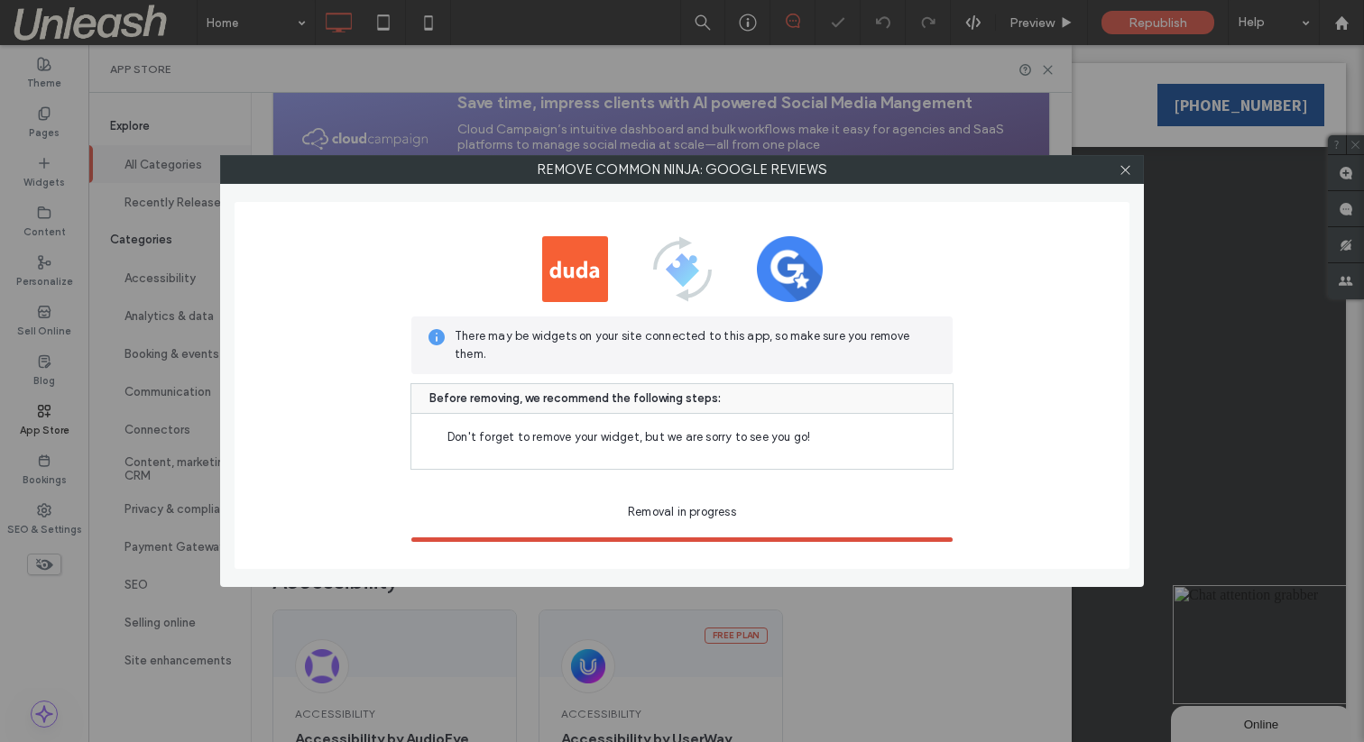
scroll to position [0, 0]
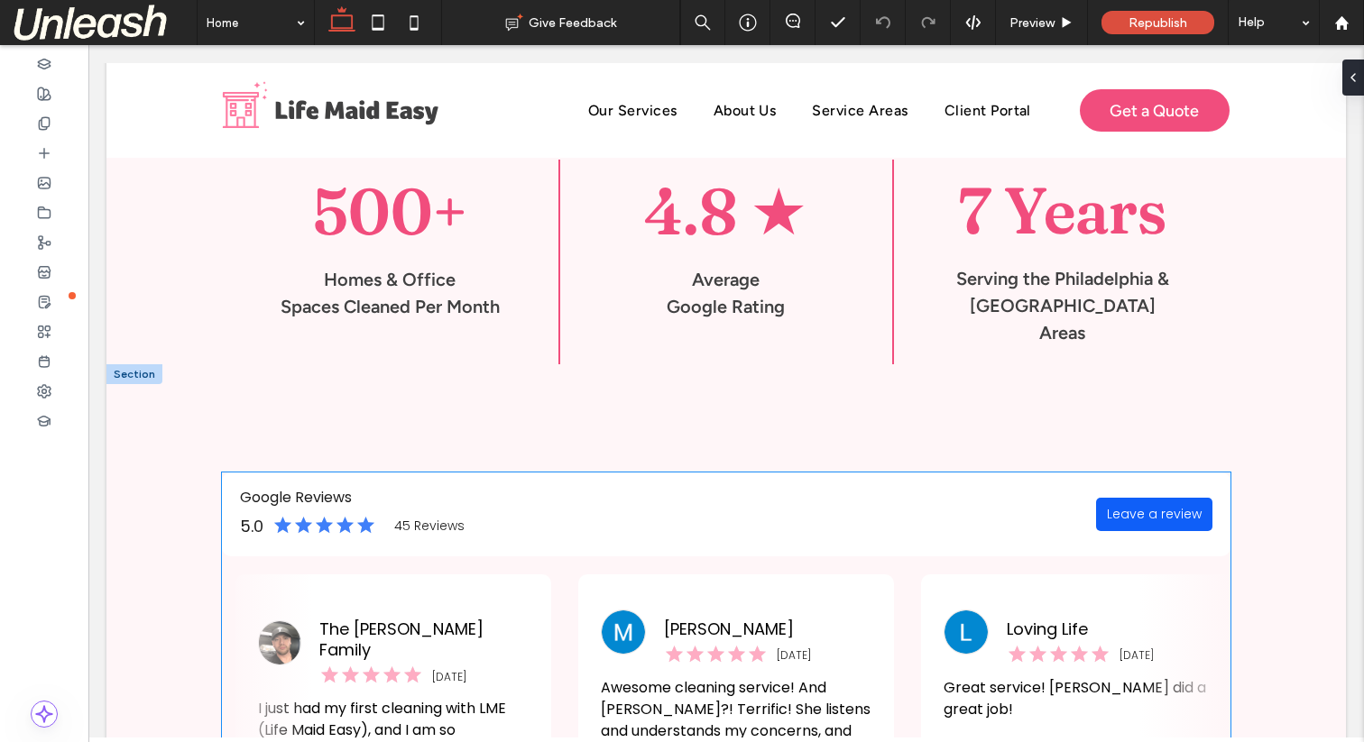
scroll to position [1516, 0]
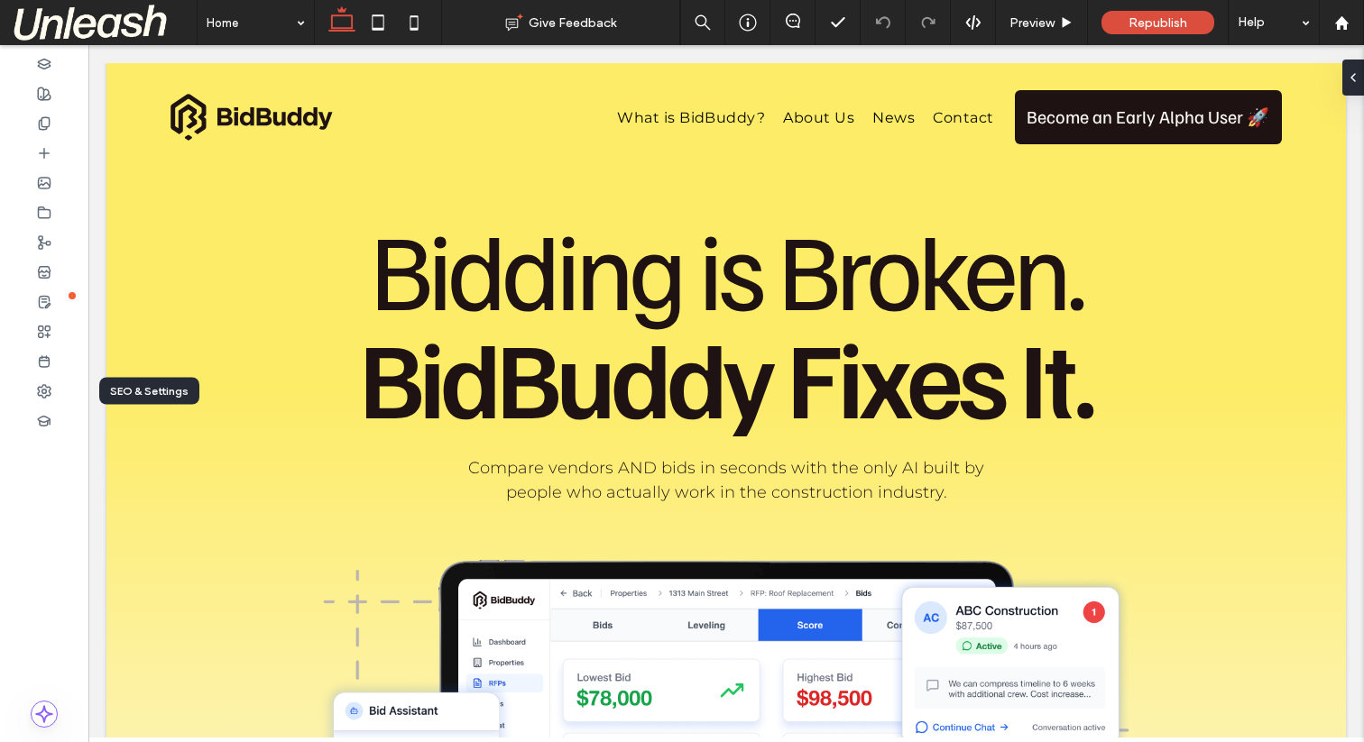
click at [50, 391] on icon at bounding box center [44, 391] width 14 height 14
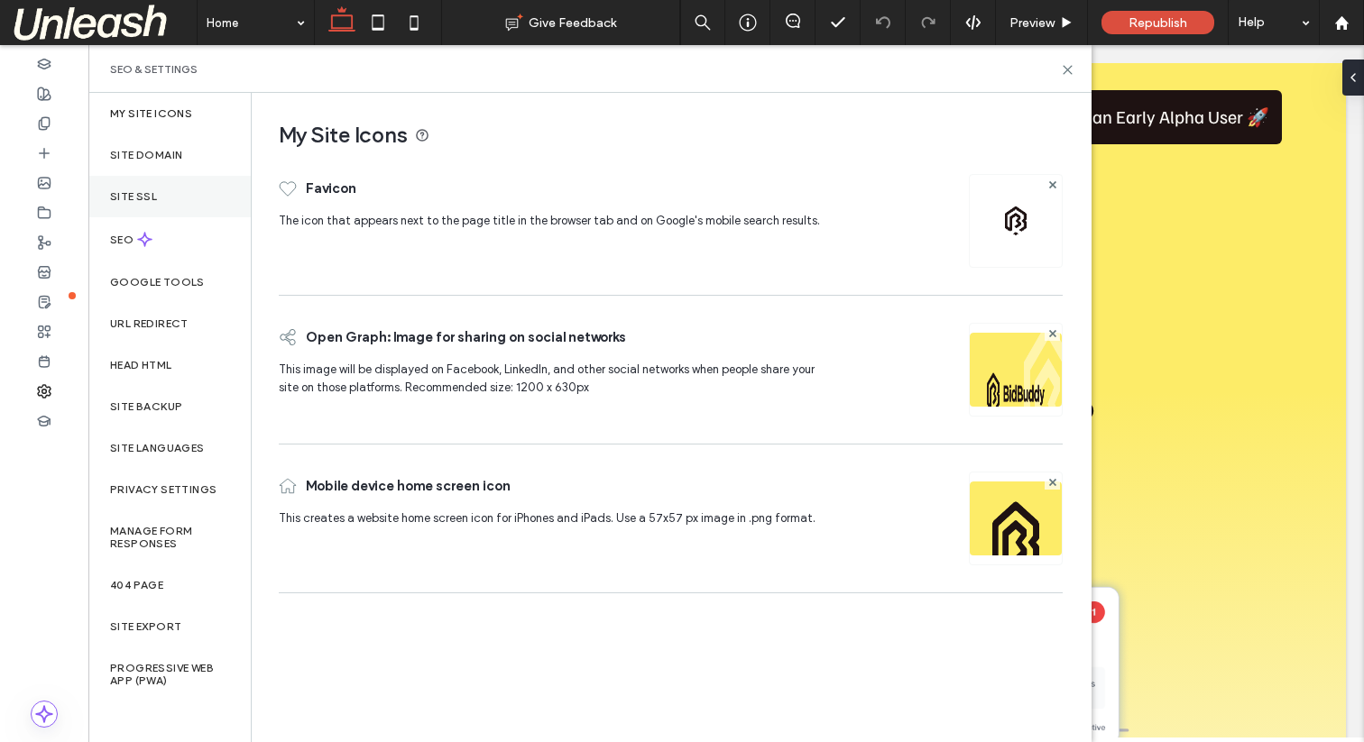
click at [130, 197] on label "Site SSL" at bounding box center [133, 196] width 47 height 13
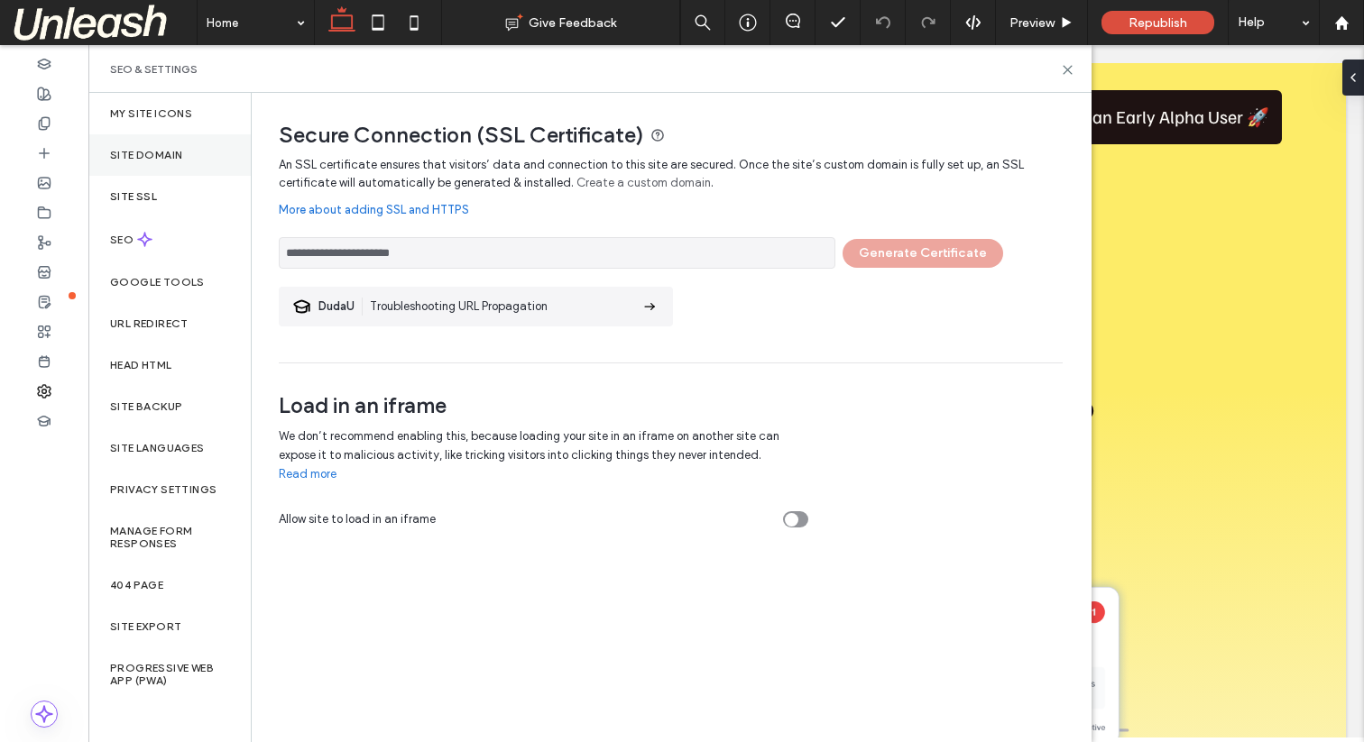
click at [132, 157] on label "Site Domain" at bounding box center [146, 155] width 72 height 13
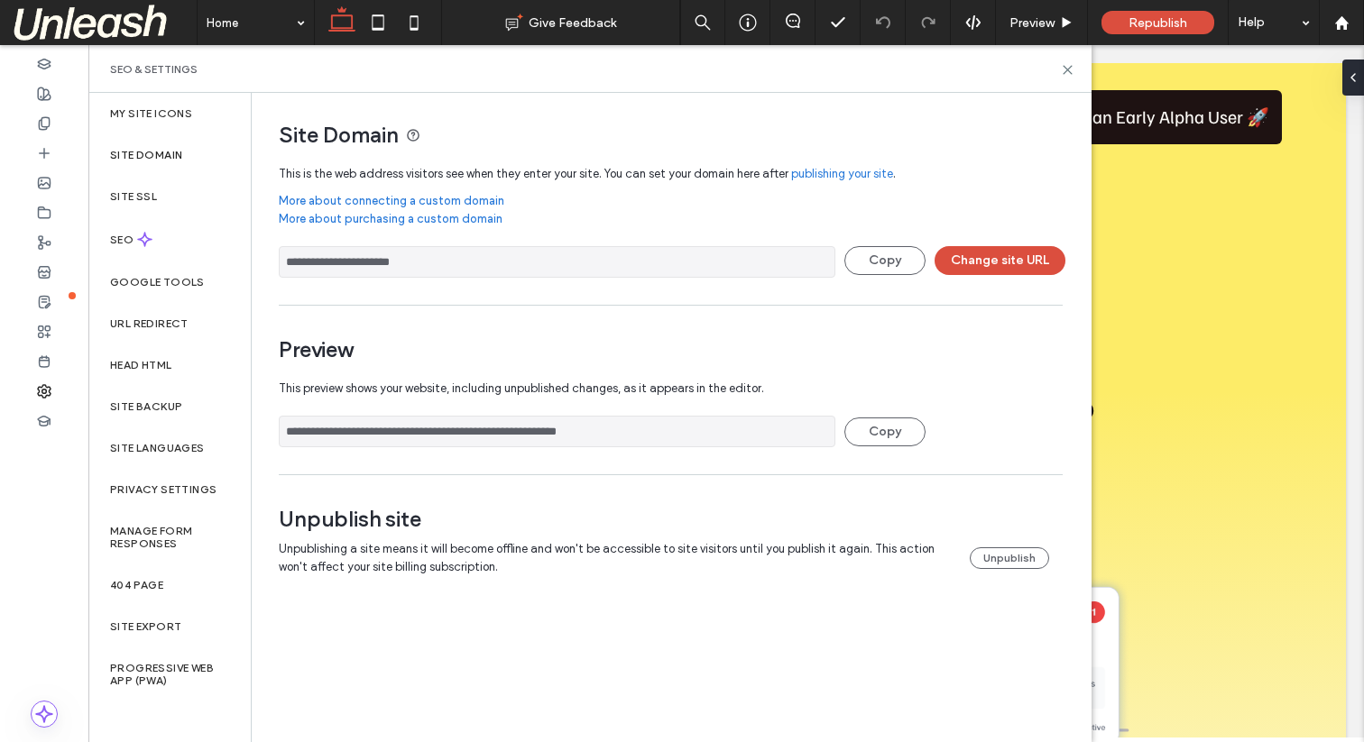
click at [835, 170] on link "publishing your site" at bounding box center [842, 174] width 102 height 18
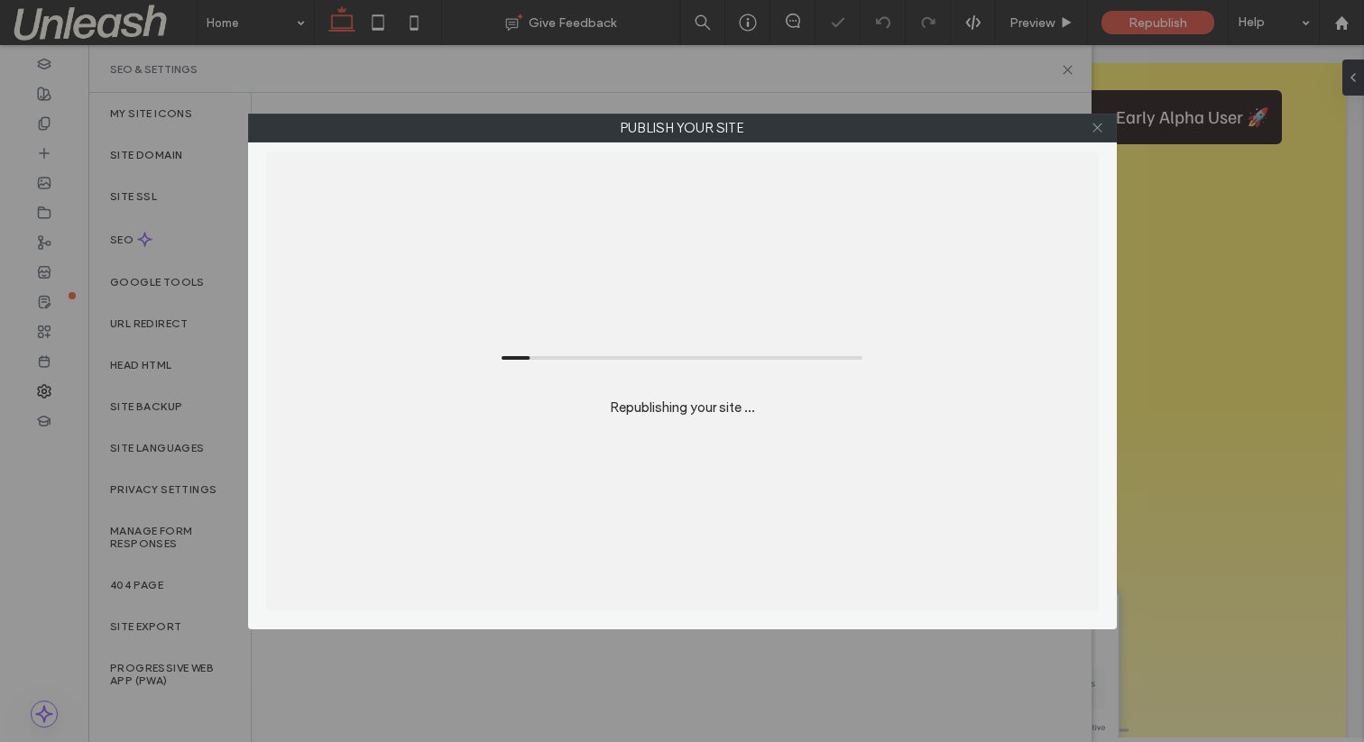
click at [1099, 124] on icon at bounding box center [1097, 128] width 14 height 14
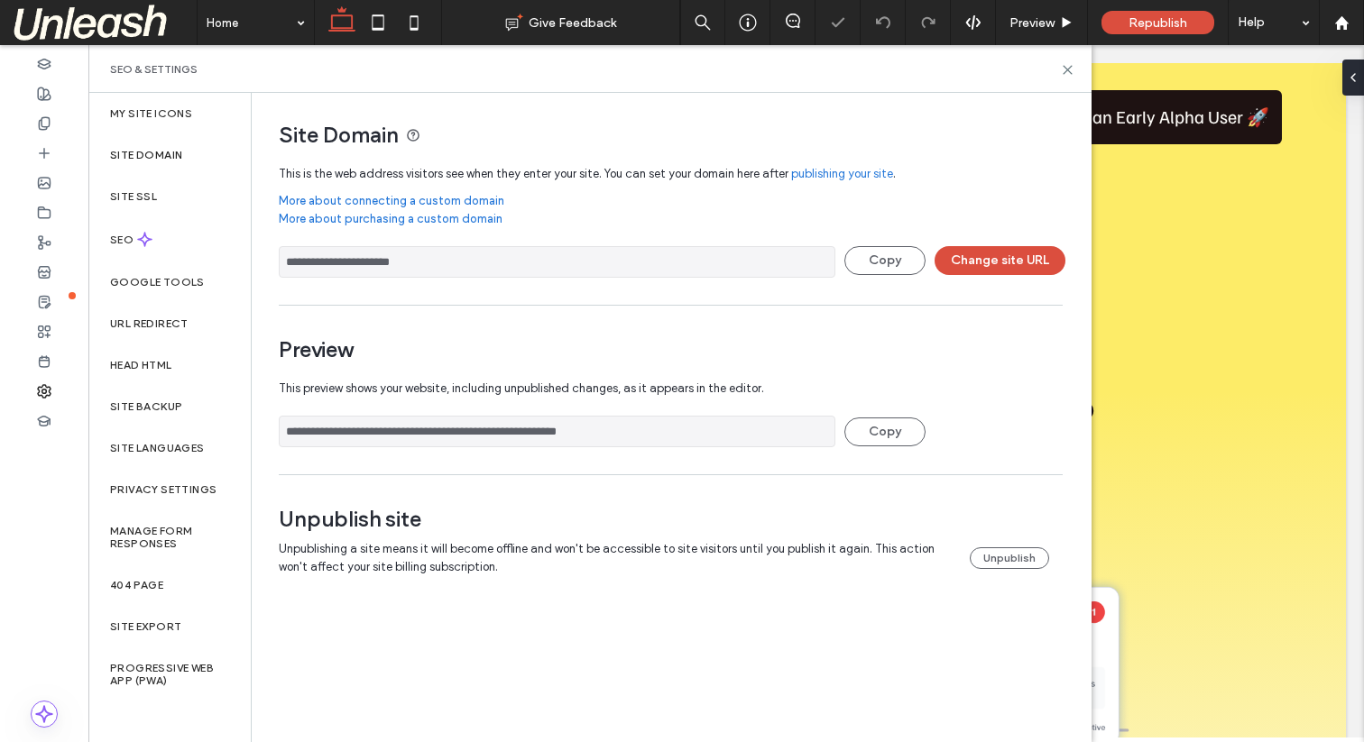
click at [388, 197] on link "More about connecting a custom domain" at bounding box center [671, 201] width 784 height 18
click at [968, 265] on button "Change site URL" at bounding box center [999, 260] width 131 height 29
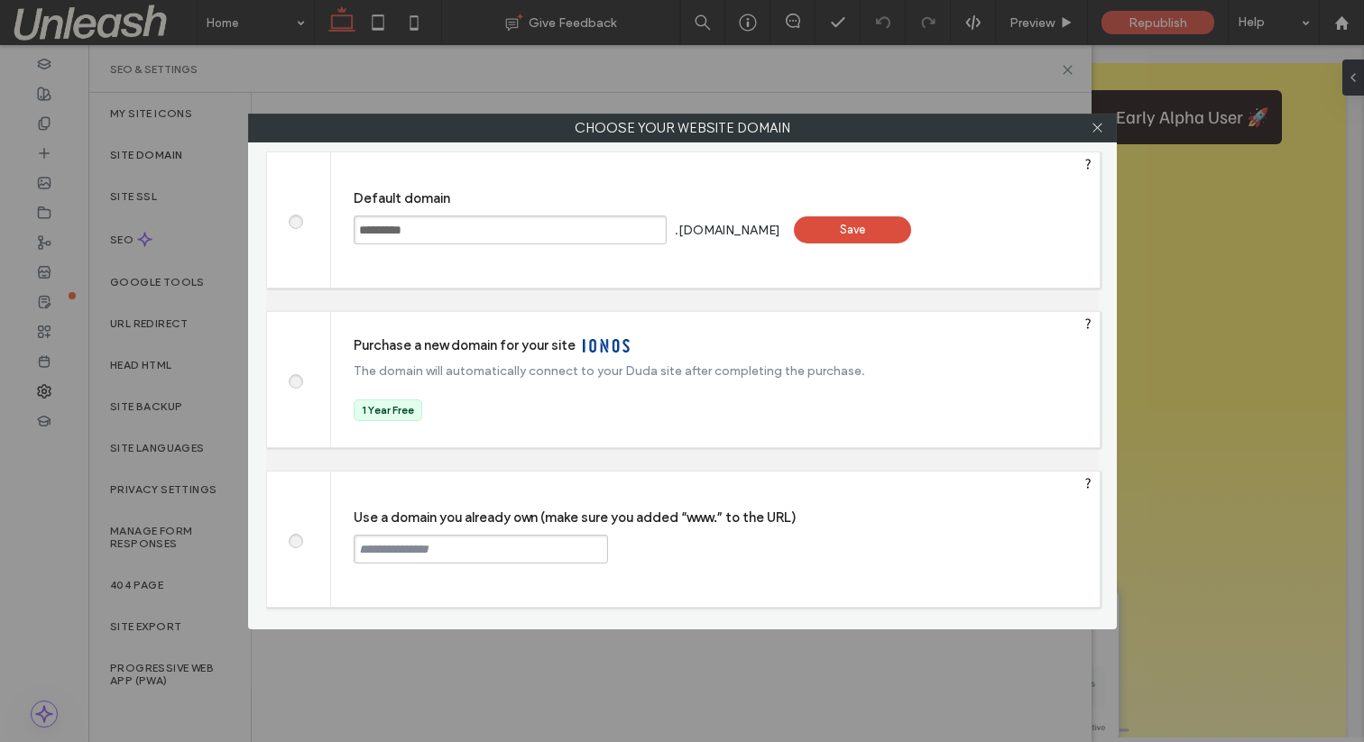
click at [295, 543] on span at bounding box center [295, 539] width 0 height 14
click at [418, 547] on input "text" at bounding box center [481, 549] width 254 height 29
type input "**********"
click at [658, 547] on div "Continue" at bounding box center [676, 548] width 117 height 27
type input "**********"
